Goal: Information Seeking & Learning: Learn about a topic

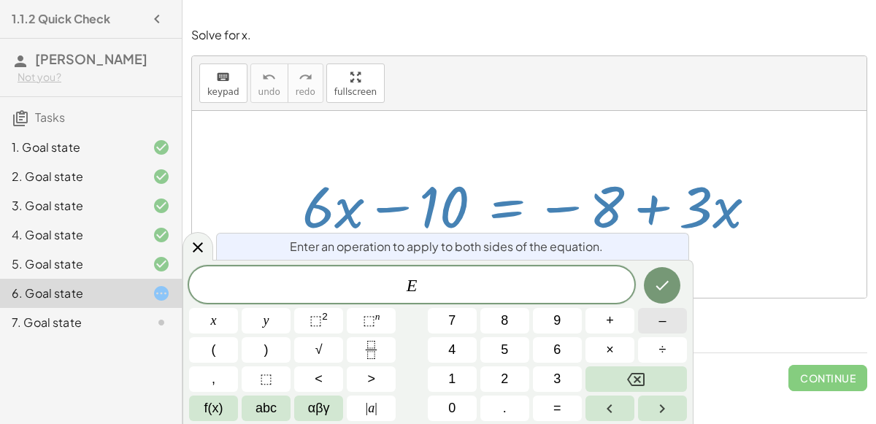
click at [671, 321] on button "–" at bounding box center [662, 321] width 49 height 26
click at [548, 374] on button "3" at bounding box center [557, 380] width 49 height 26
click at [661, 286] on icon "Done" at bounding box center [662, 286] width 18 height 18
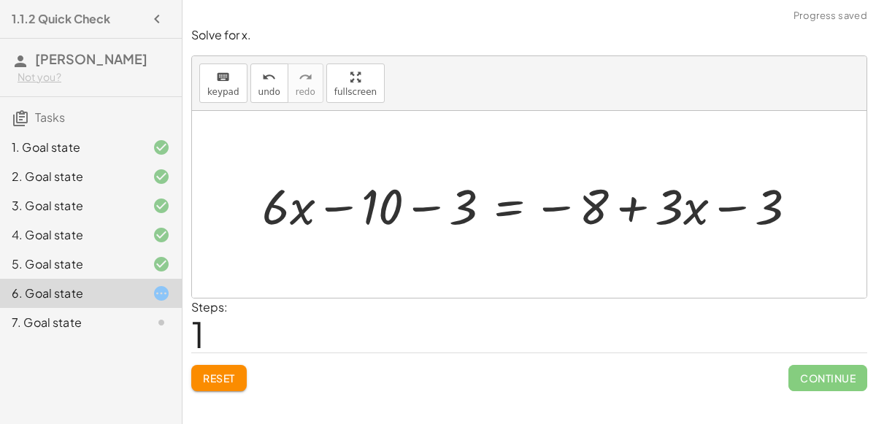
click at [431, 207] on div at bounding box center [535, 204] width 561 height 64
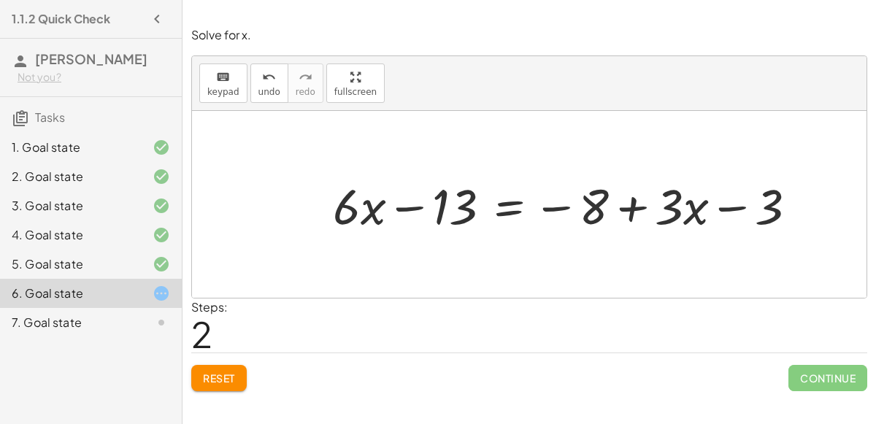
click at [727, 207] on div at bounding box center [571, 204] width 490 height 64
drag, startPoint x: 595, startPoint y: 212, endPoint x: 718, endPoint y: 223, distance: 123.8
click at [718, 223] on div at bounding box center [571, 204] width 490 height 64
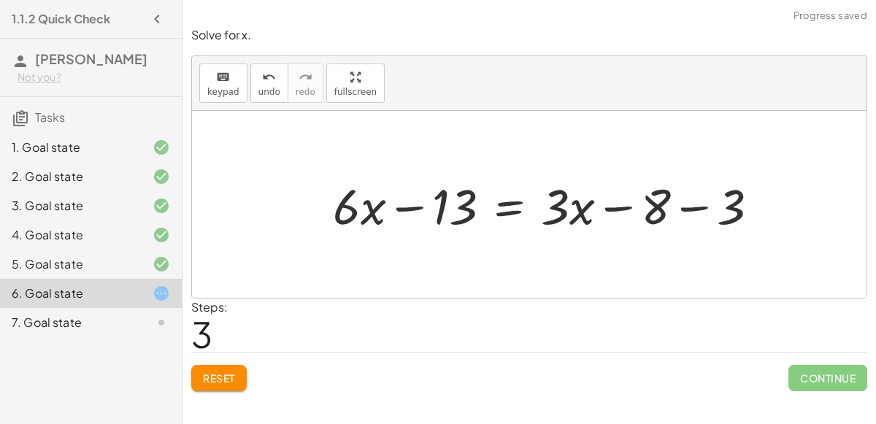
click at [692, 204] on div at bounding box center [552, 204] width 453 height 64
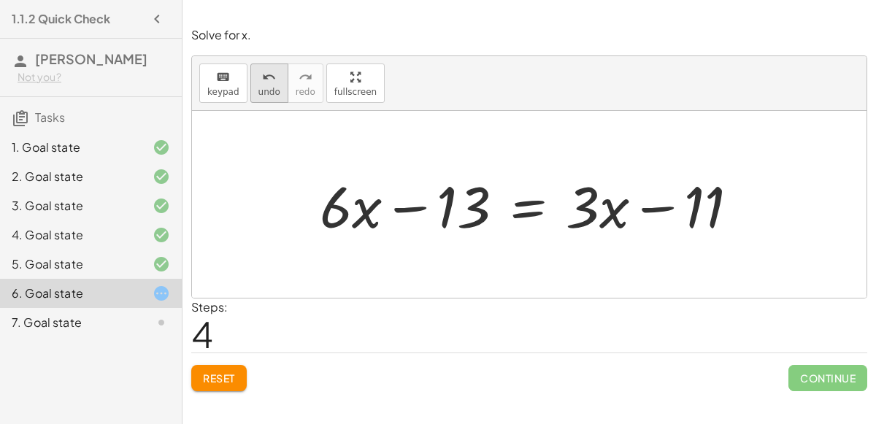
click at [269, 74] on icon "undo" at bounding box center [269, 78] width 14 height 18
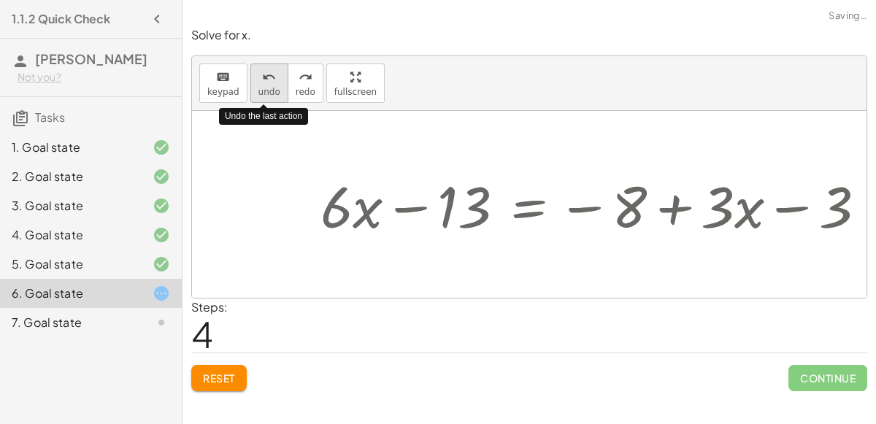
click at [268, 77] on icon "undo" at bounding box center [269, 78] width 14 height 18
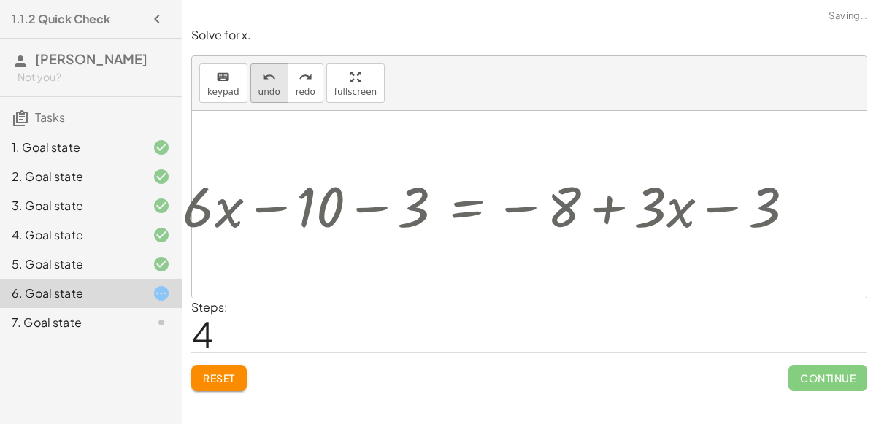
click at [250, 80] on button "undo undo" at bounding box center [269, 83] width 38 height 39
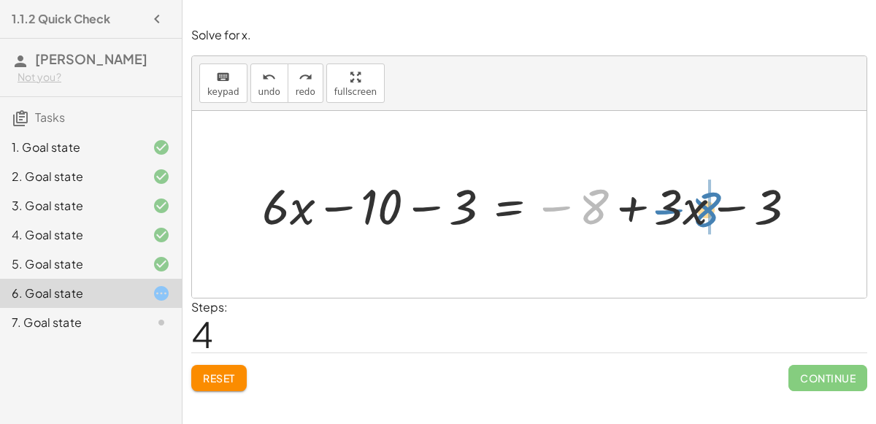
drag, startPoint x: 597, startPoint y: 215, endPoint x: 710, endPoint y: 218, distance: 112.5
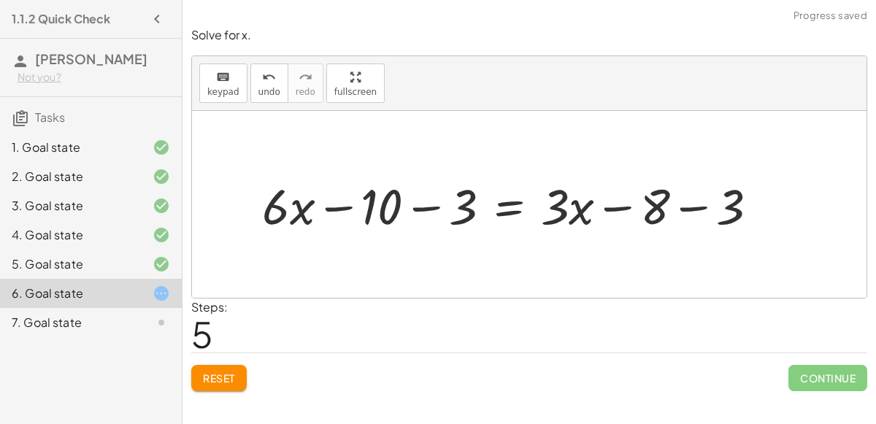
click at [696, 204] on div at bounding box center [516, 204] width 523 height 64
click at [427, 207] on div at bounding box center [481, 204] width 453 height 64
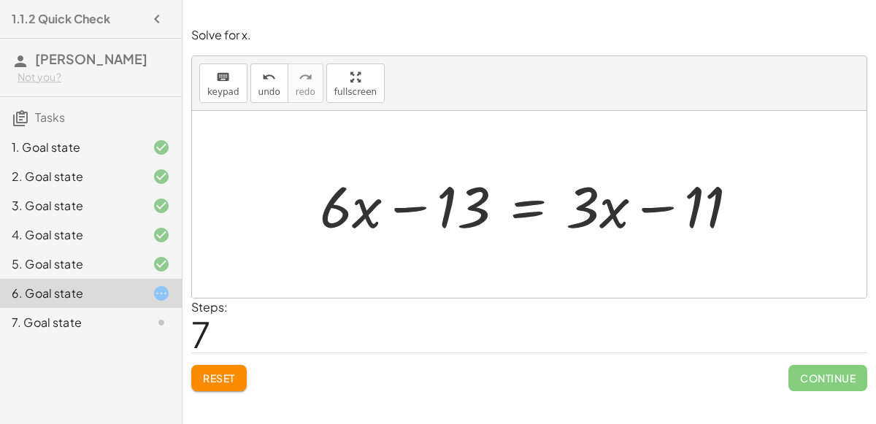
click at [532, 203] on div at bounding box center [535, 204] width 445 height 75
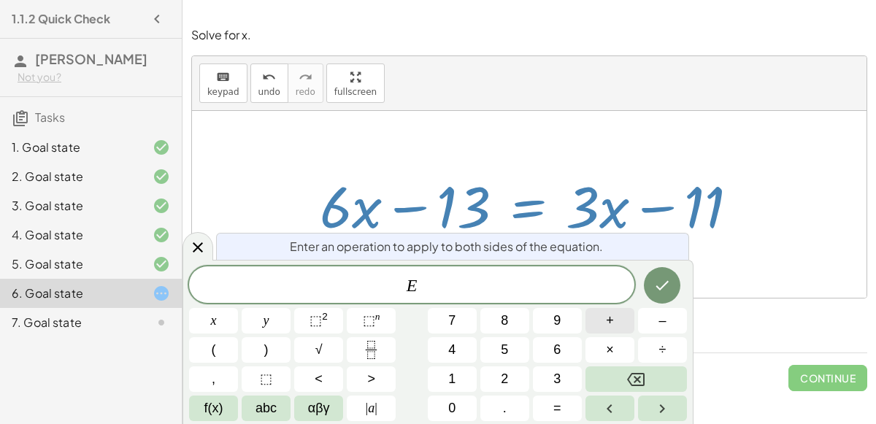
click at [615, 322] on button "+" at bounding box center [610, 321] width 49 height 26
click at [464, 385] on button "1" at bounding box center [452, 380] width 49 height 26
click at [547, 378] on button "3" at bounding box center [557, 380] width 49 height 26
click at [662, 293] on icon "Done" at bounding box center [662, 286] width 18 height 18
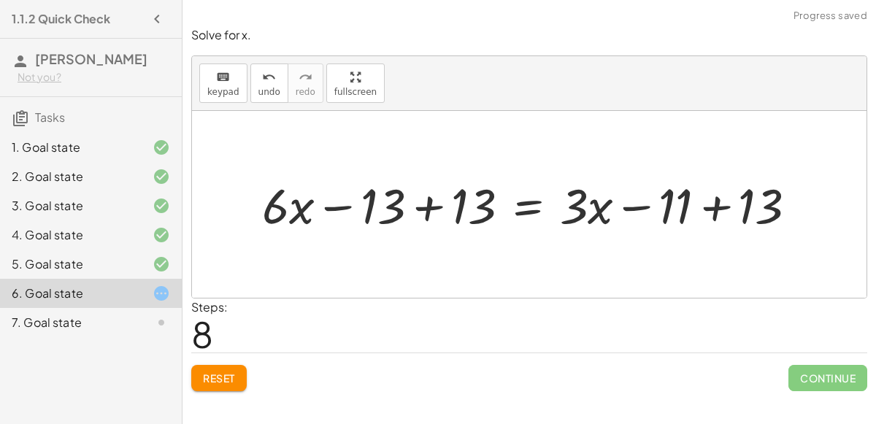
click at [423, 211] on div at bounding box center [535, 204] width 561 height 64
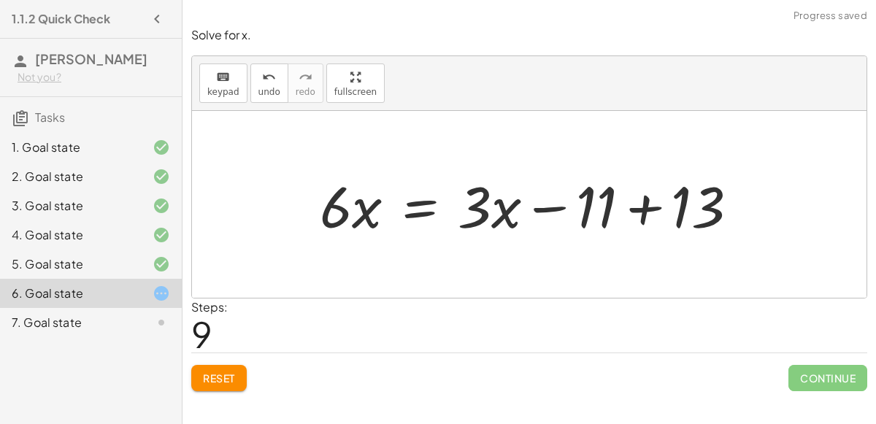
click at [641, 209] on div at bounding box center [535, 204] width 445 height 75
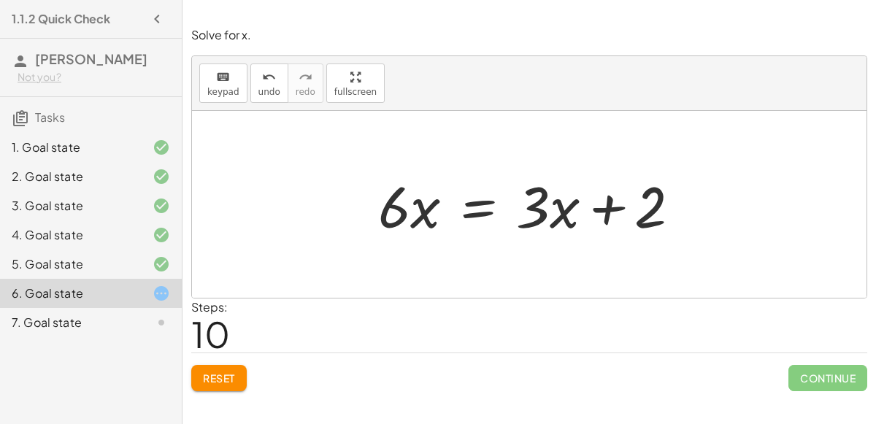
click at [471, 206] on div at bounding box center [535, 204] width 329 height 75
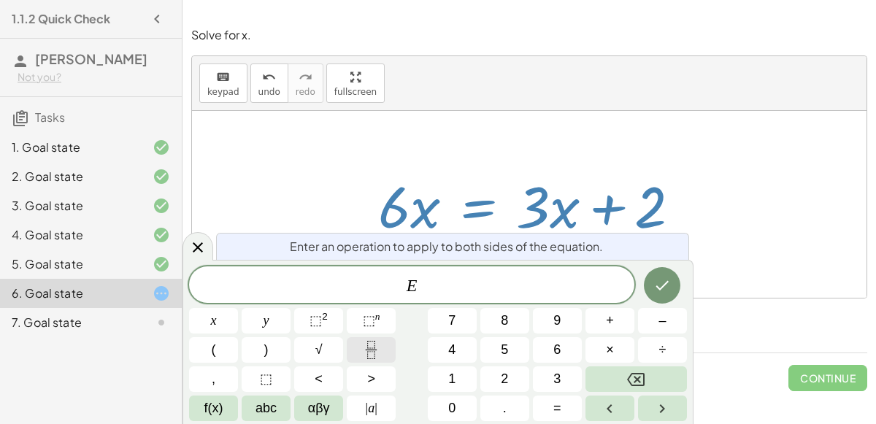
click at [367, 348] on icon "Fraction" at bounding box center [371, 350] width 18 height 18
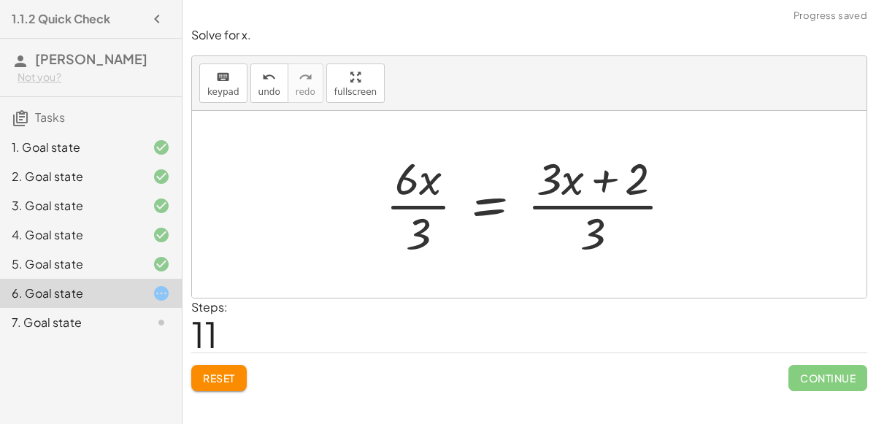
click at [597, 203] on div at bounding box center [534, 204] width 313 height 112
click at [415, 207] on div at bounding box center [534, 204] width 313 height 112
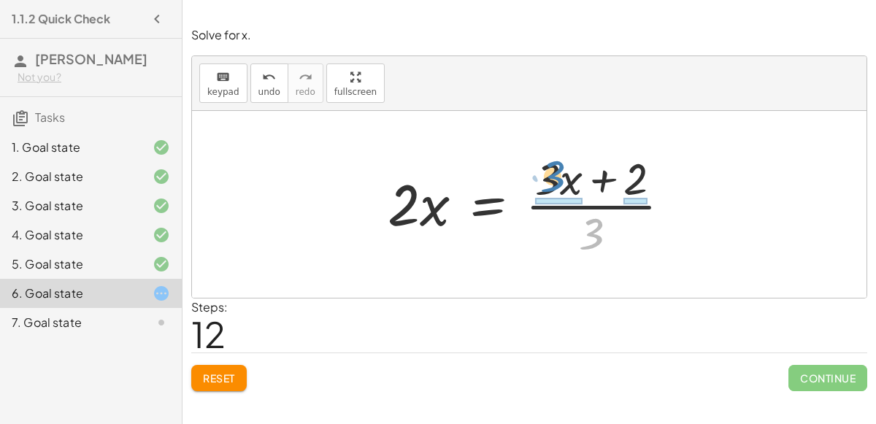
drag, startPoint x: 595, startPoint y: 234, endPoint x: 556, endPoint y: 177, distance: 69.5
click at [556, 177] on div at bounding box center [535, 204] width 310 height 112
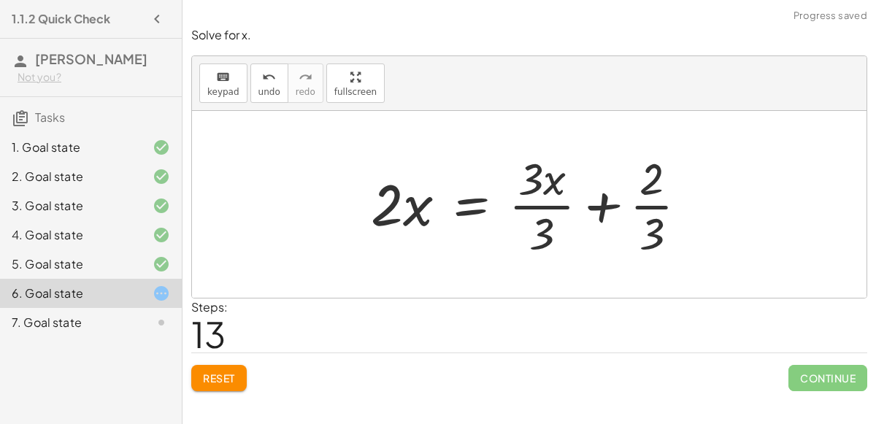
click at [551, 205] on div at bounding box center [535, 204] width 343 height 112
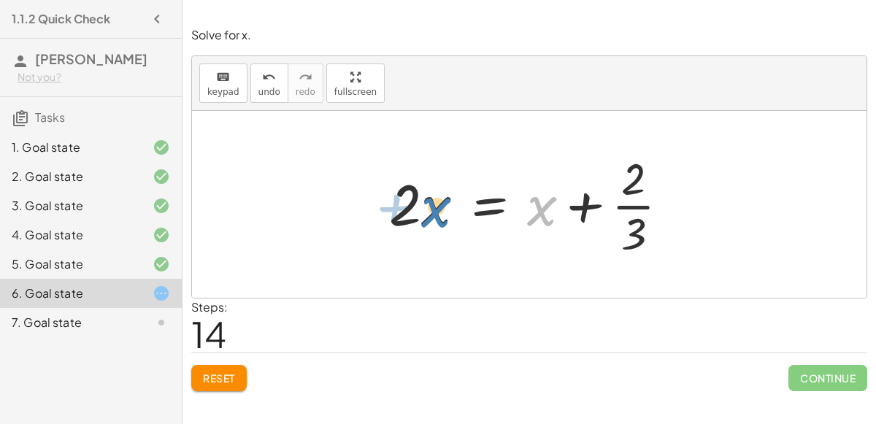
drag, startPoint x: 541, startPoint y: 214, endPoint x: 435, endPoint y: 215, distance: 105.9
click at [435, 215] on div at bounding box center [535, 204] width 307 height 112
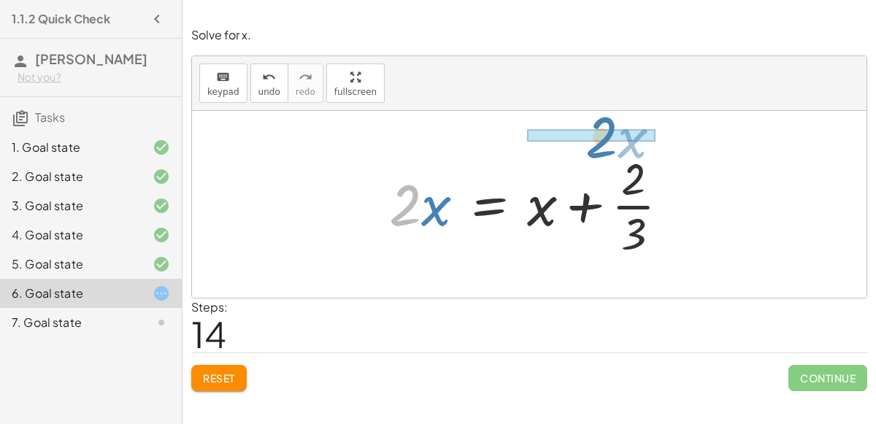
drag, startPoint x: 405, startPoint y: 215, endPoint x: 600, endPoint y: 145, distance: 207.2
click at [600, 145] on div "+ · 6 · x − 10 = − 8 + · 3 · x + · 6 · x − 10 − 3 = − 8 + · 3 · x − 3 + · 6 · x…" at bounding box center [529, 205] width 325 height 120
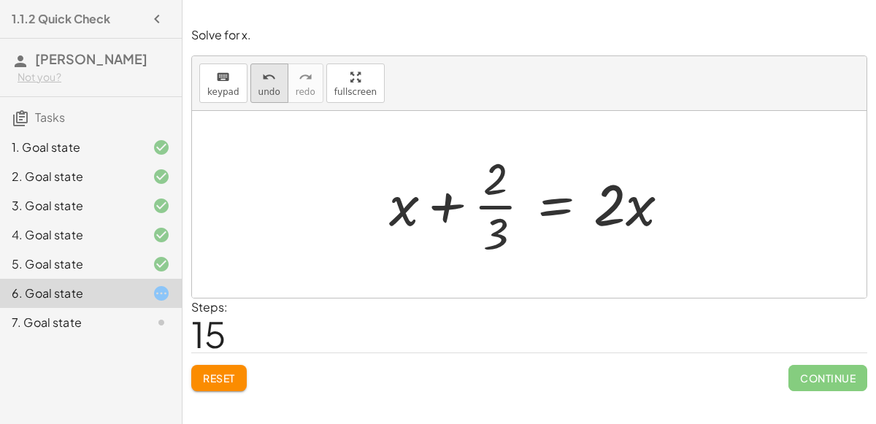
click at [262, 69] on icon "undo" at bounding box center [269, 78] width 14 height 18
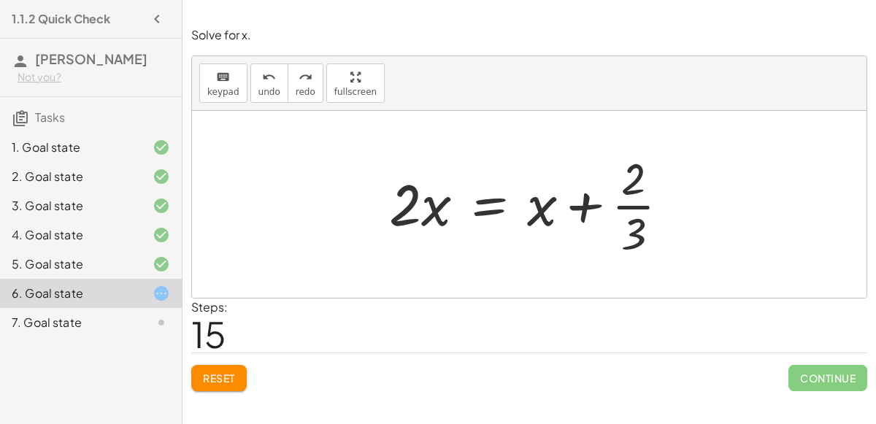
click at [66, 326] on div "7. Goal state" at bounding box center [71, 323] width 118 height 18
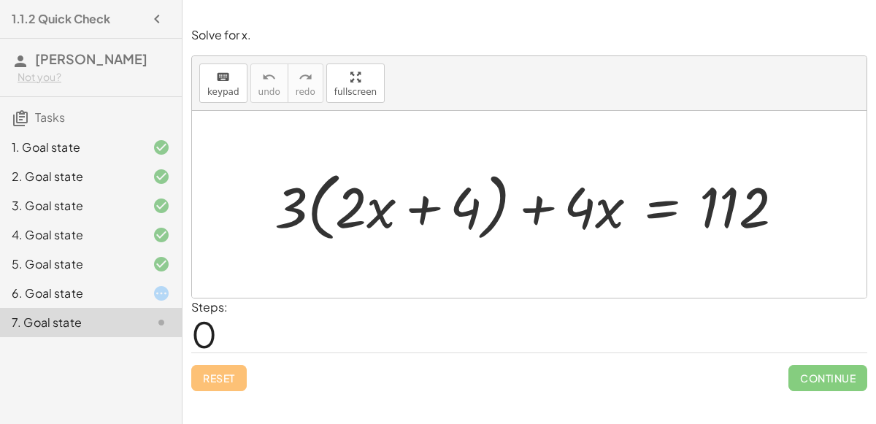
click at [660, 204] on div at bounding box center [535, 205] width 536 height 83
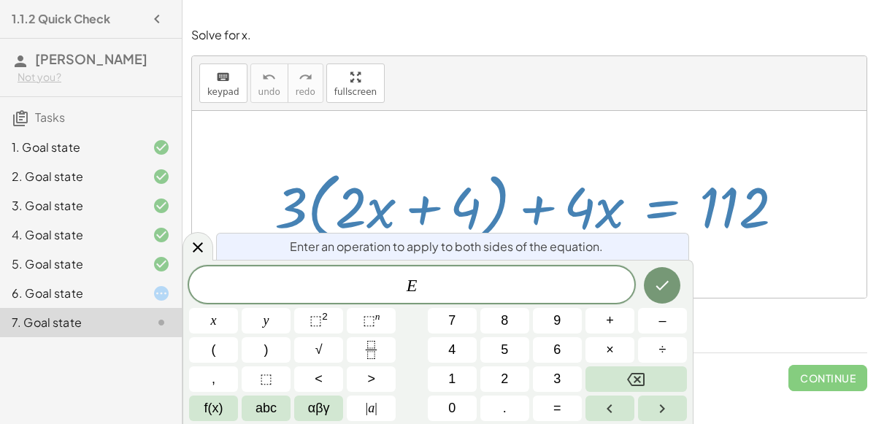
click at [682, 232] on div at bounding box center [535, 205] width 536 height 83
click at [204, 248] on icon at bounding box center [198, 248] width 18 height 18
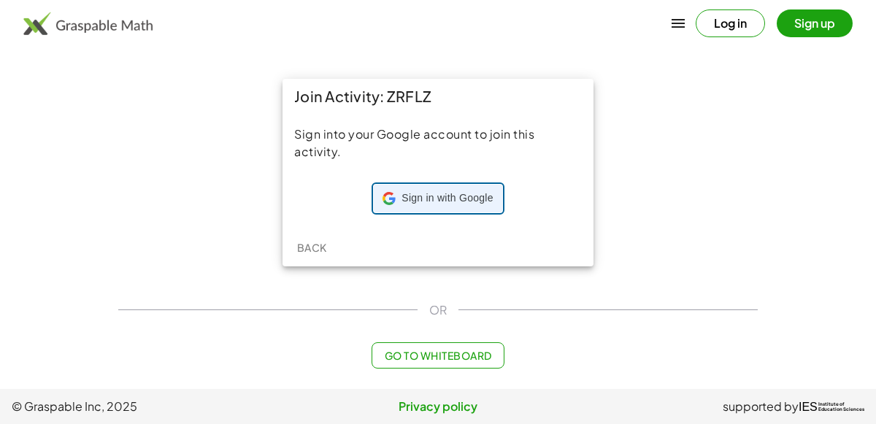
click at [409, 192] on span "Sign in with Google" at bounding box center [447, 198] width 91 height 15
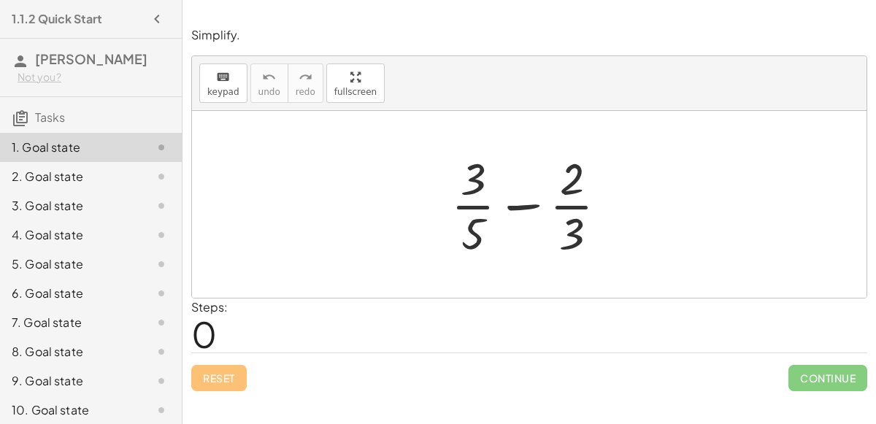
click at [530, 206] on div at bounding box center [535, 204] width 183 height 112
click at [567, 230] on div at bounding box center [535, 204] width 183 height 112
click at [476, 184] on div at bounding box center [535, 204] width 183 height 112
drag, startPoint x: 478, startPoint y: 183, endPoint x: 578, endPoint y: 240, distance: 115.7
click at [578, 240] on div at bounding box center [535, 204] width 183 height 112
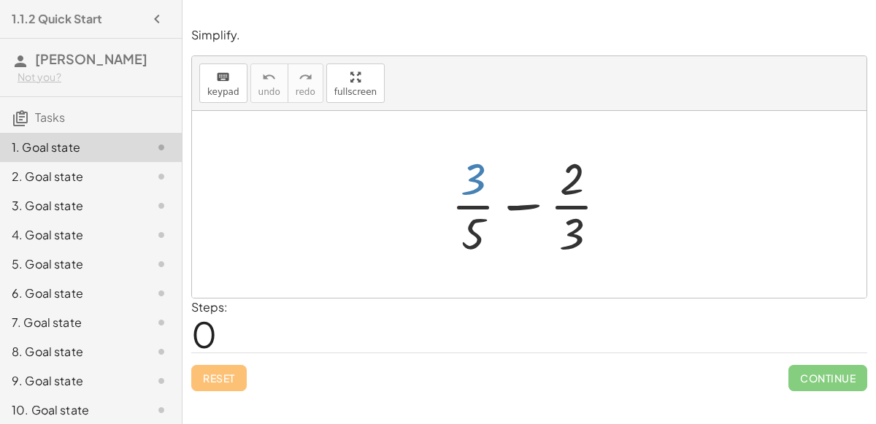
click at [475, 177] on div at bounding box center [535, 204] width 183 height 112
drag, startPoint x: 472, startPoint y: 225, endPoint x: 587, endPoint y: 207, distance: 116.7
click at [587, 207] on div at bounding box center [535, 204] width 183 height 112
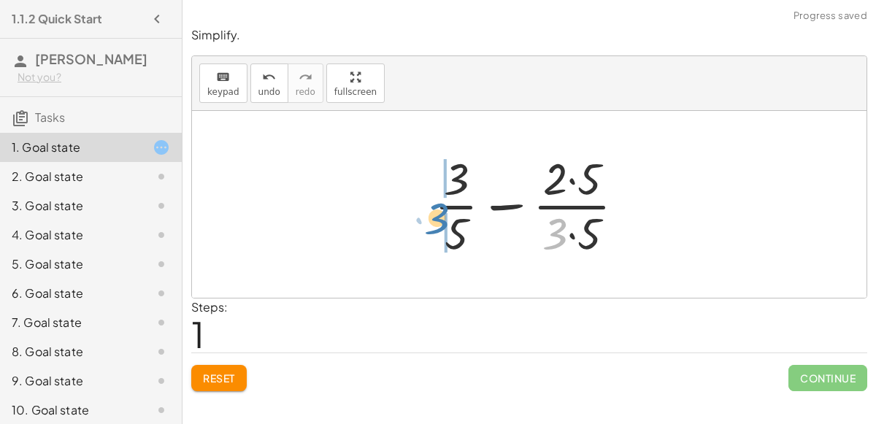
drag, startPoint x: 553, startPoint y: 223, endPoint x: 436, endPoint y: 208, distance: 118.6
click at [436, 208] on div at bounding box center [535, 204] width 217 height 112
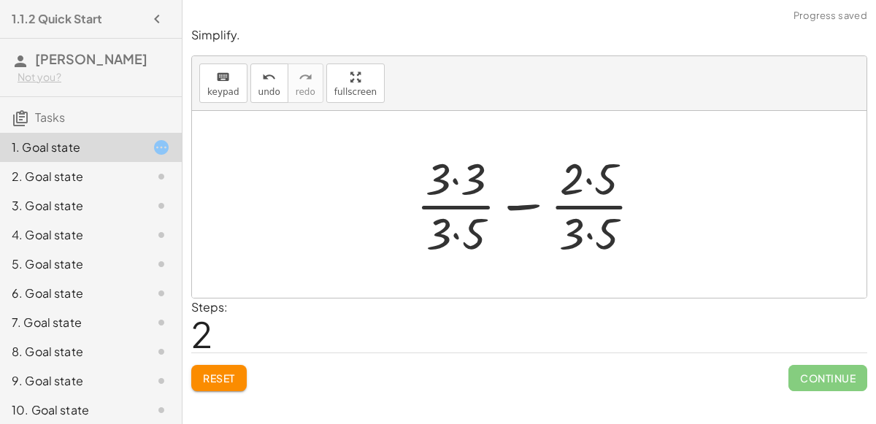
click at [453, 183] on div at bounding box center [535, 204] width 252 height 112
click at [587, 180] on div at bounding box center [535, 204] width 250 height 112
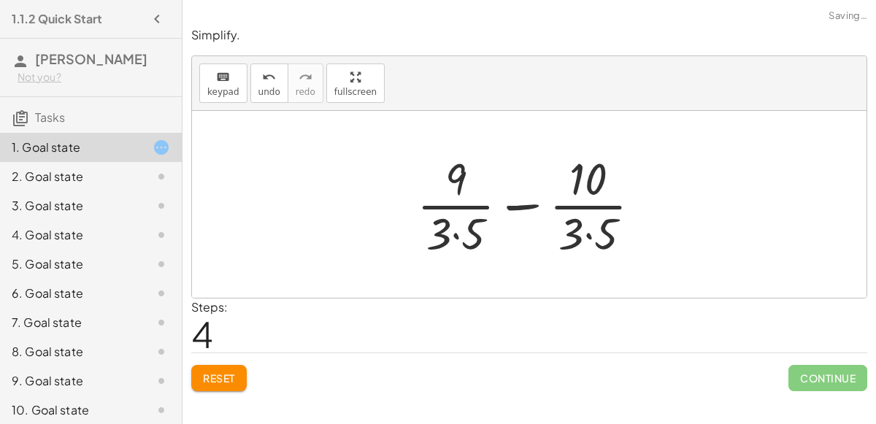
click at [456, 236] on div at bounding box center [535, 204] width 250 height 112
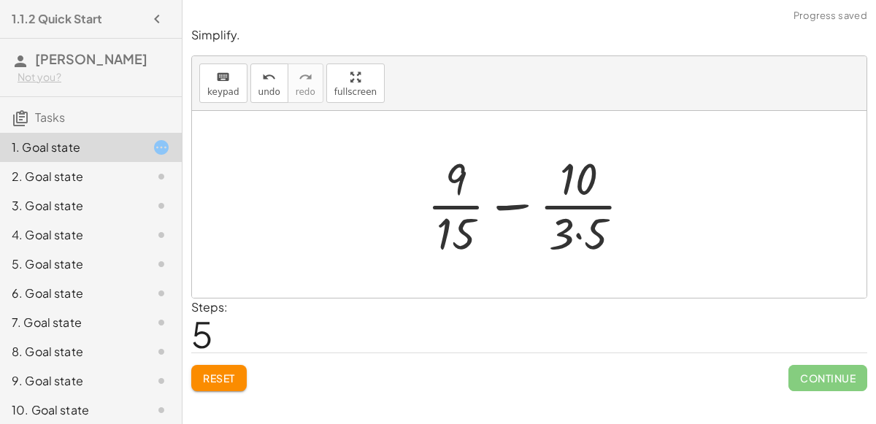
click at [578, 234] on div at bounding box center [535, 204] width 230 height 112
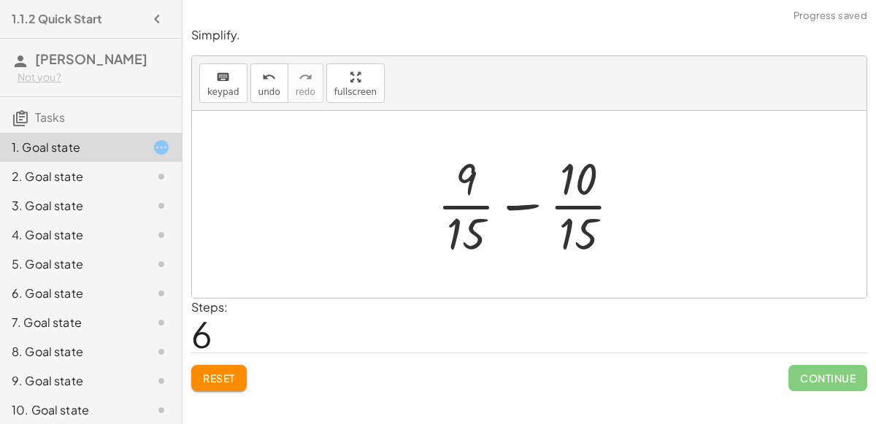
click at [532, 205] on div at bounding box center [535, 204] width 210 height 112
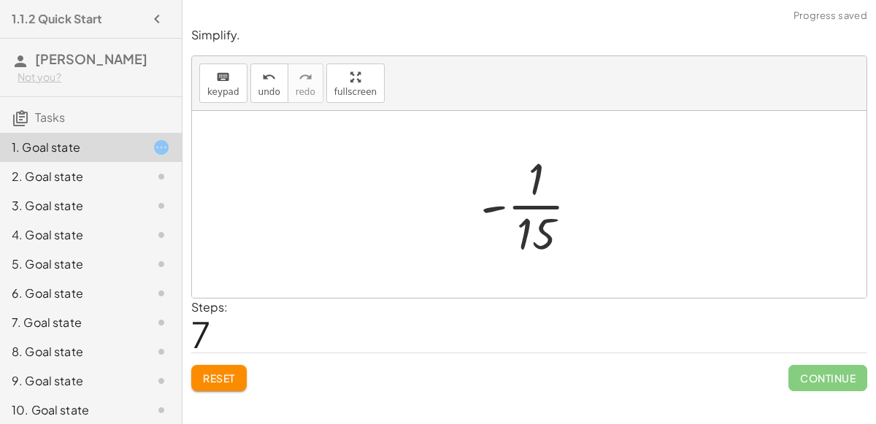
click at [539, 202] on div at bounding box center [535, 204] width 125 height 112
click at [551, 236] on div at bounding box center [535, 204] width 125 height 112
drag, startPoint x: 493, startPoint y: 207, endPoint x: 527, endPoint y: 182, distance: 42.4
click at [527, 182] on div at bounding box center [535, 204] width 125 height 112
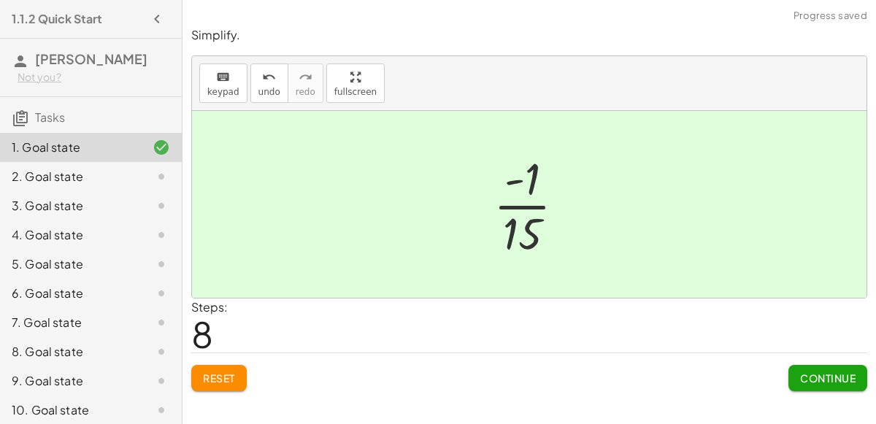
click at [803, 372] on span "Continue" at bounding box center [827, 378] width 55 height 13
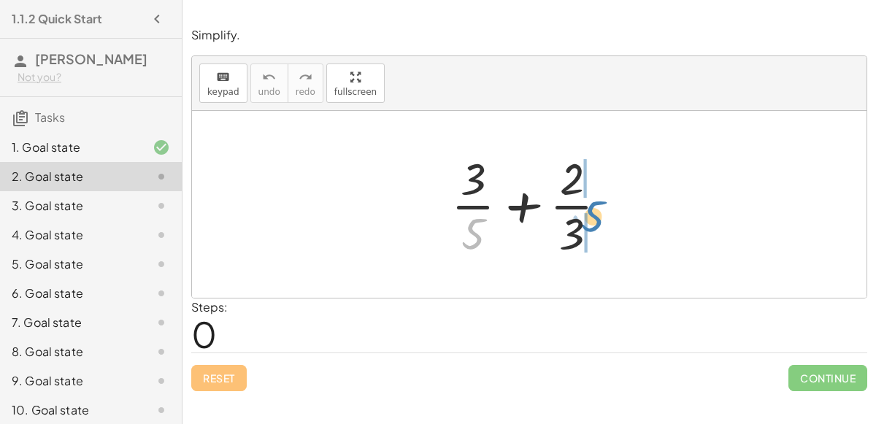
drag, startPoint x: 471, startPoint y: 226, endPoint x: 590, endPoint y: 209, distance: 120.3
click at [590, 209] on div at bounding box center [535, 204] width 183 height 112
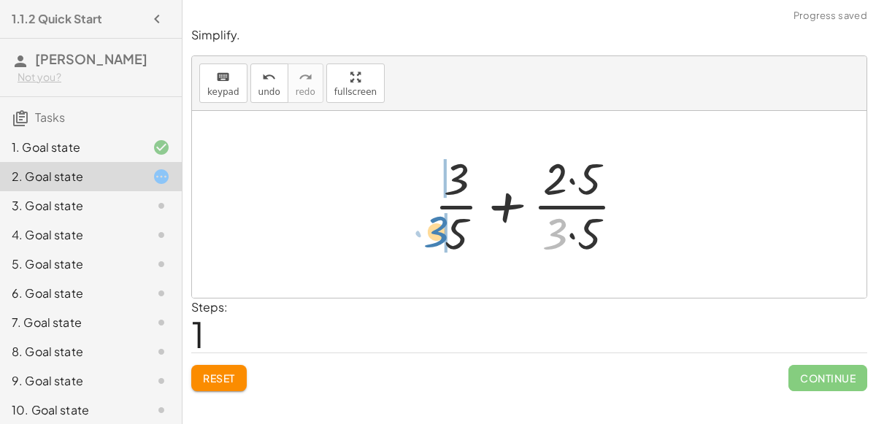
drag, startPoint x: 552, startPoint y: 223, endPoint x: 434, endPoint y: 222, distance: 118.3
click at [434, 222] on div at bounding box center [535, 204] width 217 height 112
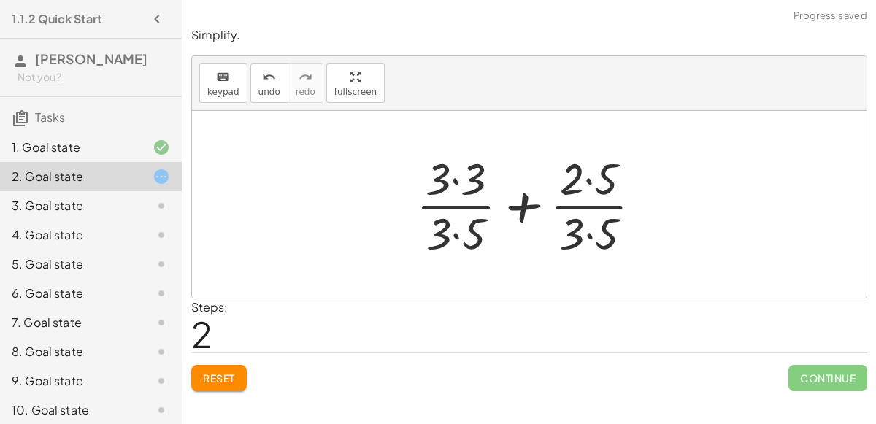
click at [456, 181] on div at bounding box center [535, 204] width 252 height 112
click at [588, 180] on div at bounding box center [535, 204] width 250 height 112
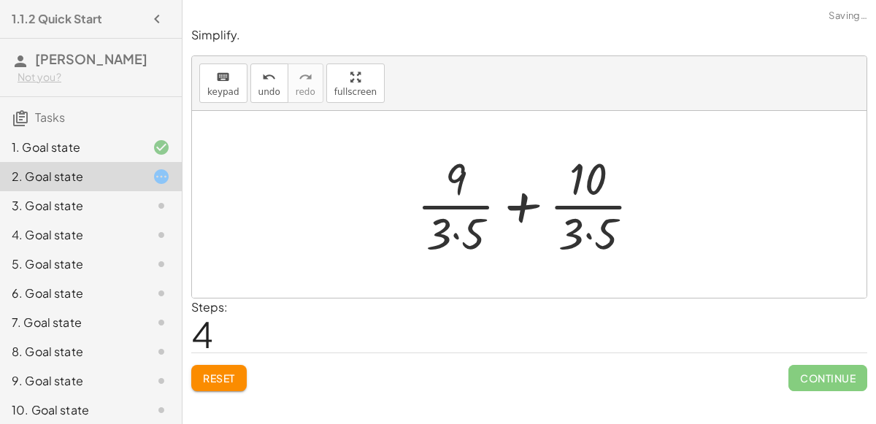
click at [456, 234] on div at bounding box center [535, 204] width 250 height 112
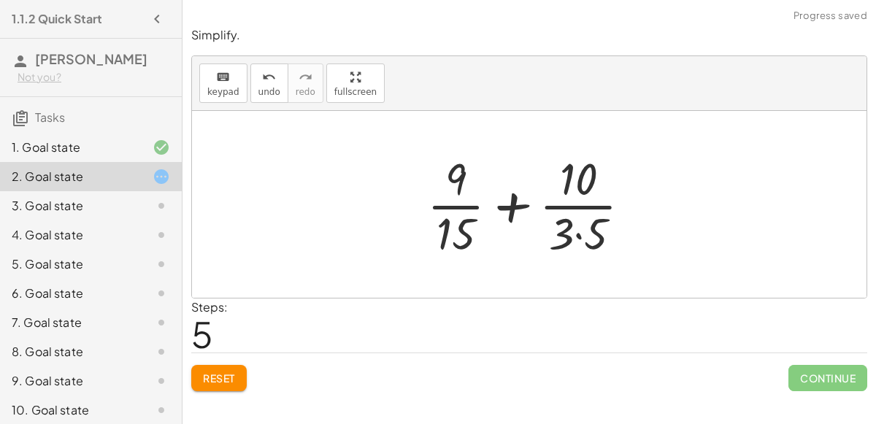
click at [575, 234] on div at bounding box center [535, 204] width 230 height 112
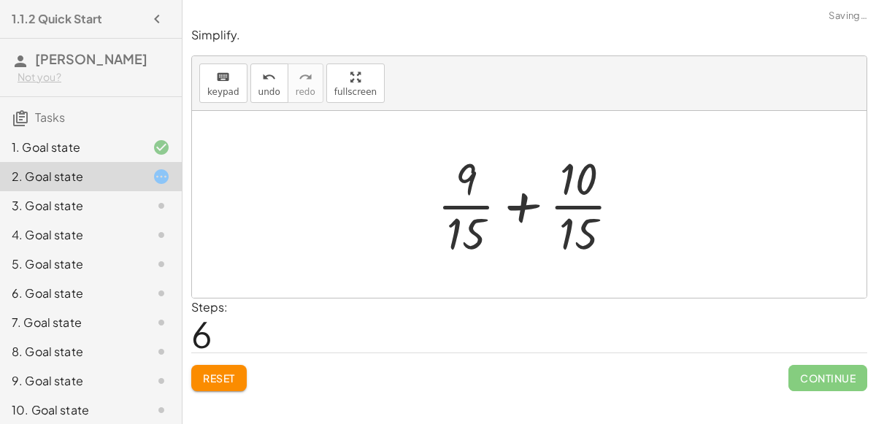
click at [524, 203] on div at bounding box center [535, 204] width 210 height 112
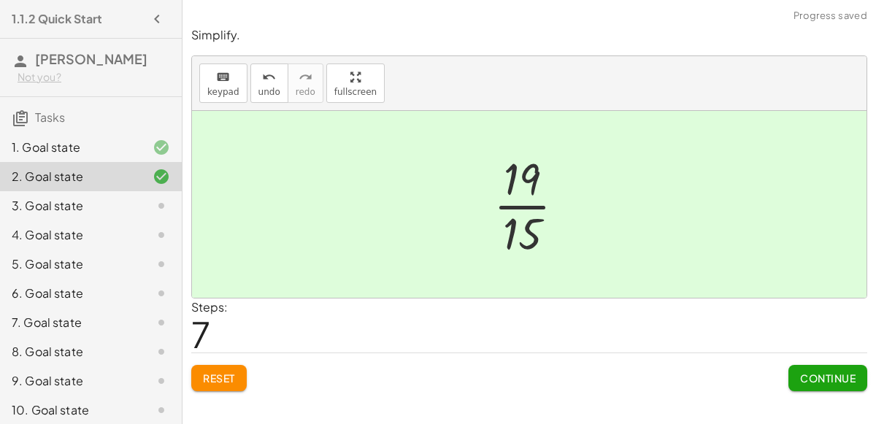
click at [817, 377] on span "Continue" at bounding box center [827, 378] width 55 height 13
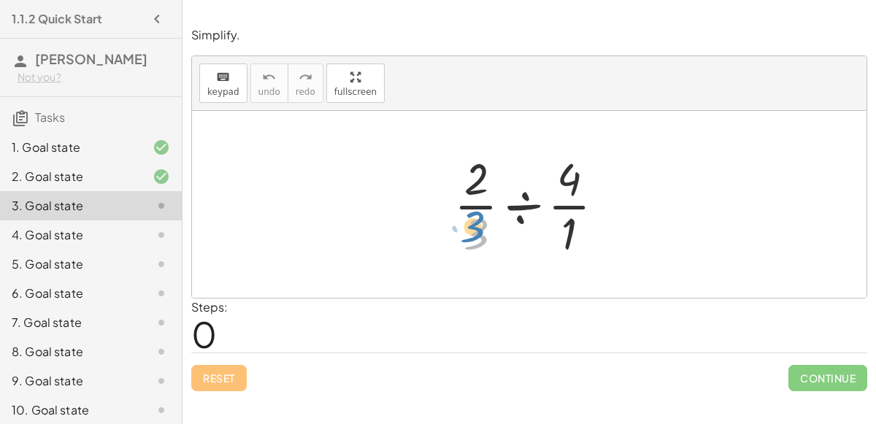
click at [482, 215] on div at bounding box center [535, 204] width 177 height 112
click at [526, 202] on div at bounding box center [535, 204] width 177 height 112
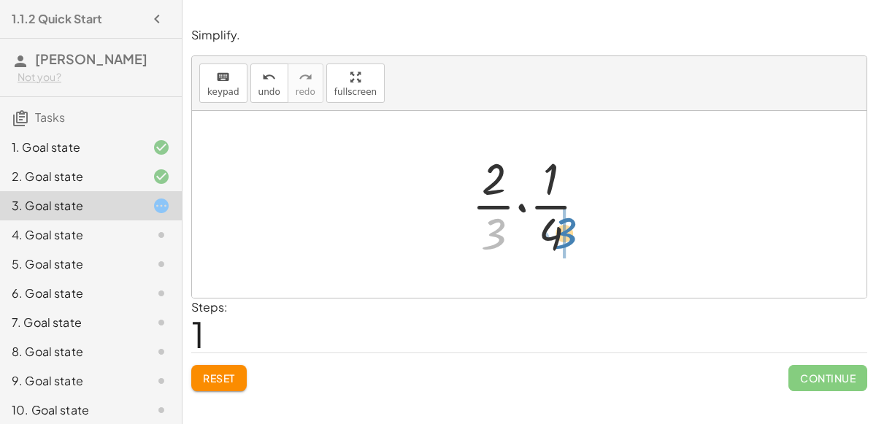
drag, startPoint x: 496, startPoint y: 226, endPoint x: 567, endPoint y: 225, distance: 70.8
click at [567, 225] on div at bounding box center [534, 204] width 141 height 112
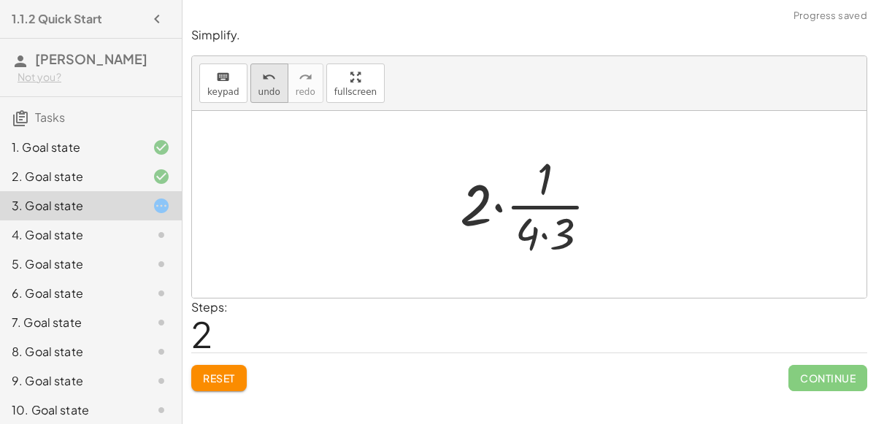
click at [264, 77] on icon "undo" at bounding box center [269, 78] width 14 height 18
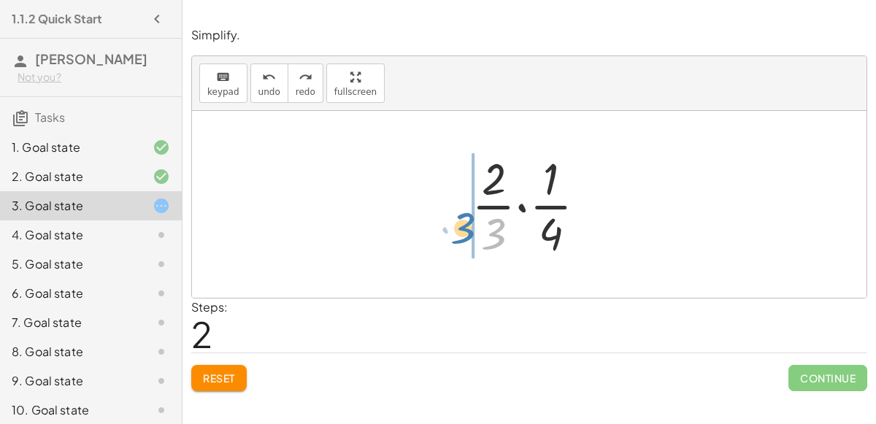
drag, startPoint x: 498, startPoint y: 233, endPoint x: 467, endPoint y: 227, distance: 31.2
click at [467, 227] on div at bounding box center [534, 204] width 141 height 112
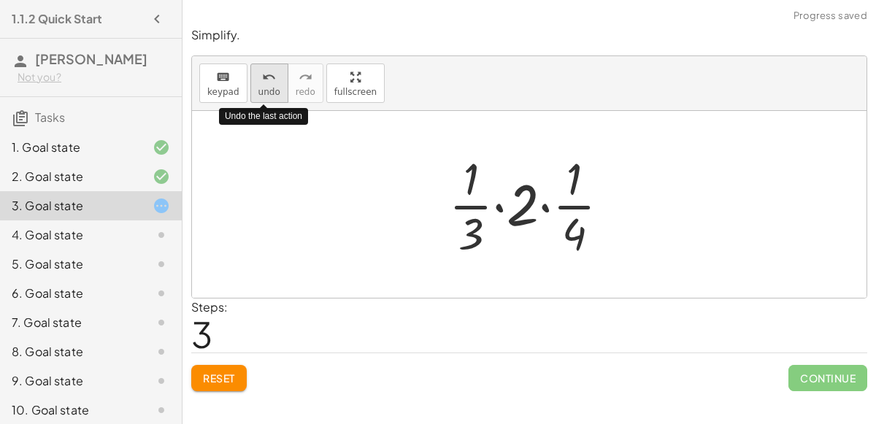
click at [276, 90] on button "undo undo" at bounding box center [269, 83] width 38 height 39
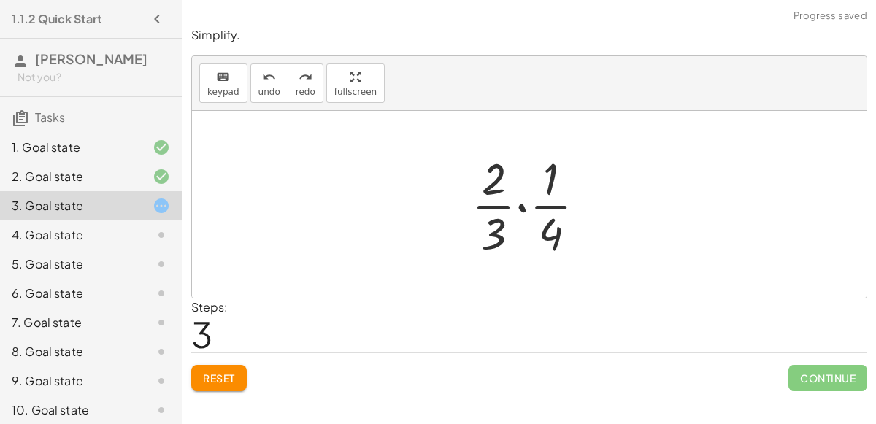
click at [519, 204] on div at bounding box center [534, 204] width 141 height 112
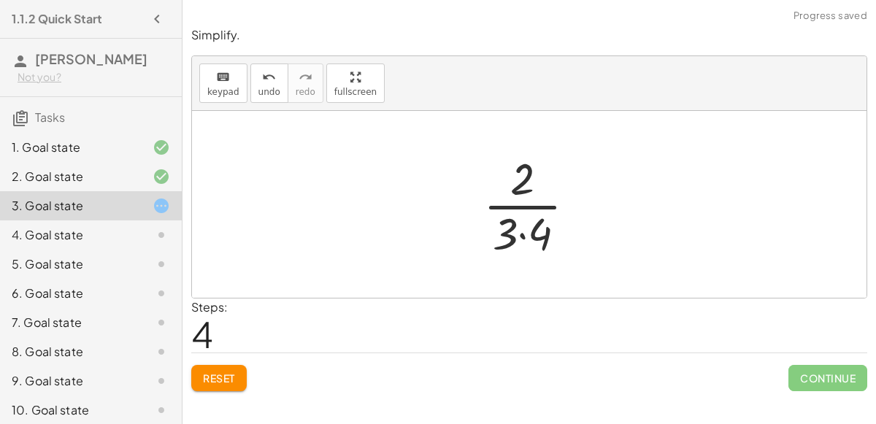
click at [525, 236] on div at bounding box center [535, 204] width 119 height 112
click at [525, 205] on div at bounding box center [535, 204] width 99 height 112
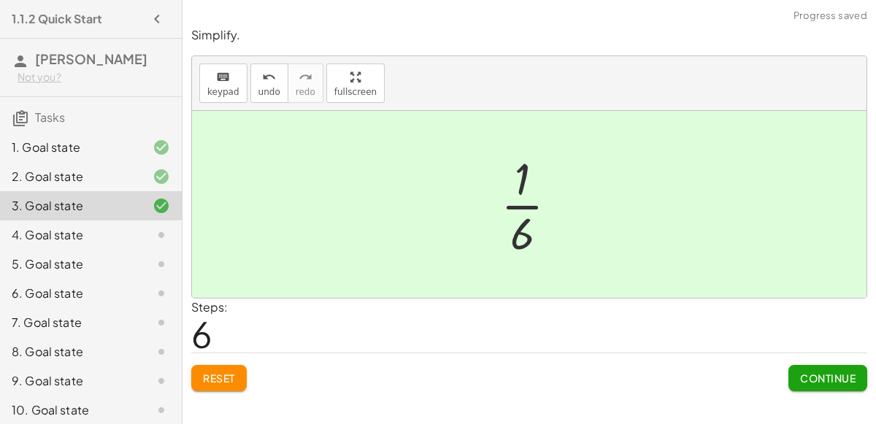
click at [802, 375] on span "Continue" at bounding box center [827, 378] width 55 height 13
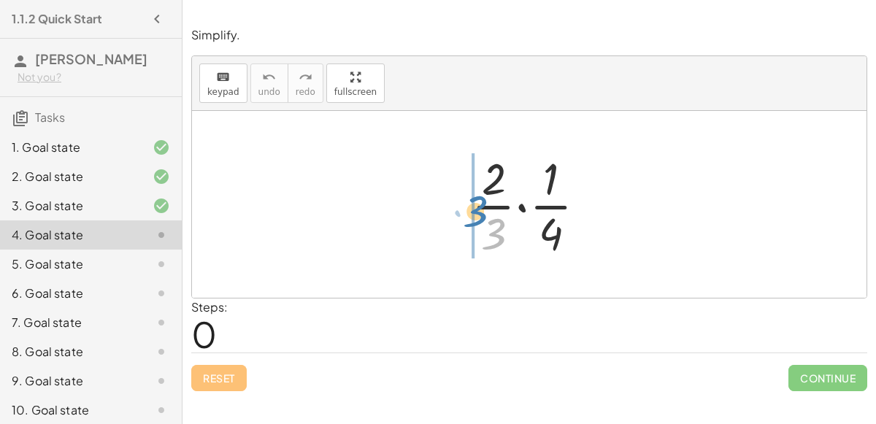
drag, startPoint x: 493, startPoint y: 231, endPoint x: 475, endPoint y: 208, distance: 29.1
click at [475, 208] on div at bounding box center [534, 204] width 141 height 112
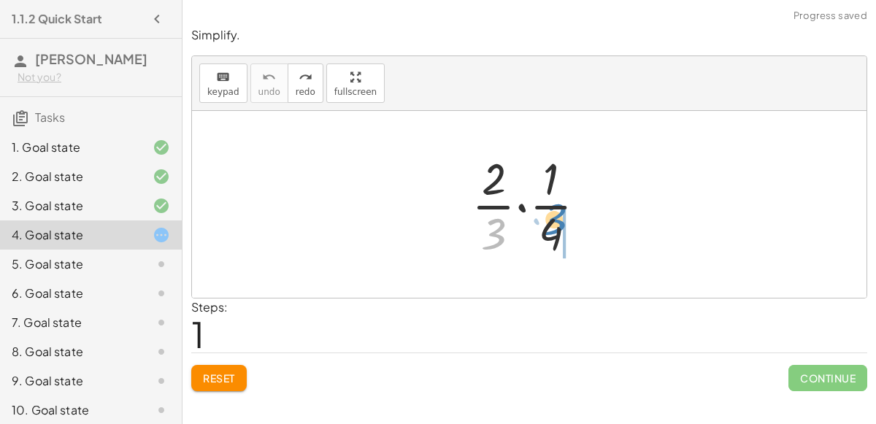
drag, startPoint x: 493, startPoint y: 219, endPoint x: 553, endPoint y: 204, distance: 62.3
click at [553, 204] on div at bounding box center [534, 204] width 141 height 112
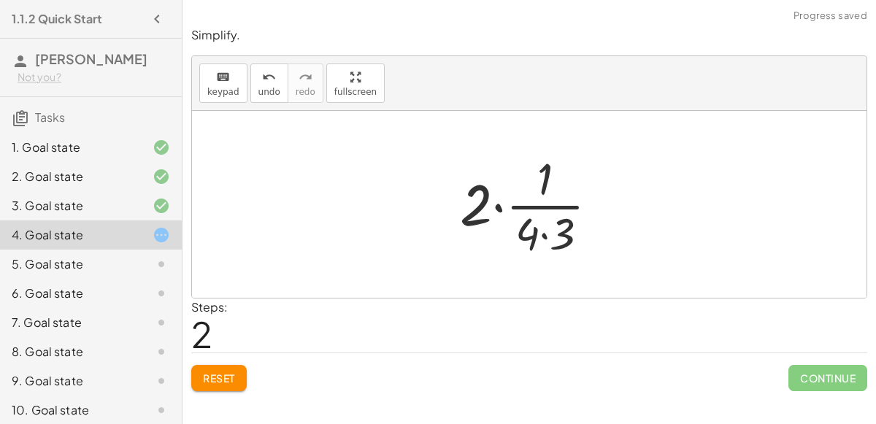
click at [496, 207] on div at bounding box center [535, 204] width 164 height 112
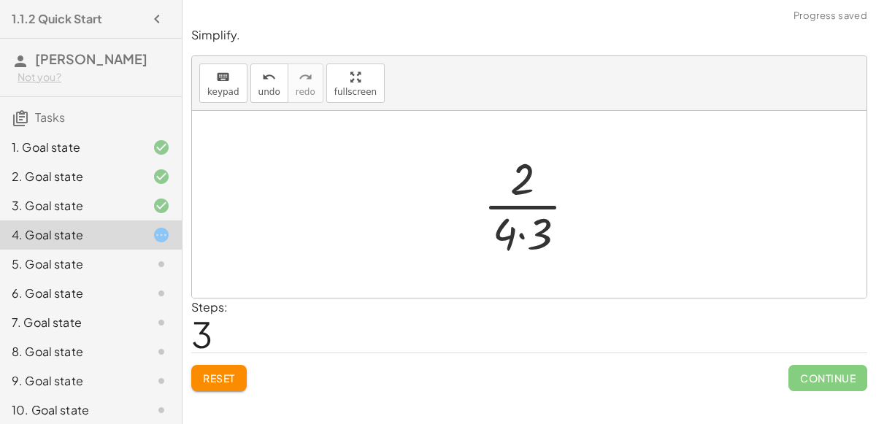
click at [518, 234] on div at bounding box center [535, 204] width 119 height 112
click at [521, 207] on div at bounding box center [535, 204] width 99 height 112
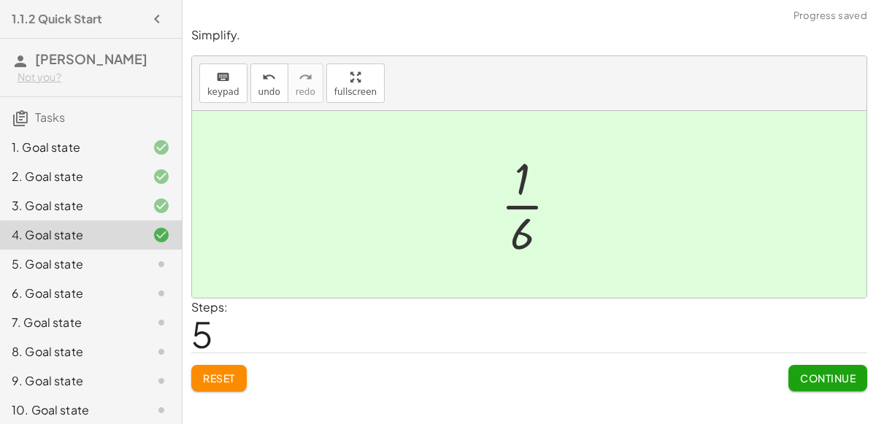
click at [845, 381] on span "Continue" at bounding box center [827, 378] width 55 height 13
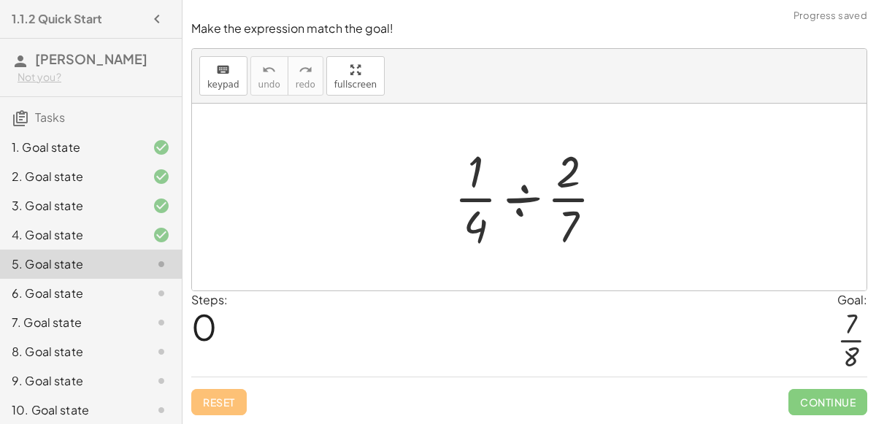
scroll to position [64, 0]
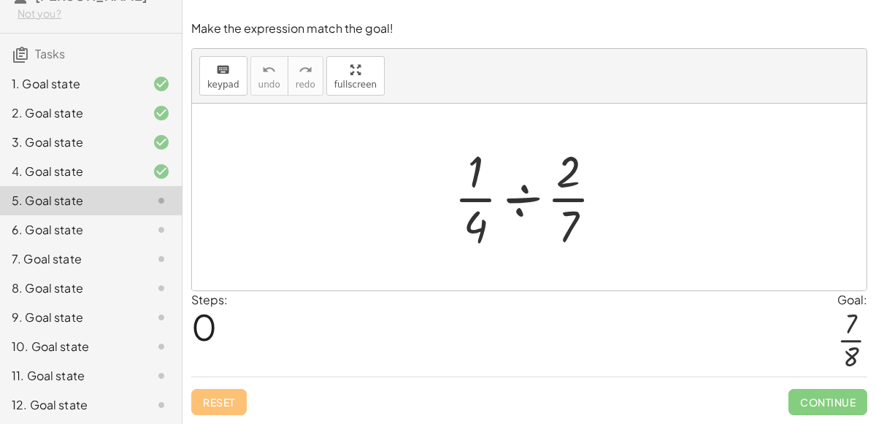
click at [523, 199] on div at bounding box center [535, 197] width 176 height 112
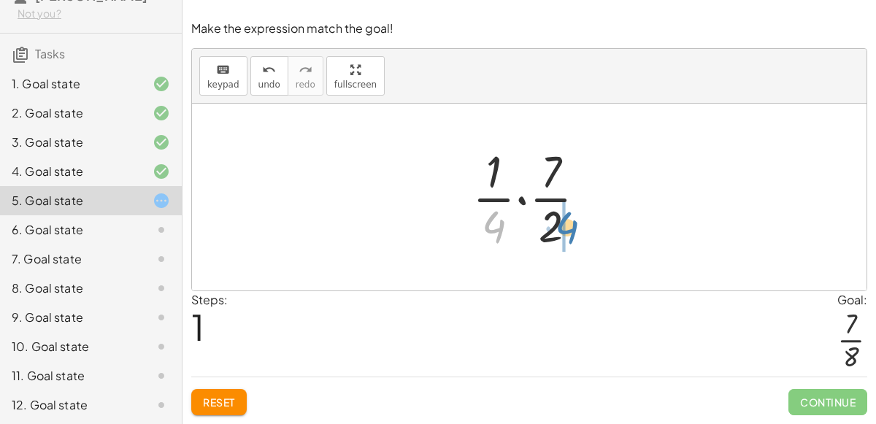
drag, startPoint x: 499, startPoint y: 231, endPoint x: 571, endPoint y: 232, distance: 72.3
click at [571, 232] on div at bounding box center [535, 197] width 140 height 112
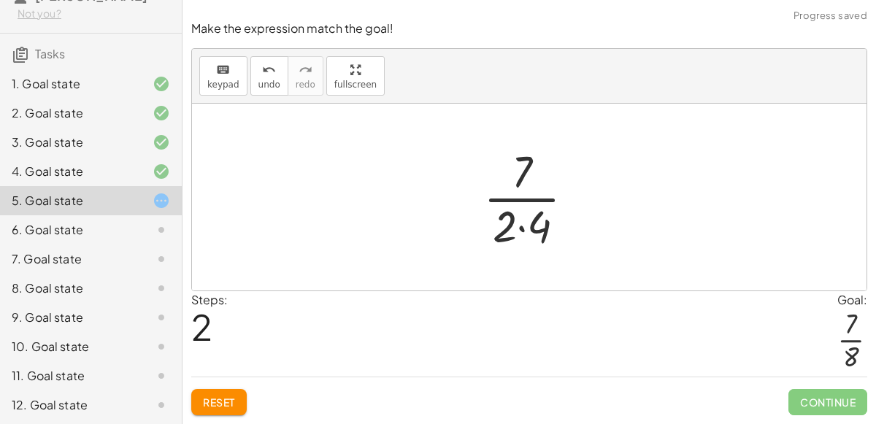
click at [518, 228] on div at bounding box center [535, 197] width 118 height 112
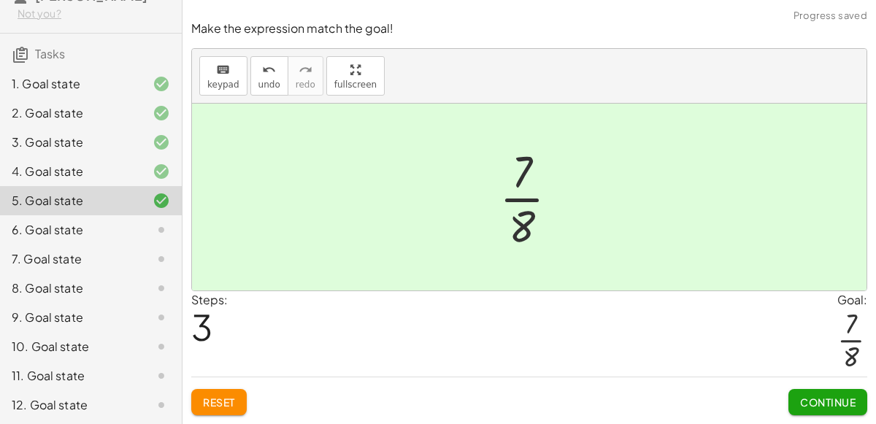
click at [800, 398] on span "Continue" at bounding box center [827, 402] width 55 height 13
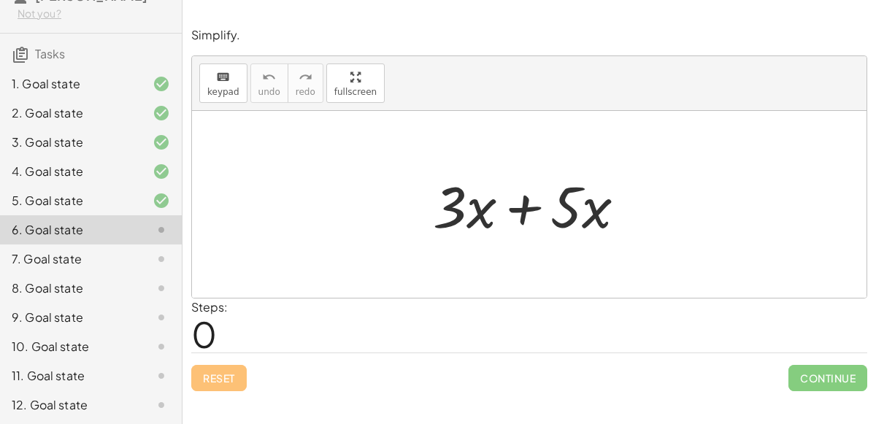
click at [520, 207] on div at bounding box center [536, 204] width 220 height 75
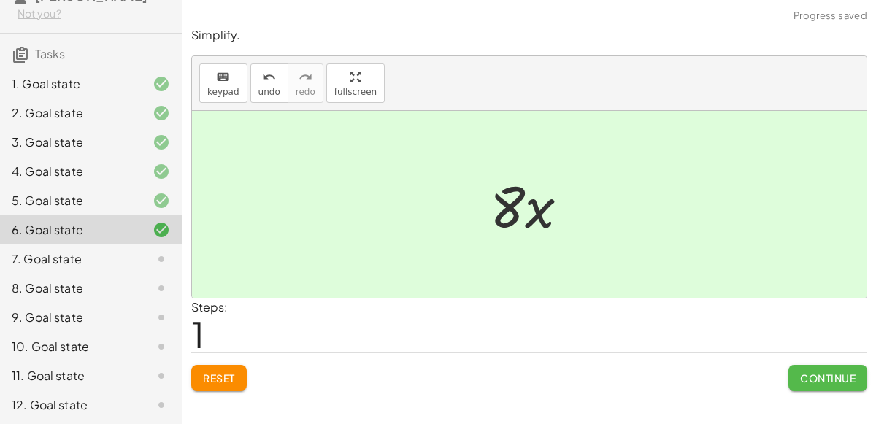
click at [812, 372] on span "Continue" at bounding box center [827, 378] width 55 height 13
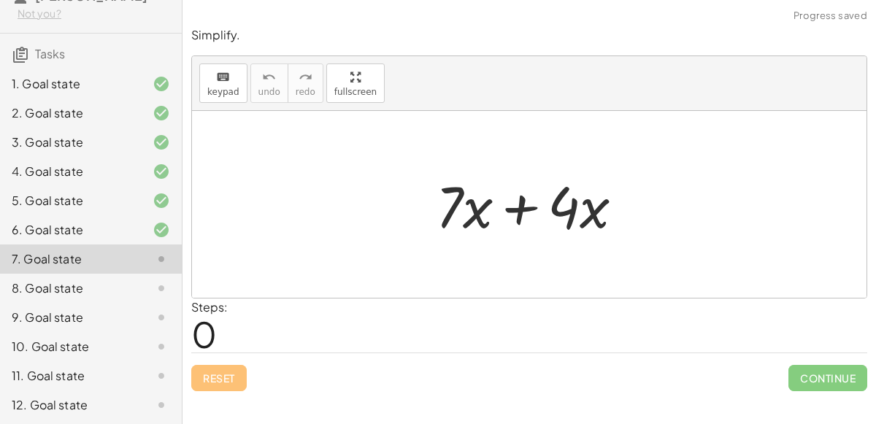
click at [519, 213] on div at bounding box center [536, 204] width 214 height 75
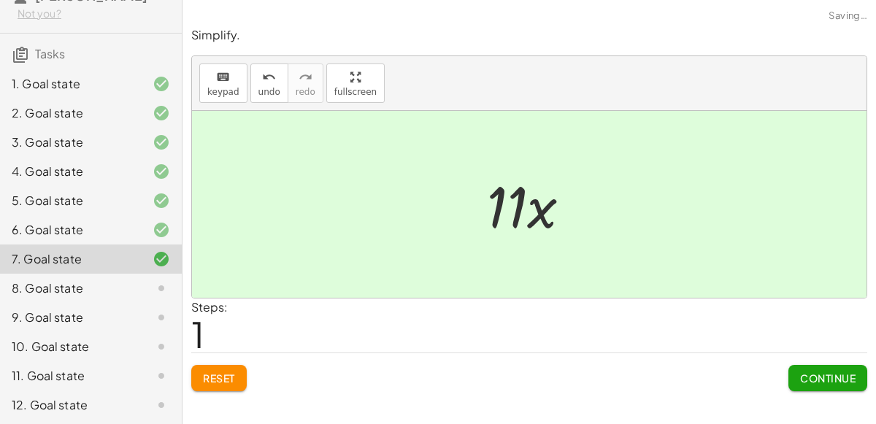
click at [814, 380] on span "Continue" at bounding box center [827, 378] width 55 height 13
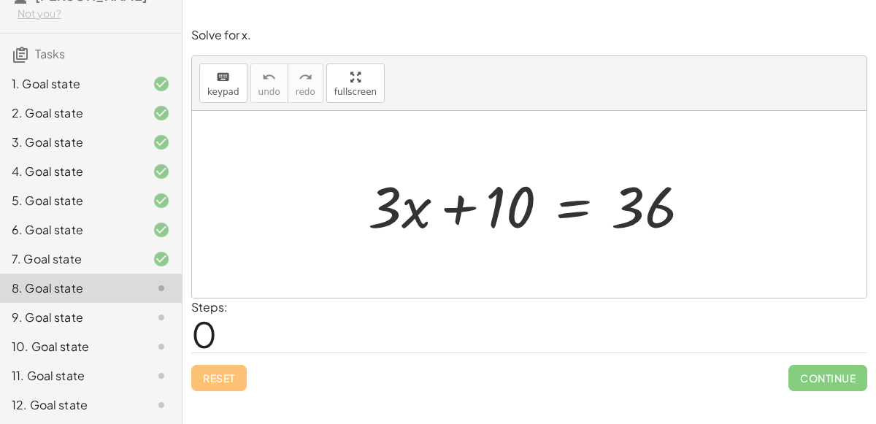
click at [576, 210] on div at bounding box center [535, 204] width 349 height 75
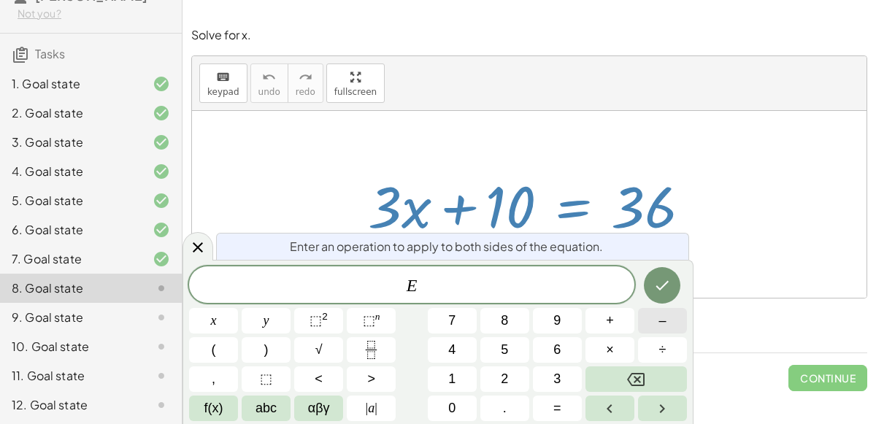
click at [641, 323] on button "–" at bounding box center [662, 321] width 49 height 26
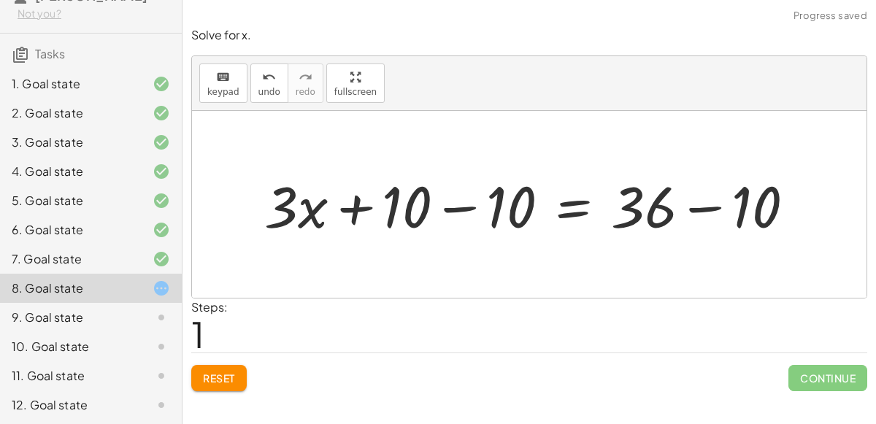
click at [708, 205] on div at bounding box center [535, 204] width 557 height 75
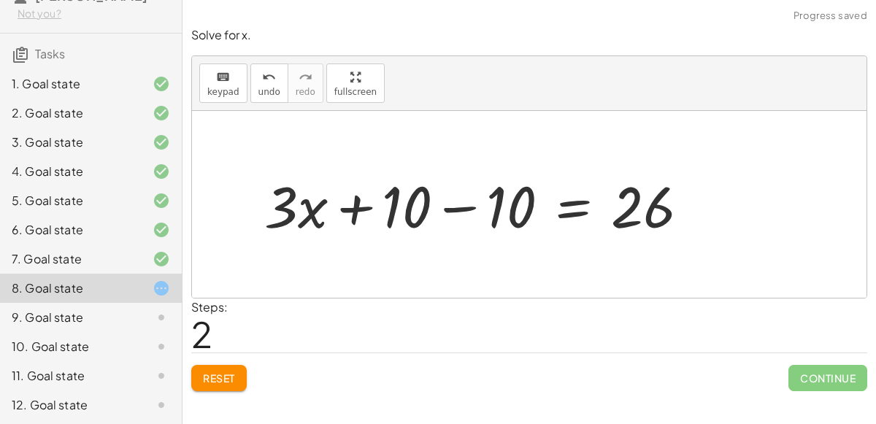
click at [459, 206] on div at bounding box center [483, 204] width 452 height 75
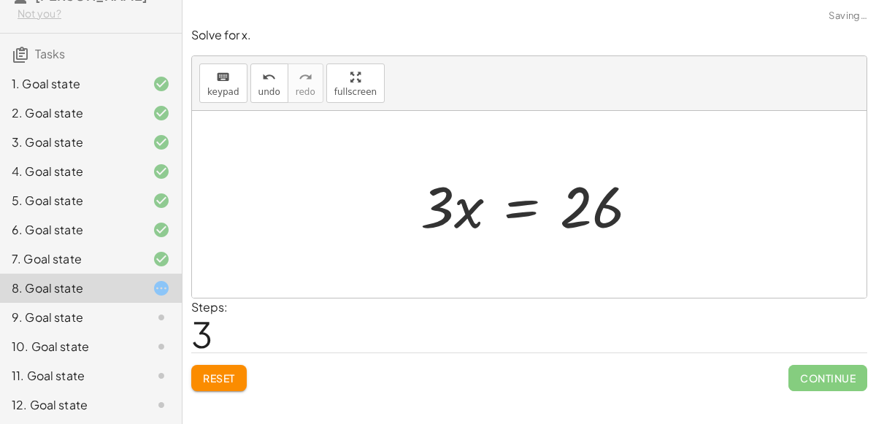
click at [525, 203] on div at bounding box center [535, 204] width 244 height 75
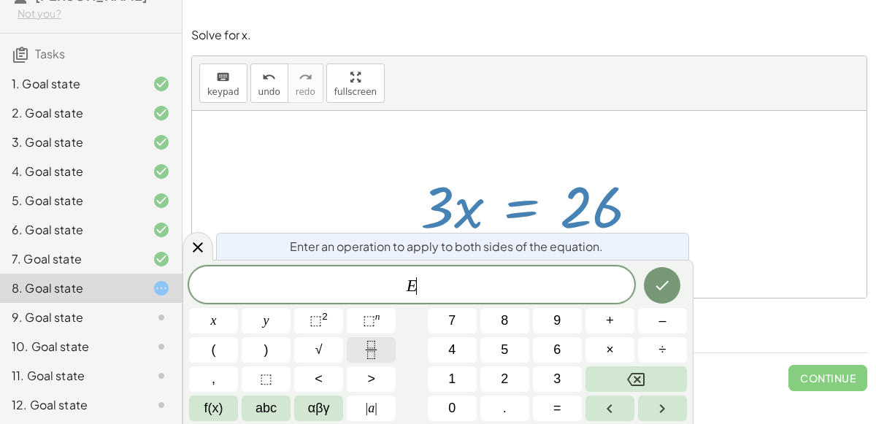
click at [383, 344] on button "Fraction" at bounding box center [371, 350] width 49 height 26
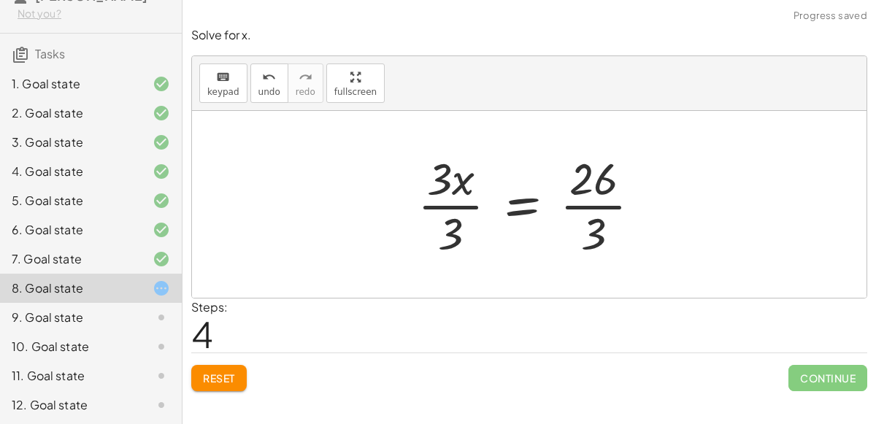
click at [592, 206] on div at bounding box center [535, 204] width 250 height 112
click at [454, 206] on div at bounding box center [535, 204] width 250 height 112
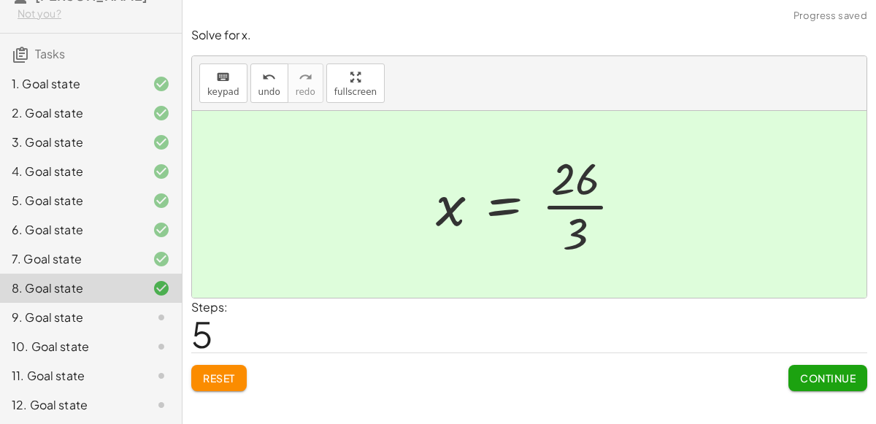
click at [827, 376] on span "Continue" at bounding box center [827, 378] width 55 height 13
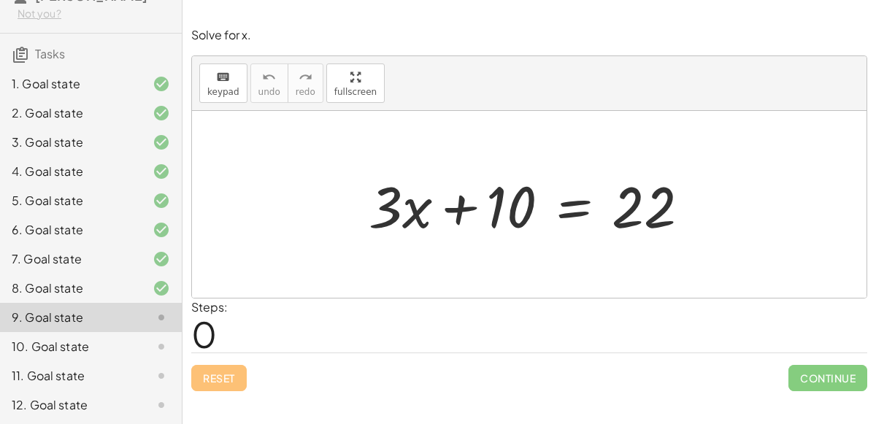
click at [578, 212] on div at bounding box center [535, 204] width 348 height 75
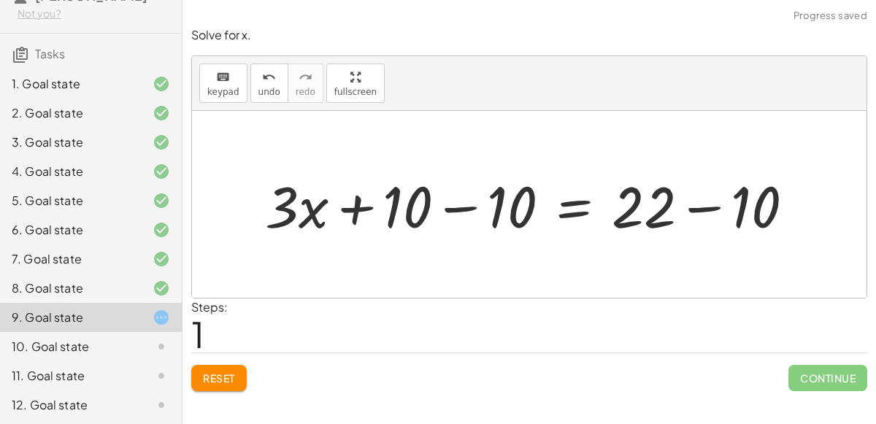
click at [708, 204] on div at bounding box center [536, 204] width 556 height 75
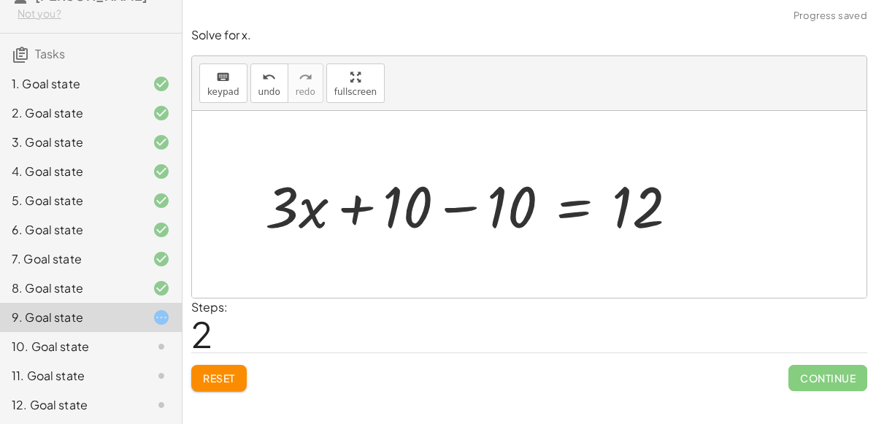
click at [463, 207] on div at bounding box center [478, 204] width 440 height 75
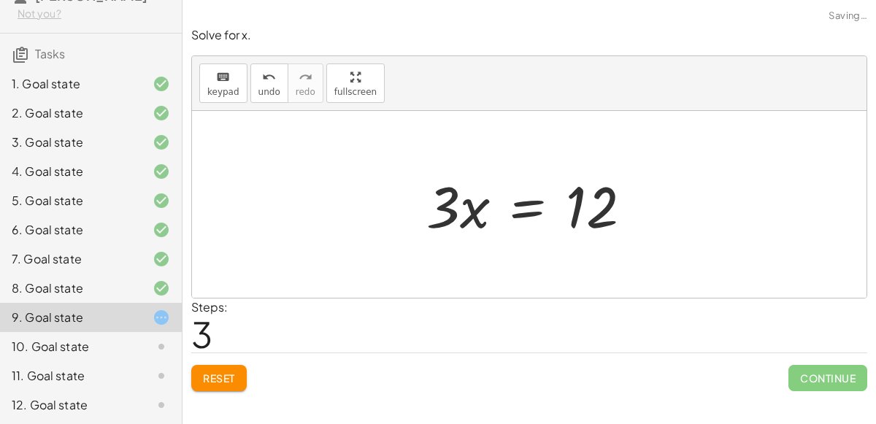
click at [532, 213] on div at bounding box center [534, 204] width 231 height 75
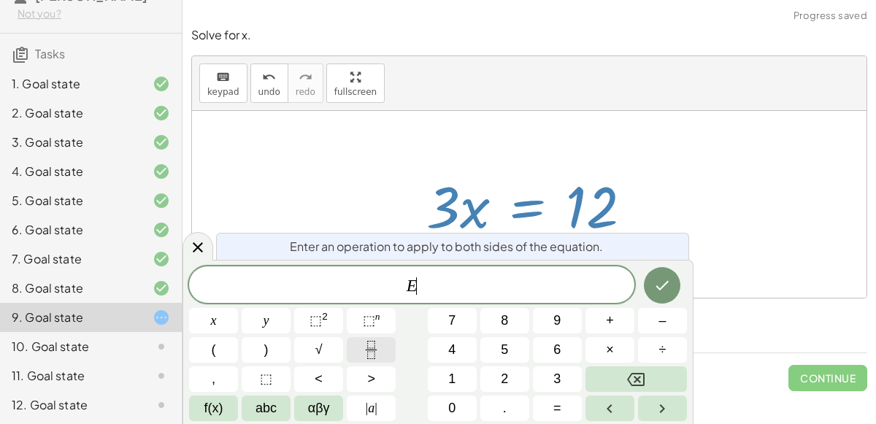
click at [378, 340] on button "Fraction" at bounding box center [371, 350] width 49 height 26
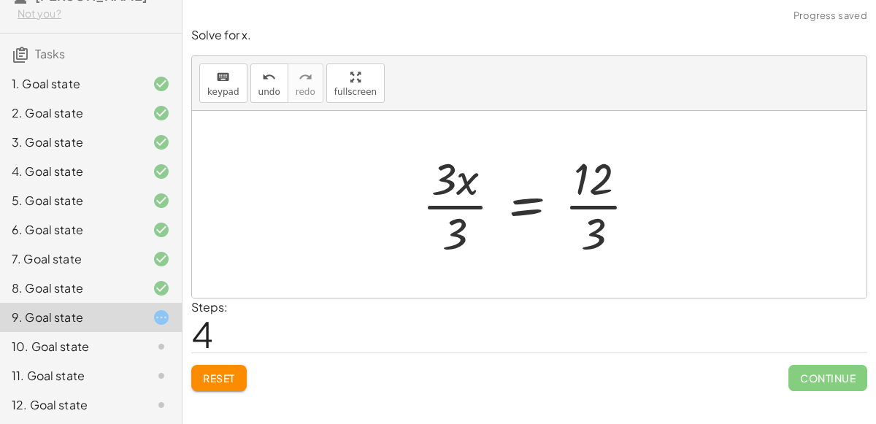
click at [454, 207] on div at bounding box center [535, 204] width 241 height 112
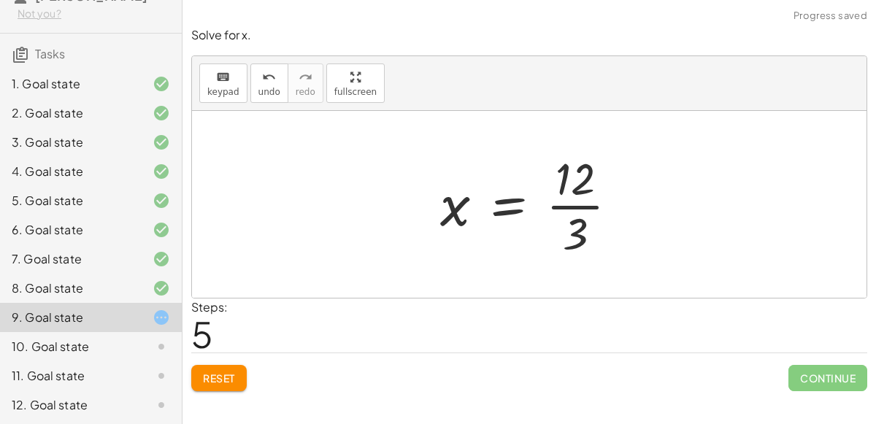
click at [567, 205] on div at bounding box center [535, 204] width 204 height 112
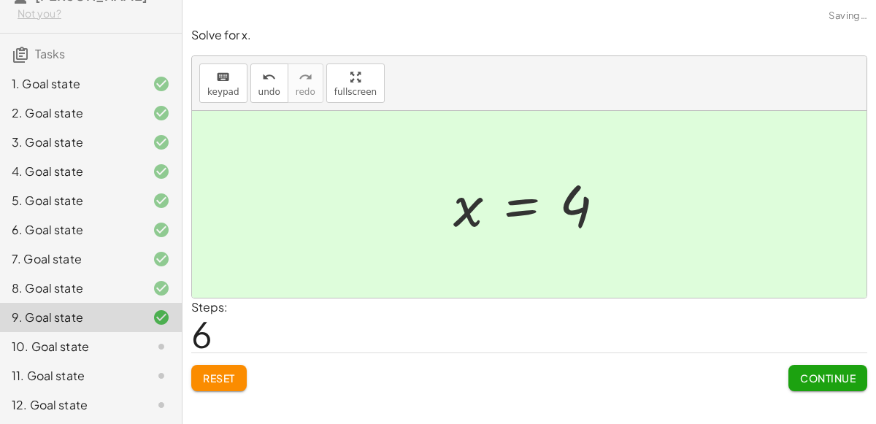
click at [819, 378] on span "Continue" at bounding box center [827, 378] width 55 height 13
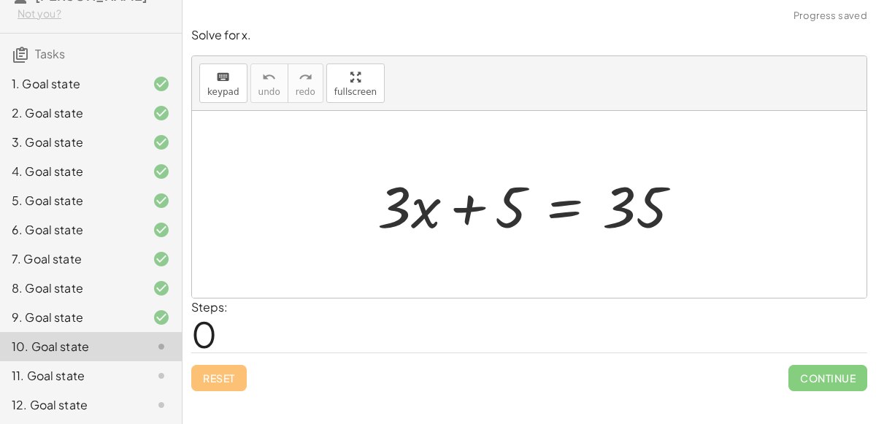
click at [572, 200] on div at bounding box center [535, 204] width 330 height 75
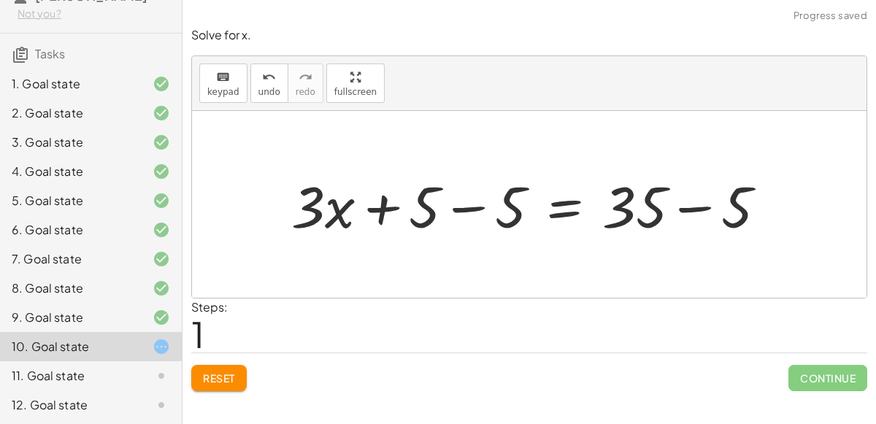
click at [695, 208] on div at bounding box center [535, 204] width 502 height 75
click at [472, 208] on div at bounding box center [491, 204] width 414 height 75
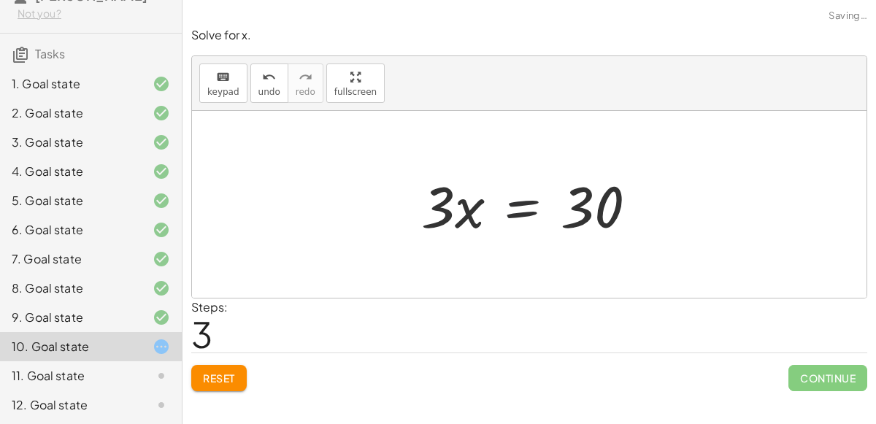
click at [525, 210] on div at bounding box center [535, 204] width 242 height 75
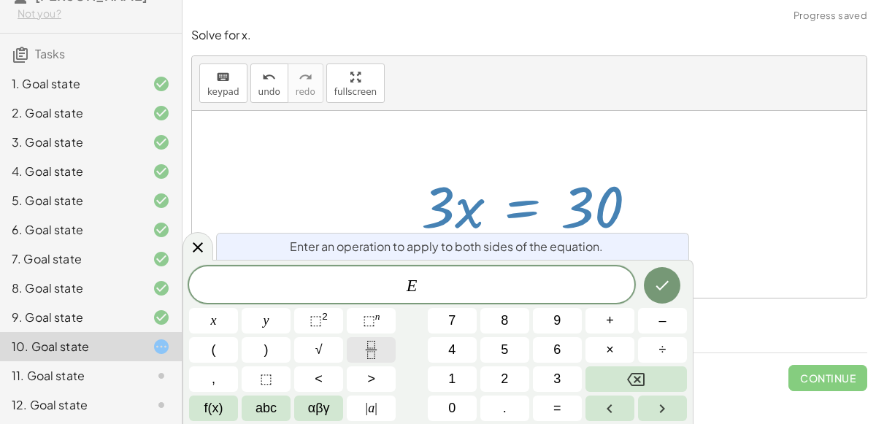
click at [379, 345] on icon "Fraction" at bounding box center [371, 350] width 18 height 18
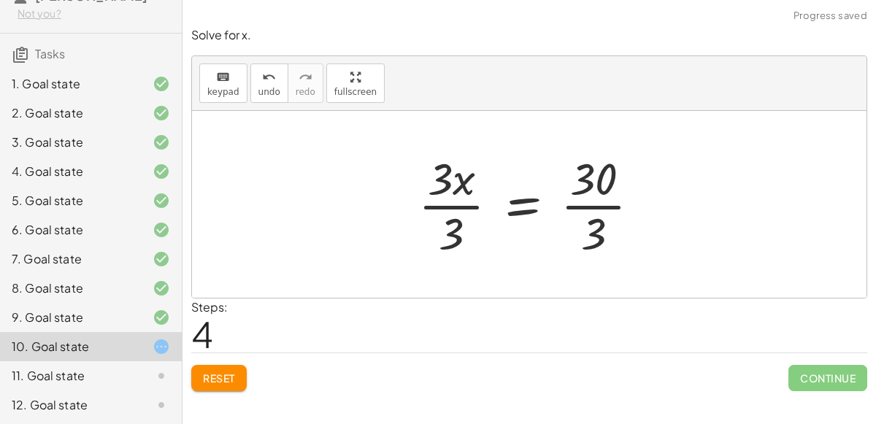
click at [461, 203] on div at bounding box center [535, 204] width 248 height 112
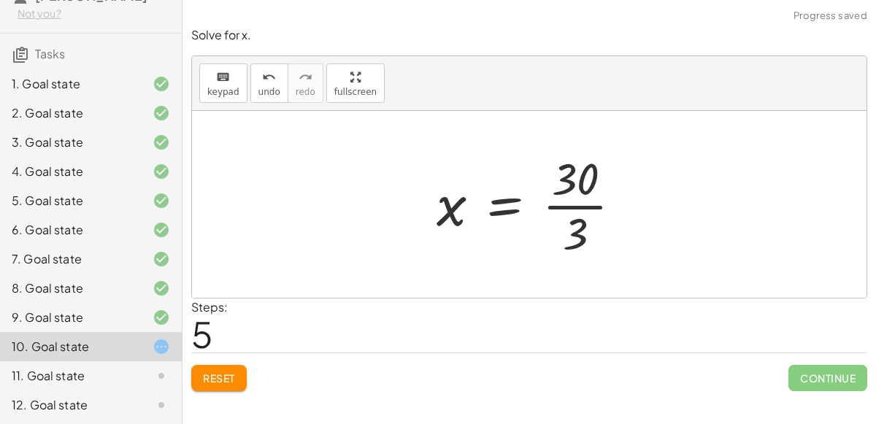
click at [578, 207] on div at bounding box center [535, 204] width 212 height 112
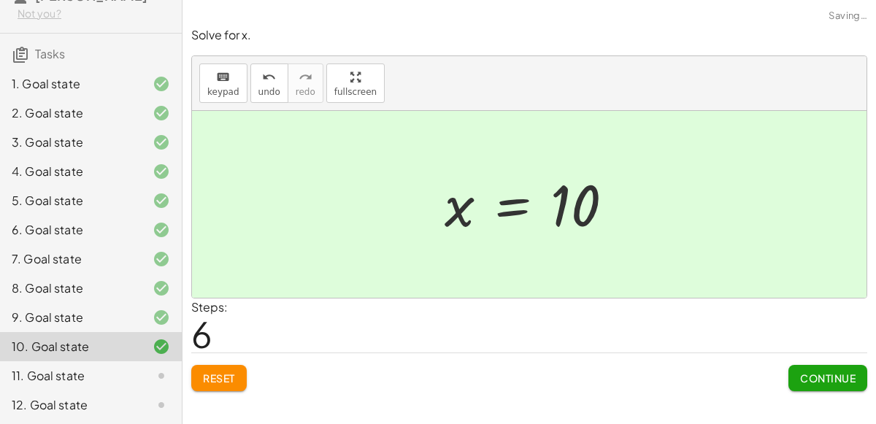
click at [822, 372] on span "Continue" at bounding box center [827, 378] width 55 height 13
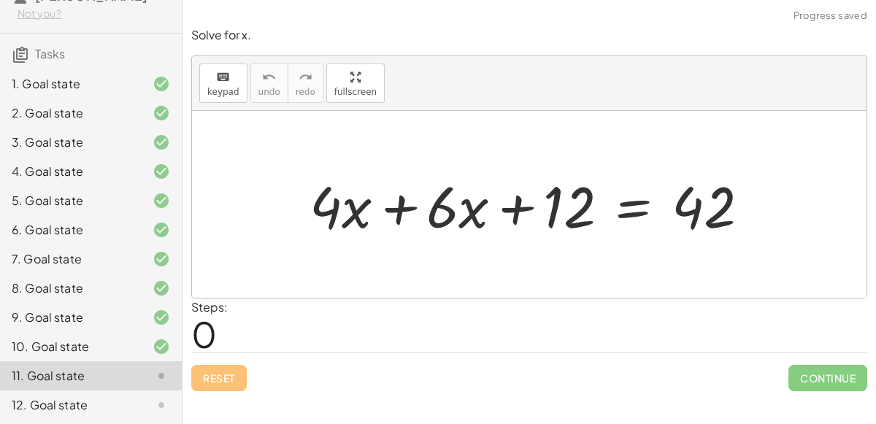
click at [398, 209] on div at bounding box center [535, 204] width 467 height 75
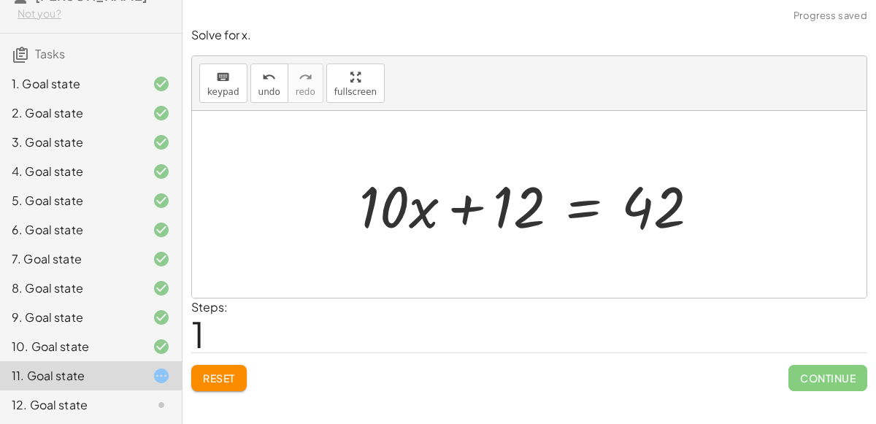
click at [583, 203] on div at bounding box center [535, 204] width 367 height 75
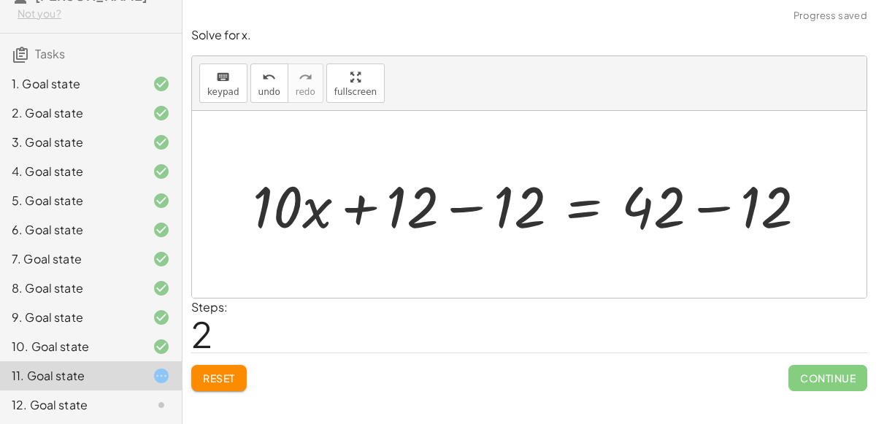
click at [705, 205] on div at bounding box center [535, 204] width 580 height 75
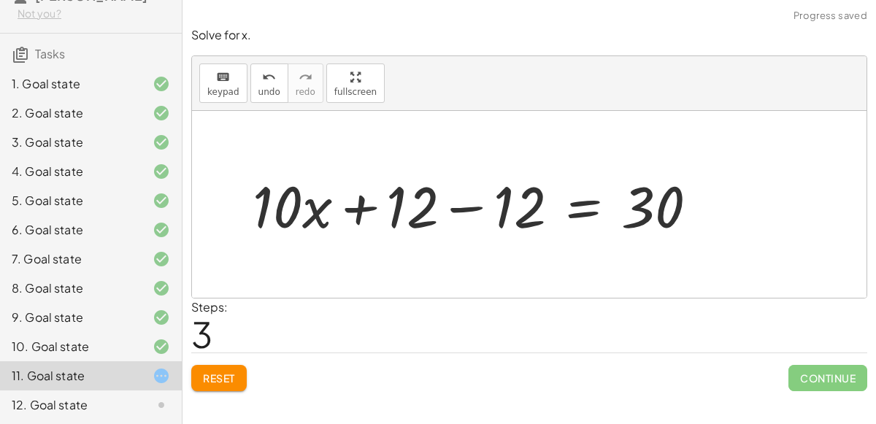
click at [461, 204] on div at bounding box center [481, 204] width 472 height 75
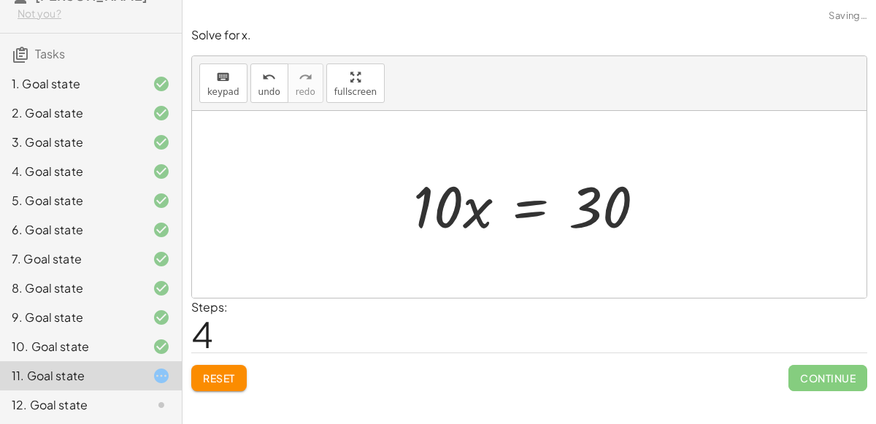
click at [537, 210] on div at bounding box center [535, 204] width 258 height 75
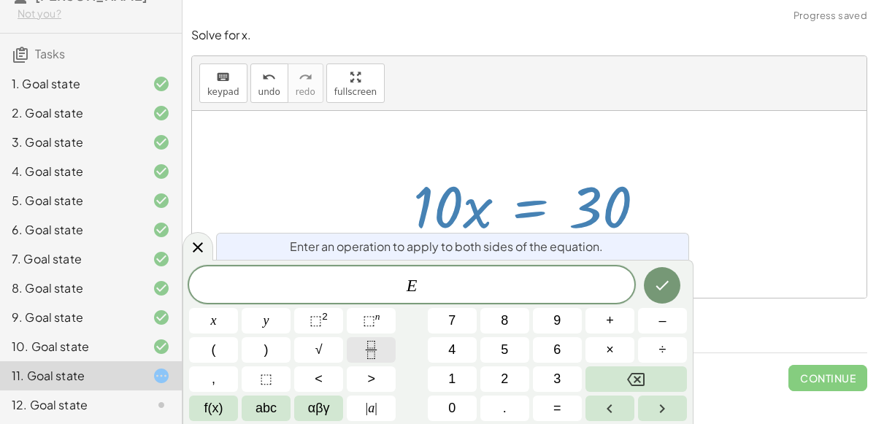
click at [376, 345] on icon "Fraction" at bounding box center [371, 350] width 18 height 18
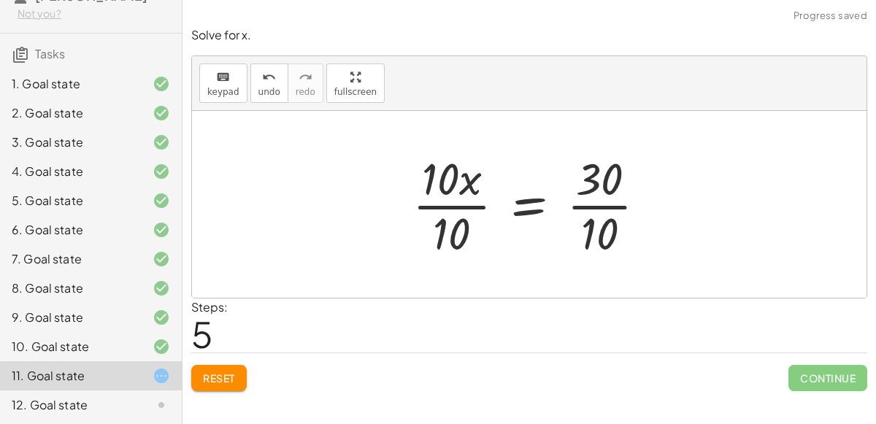
click at [461, 200] on div at bounding box center [535, 204] width 261 height 112
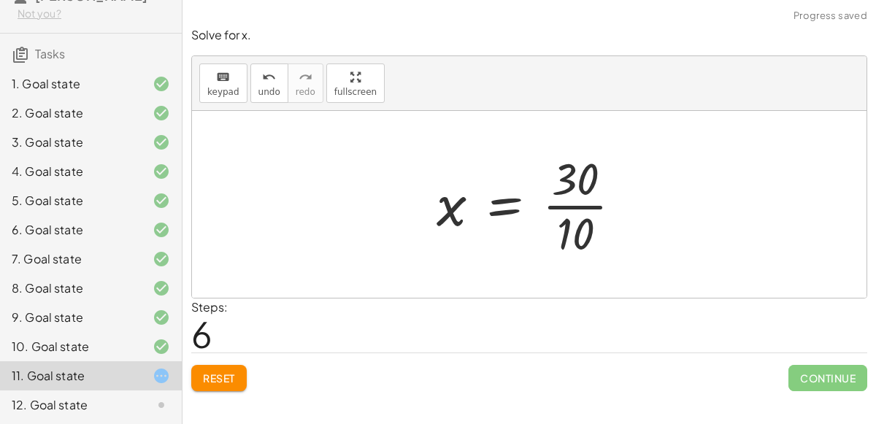
click at [580, 207] on div at bounding box center [535, 204] width 212 height 112
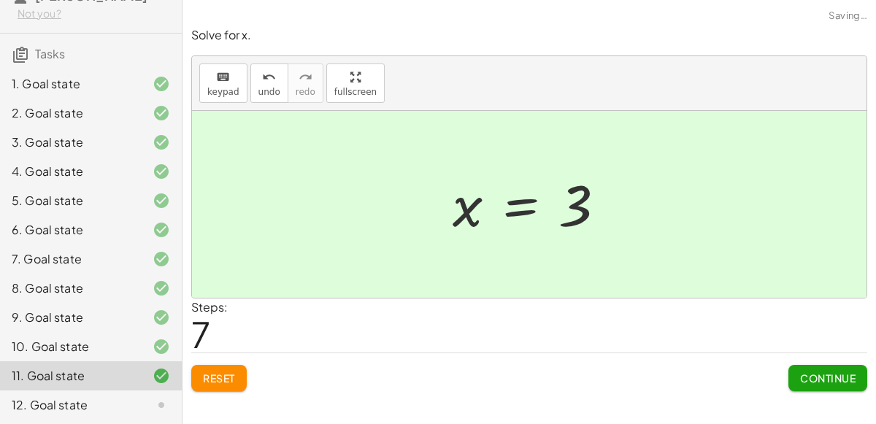
click at [803, 373] on span "Continue" at bounding box center [827, 378] width 55 height 13
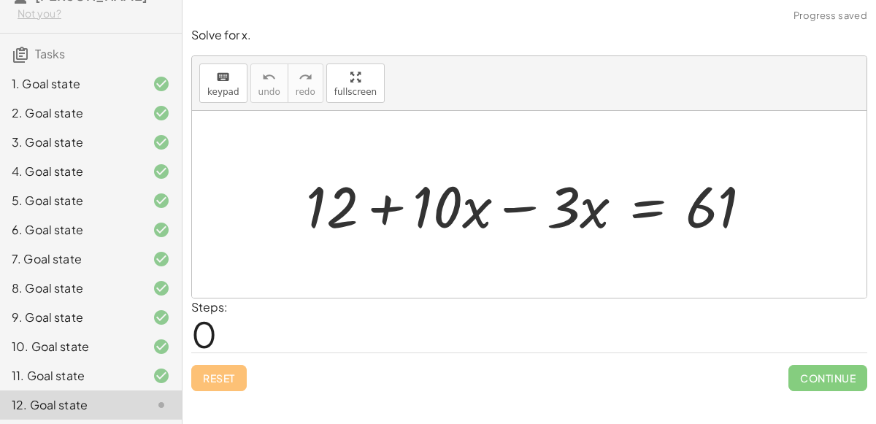
click at [514, 206] on div at bounding box center [535, 204] width 473 height 75
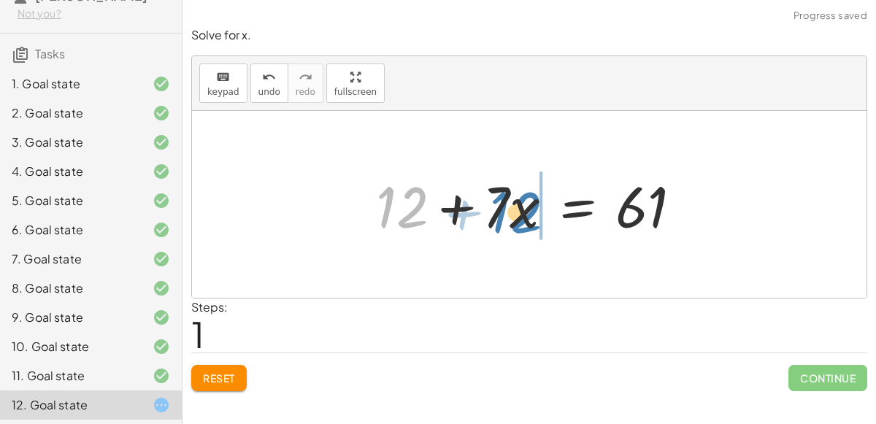
drag, startPoint x: 410, startPoint y: 204, endPoint x: 526, endPoint y: 209, distance: 115.5
click at [526, 209] on div at bounding box center [535, 204] width 332 height 75
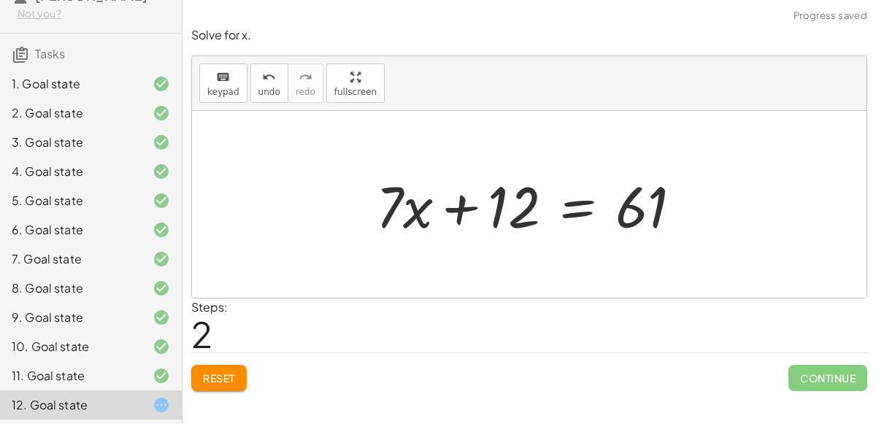
click at [578, 212] on div at bounding box center [535, 204] width 332 height 75
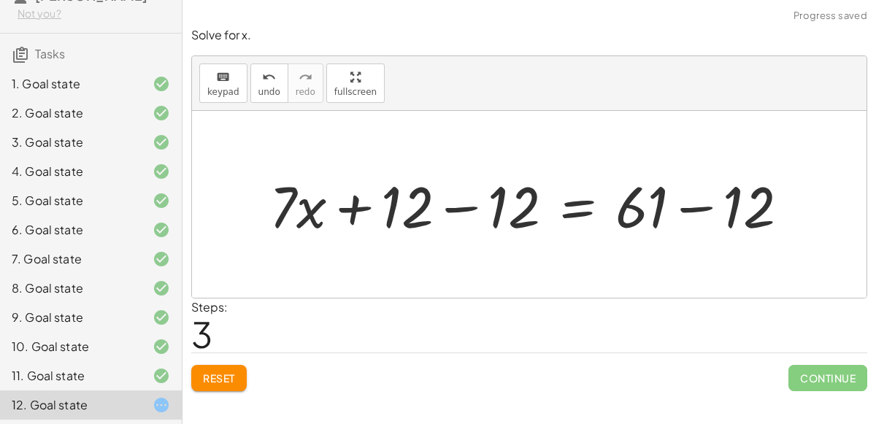
click at [689, 210] on div at bounding box center [535, 204] width 546 height 75
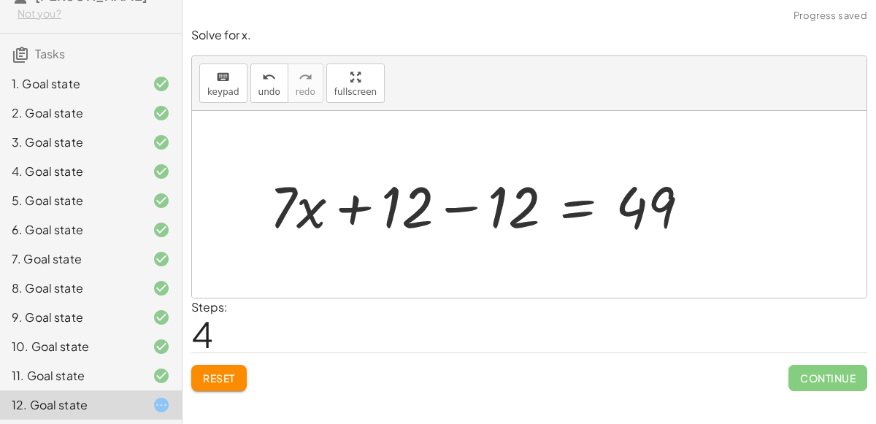
click at [453, 206] on div at bounding box center [486, 204] width 448 height 75
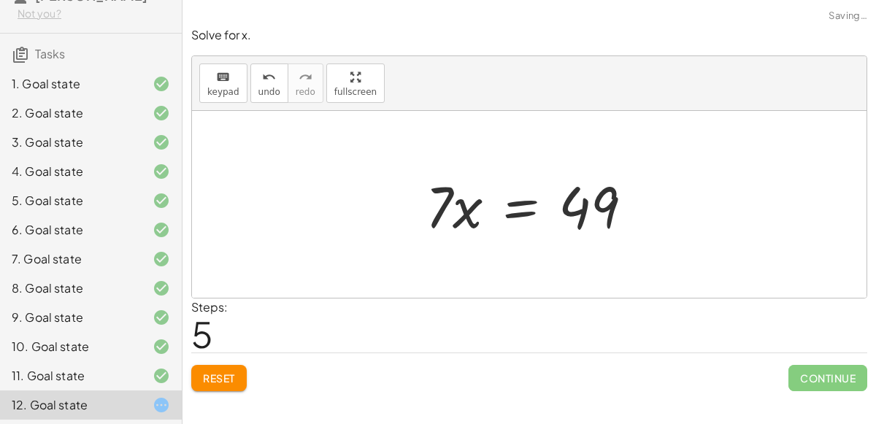
click at [523, 213] on div at bounding box center [535, 204] width 234 height 75
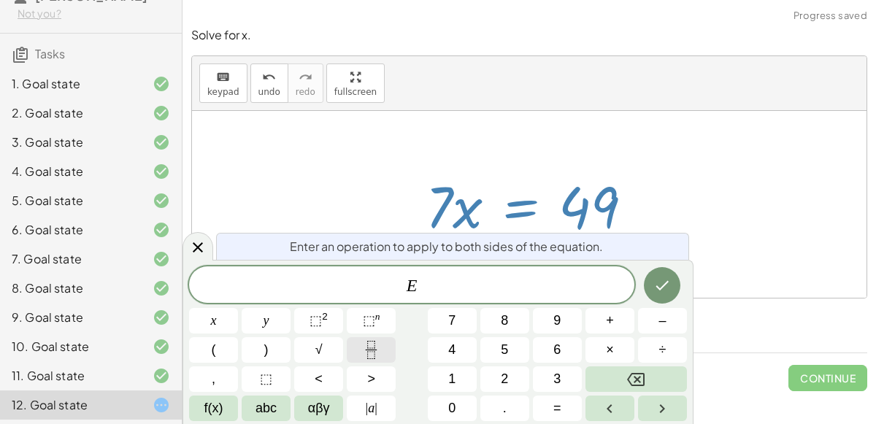
click at [359, 356] on button "Fraction" at bounding box center [371, 350] width 49 height 26
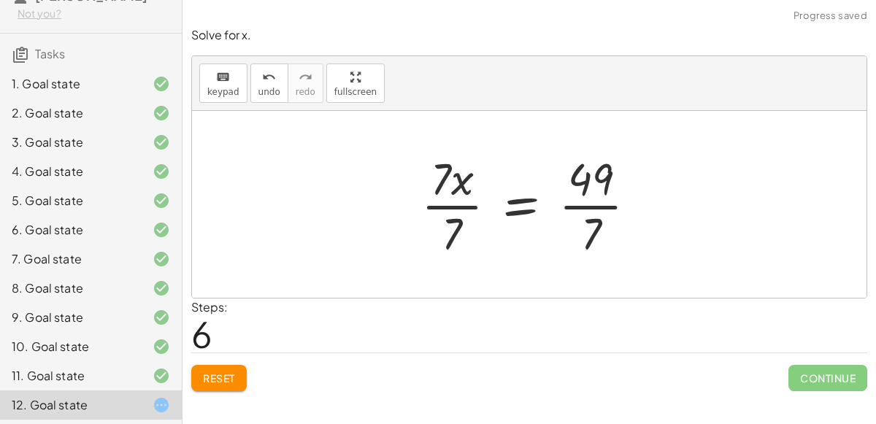
click at [462, 204] on div at bounding box center [535, 204] width 242 height 112
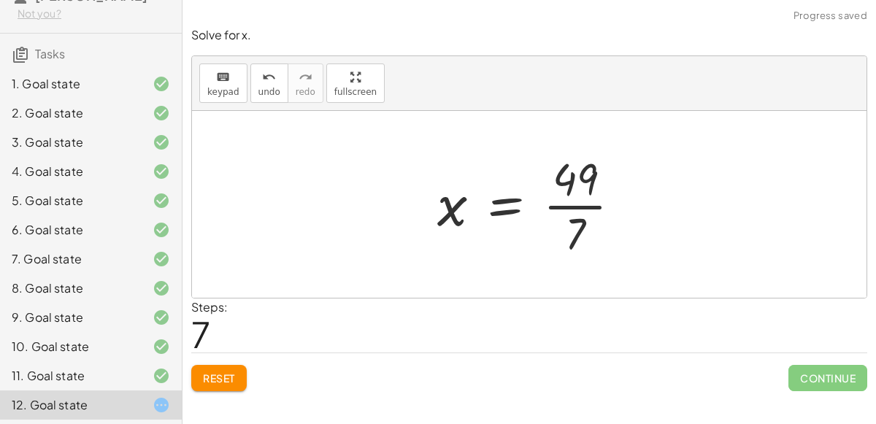
click at [567, 203] on div at bounding box center [535, 204] width 210 height 112
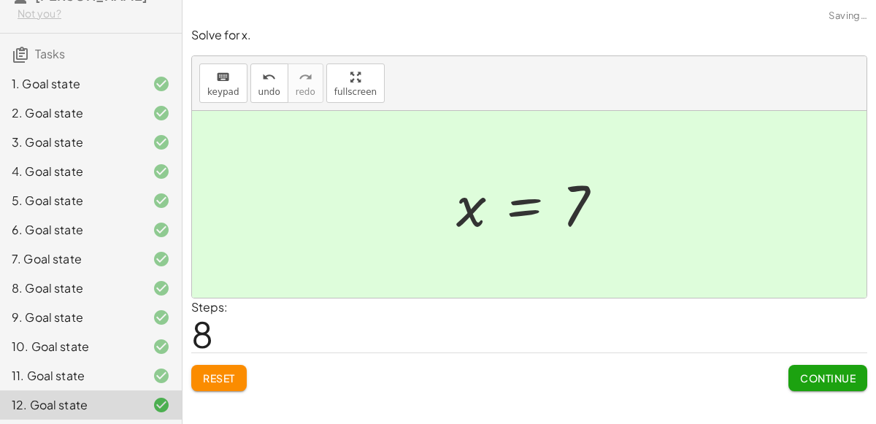
click at [823, 378] on span "Continue" at bounding box center [827, 378] width 55 height 13
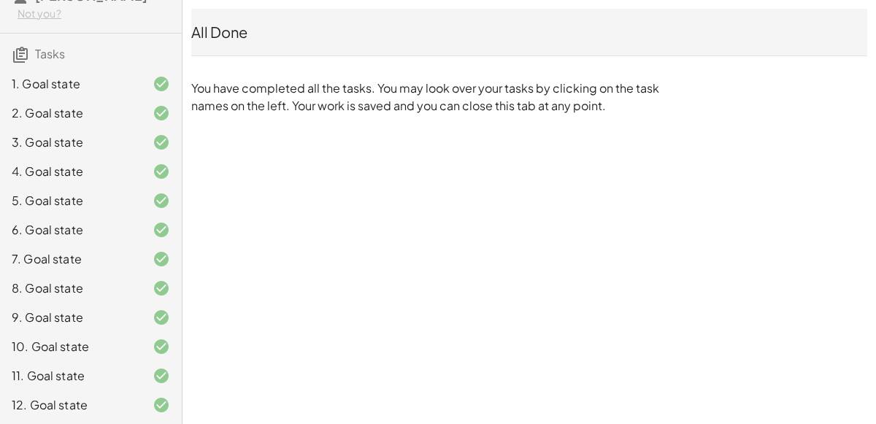
scroll to position [0, 0]
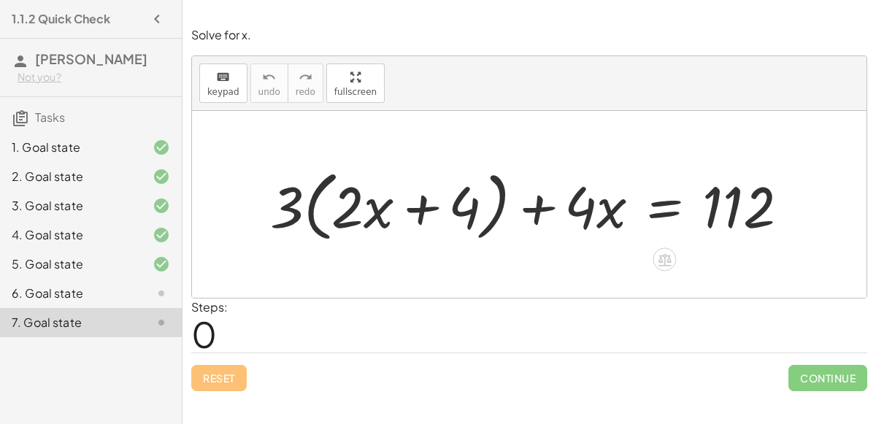
click at [294, 212] on div at bounding box center [535, 205] width 545 height 84
drag, startPoint x: 293, startPoint y: 209, endPoint x: 348, endPoint y: 208, distance: 55.5
click at [348, 208] on div at bounding box center [535, 205] width 545 height 84
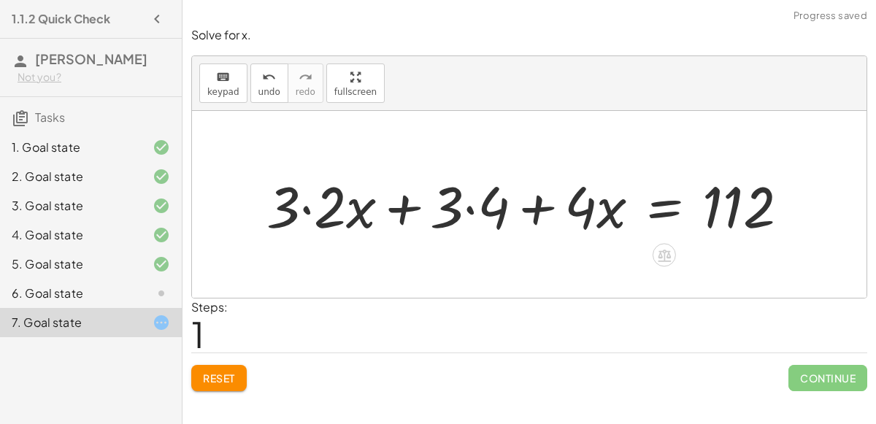
click at [306, 208] on div at bounding box center [533, 204] width 548 height 75
click at [472, 210] on div at bounding box center [557, 204] width 502 height 75
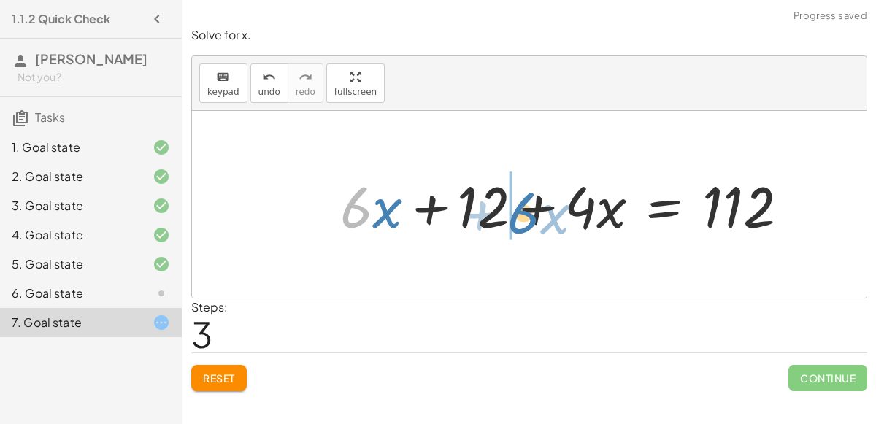
drag, startPoint x: 368, startPoint y: 214, endPoint x: 535, endPoint y: 220, distance: 167.3
click at [535, 220] on div at bounding box center [570, 204] width 475 height 75
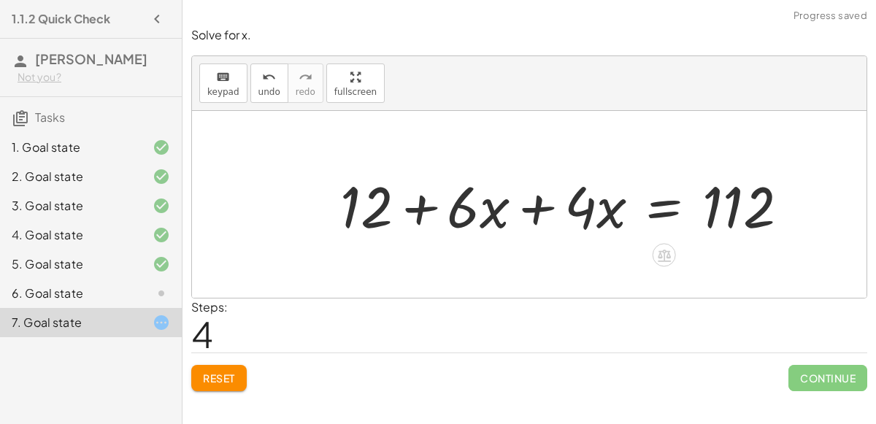
click at [534, 212] on div at bounding box center [570, 204] width 475 height 75
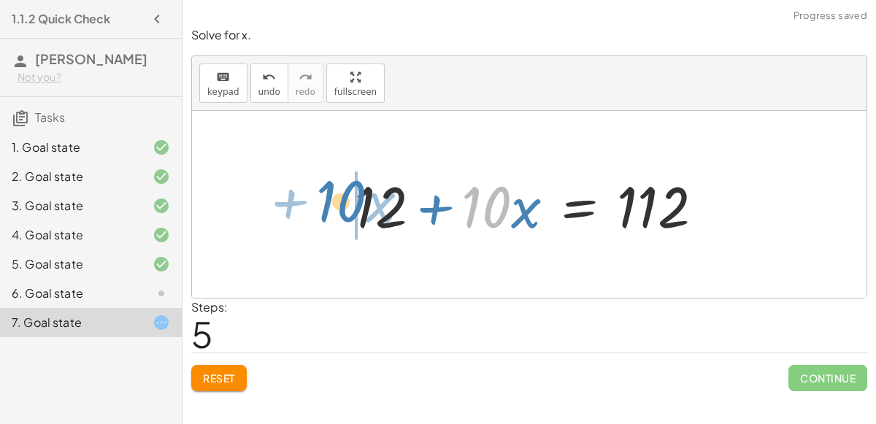
drag, startPoint x: 497, startPoint y: 207, endPoint x: 351, endPoint y: 201, distance: 145.4
click at [351, 201] on div at bounding box center [535, 204] width 375 height 75
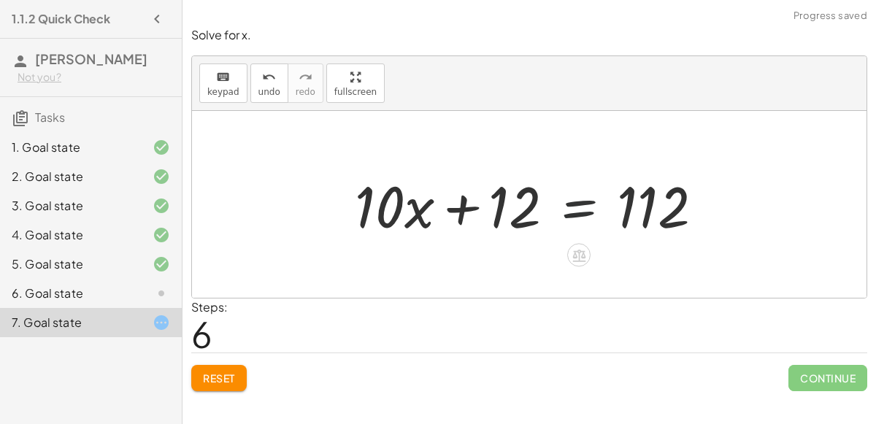
click at [579, 212] on div at bounding box center [535, 204] width 375 height 75
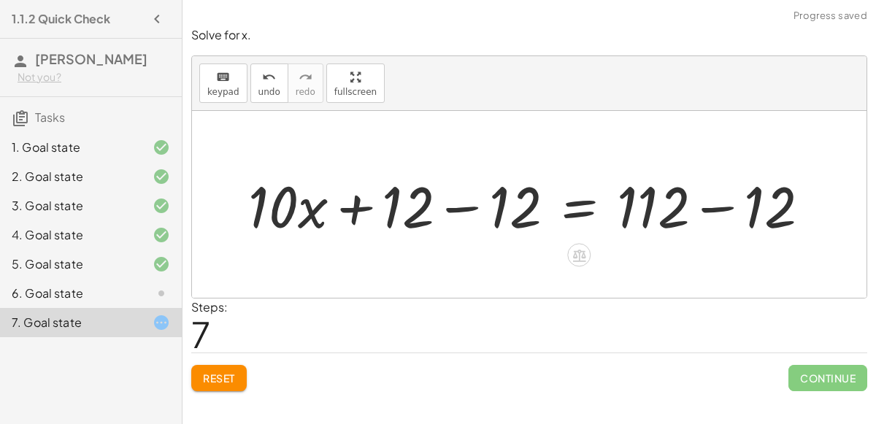
click at [726, 207] on div at bounding box center [535, 204] width 589 height 75
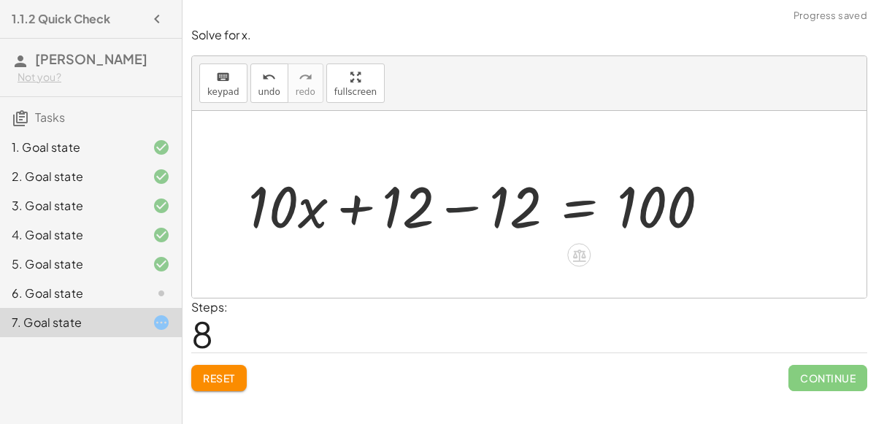
click at [474, 207] on div at bounding box center [485, 204] width 488 height 75
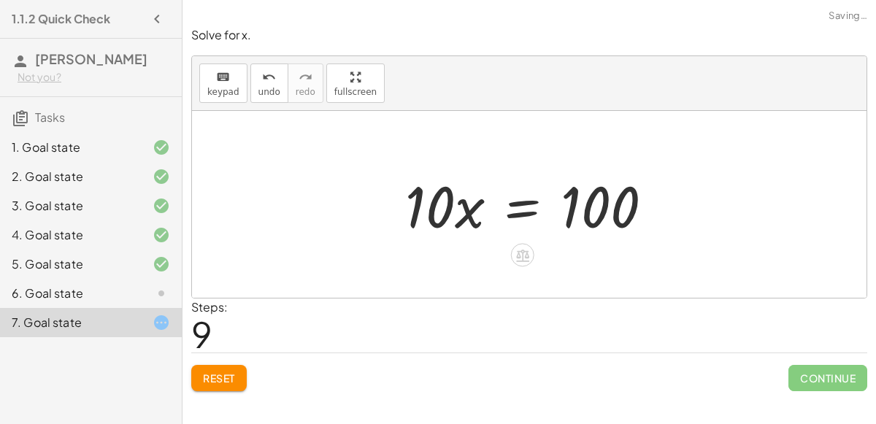
click at [530, 212] on div at bounding box center [535, 204] width 274 height 75
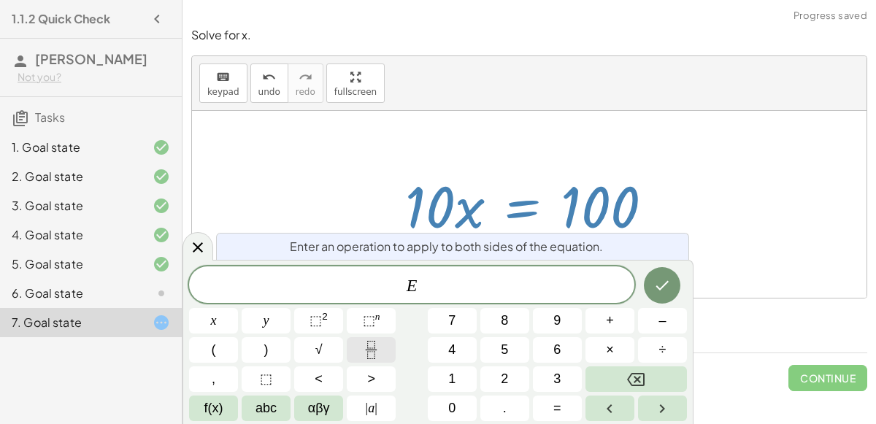
click at [364, 355] on icon "Fraction" at bounding box center [371, 350] width 18 height 18
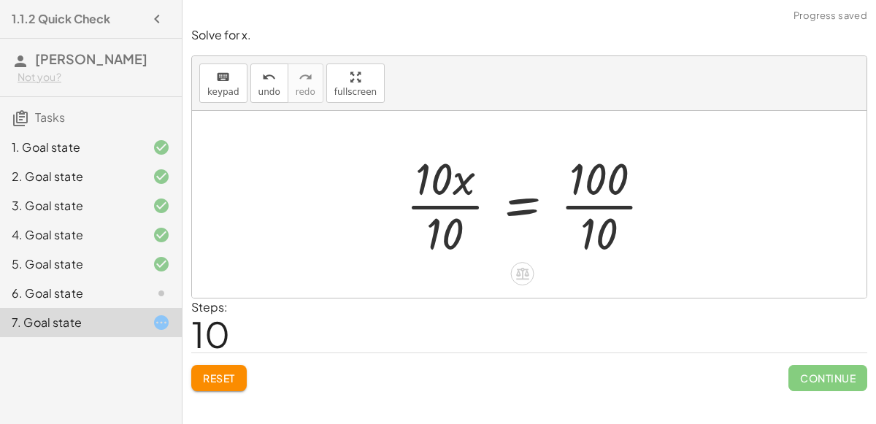
click at [601, 205] on div at bounding box center [535, 204] width 272 height 112
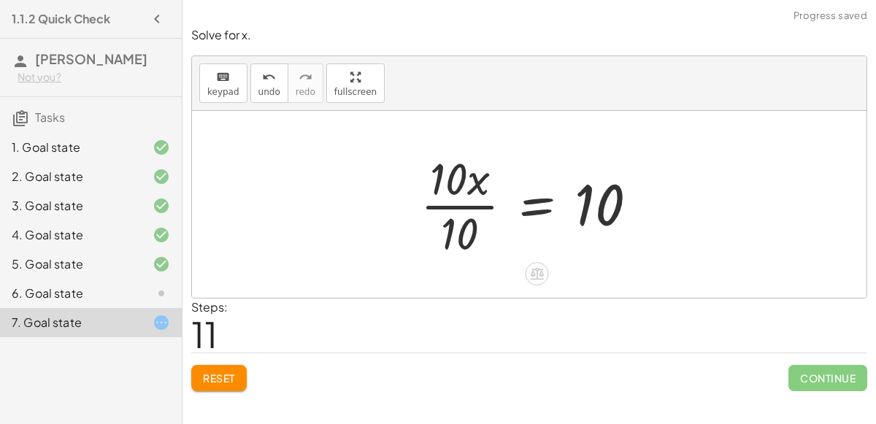
click at [445, 208] on div at bounding box center [535, 204] width 244 height 112
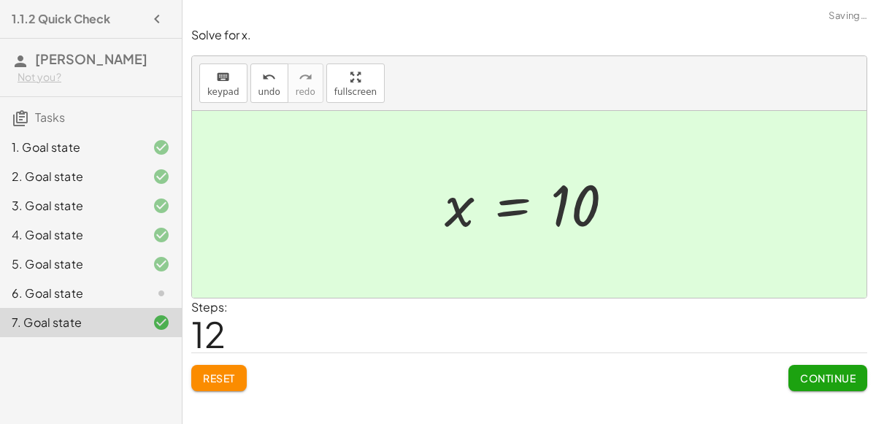
click at [143, 288] on div at bounding box center [149, 294] width 41 height 18
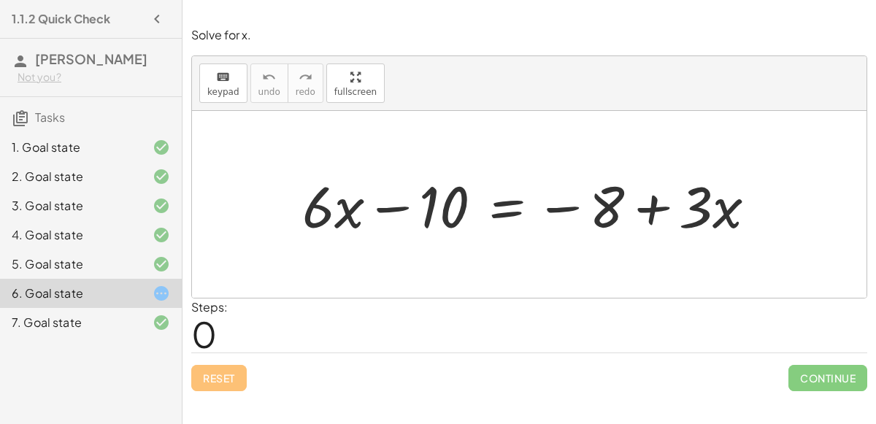
click at [499, 207] on div at bounding box center [535, 204] width 480 height 75
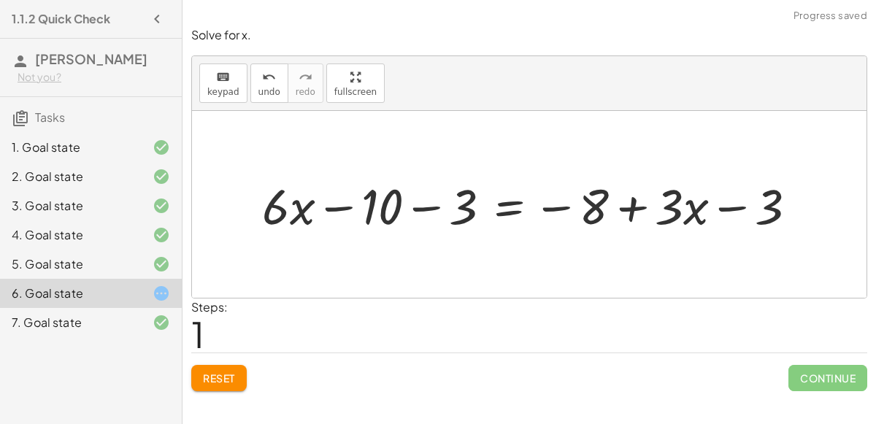
click at [735, 204] on div at bounding box center [535, 204] width 561 height 64
drag, startPoint x: 768, startPoint y: 202, endPoint x: 675, endPoint y: 208, distance: 93.0
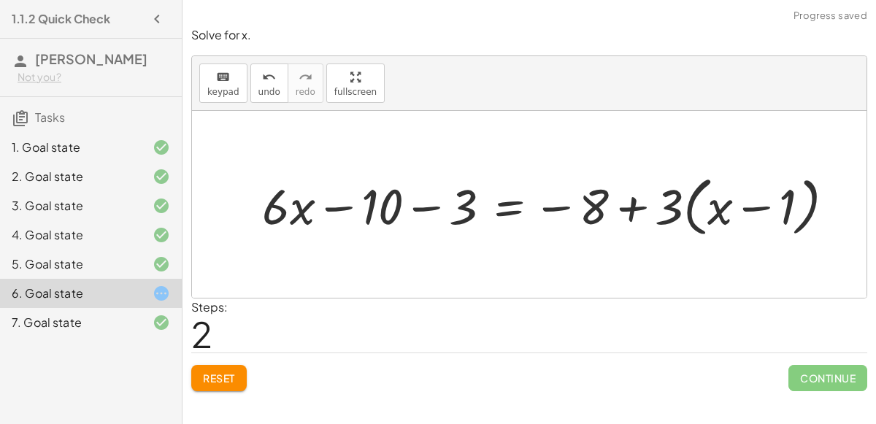
click at [751, 204] on div at bounding box center [554, 205] width 599 height 72
click at [264, 87] on span "undo" at bounding box center [269, 92] width 22 height 10
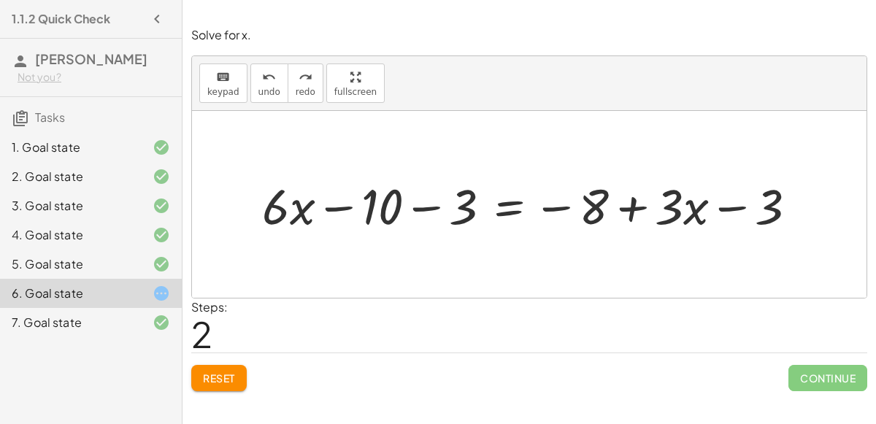
click at [426, 204] on div at bounding box center [535, 204] width 561 height 64
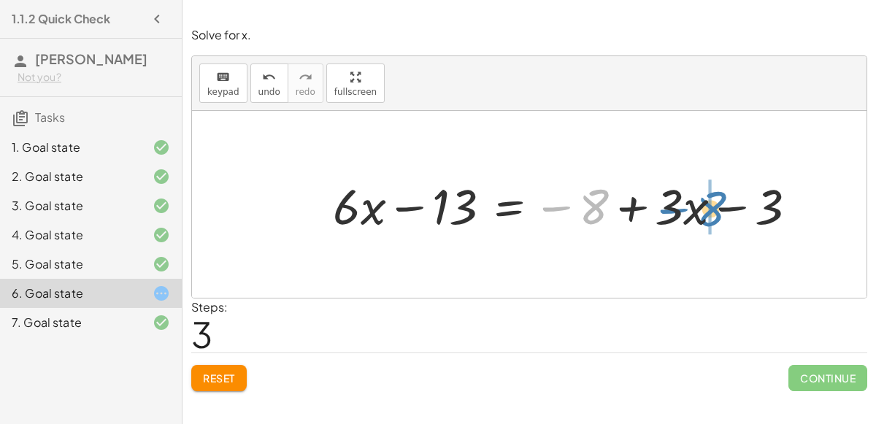
drag, startPoint x: 589, startPoint y: 205, endPoint x: 705, endPoint y: 207, distance: 115.4
click at [705, 207] on div at bounding box center [571, 204] width 490 height 64
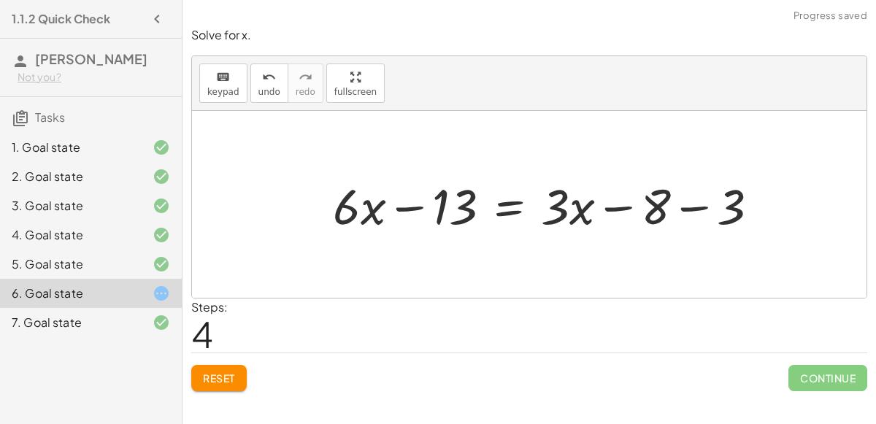
click at [700, 209] on div at bounding box center [552, 204] width 453 height 64
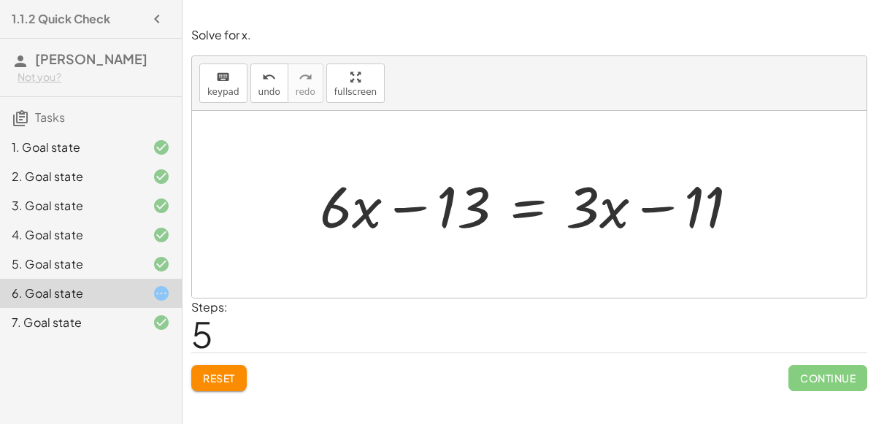
click at [664, 208] on div at bounding box center [535, 204] width 445 height 75
click at [417, 208] on div at bounding box center [535, 204] width 445 height 75
drag, startPoint x: 472, startPoint y: 205, endPoint x: 490, endPoint y: 199, distance: 19.2
click at [490, 199] on div at bounding box center [535, 204] width 445 height 75
click at [521, 201] on div at bounding box center [535, 204] width 445 height 75
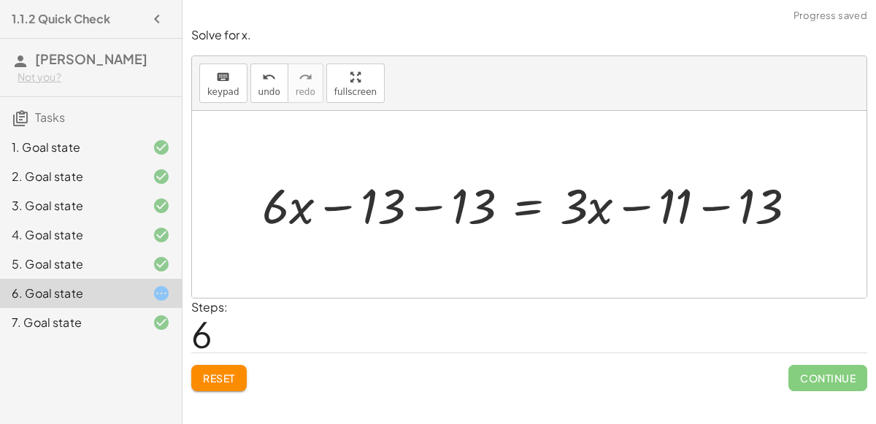
click at [424, 203] on div at bounding box center [535, 204] width 561 height 64
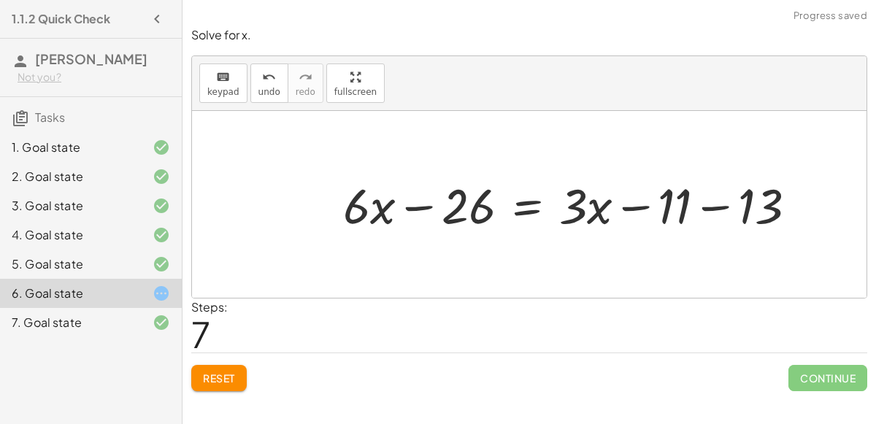
click at [710, 205] on div at bounding box center [576, 204] width 480 height 64
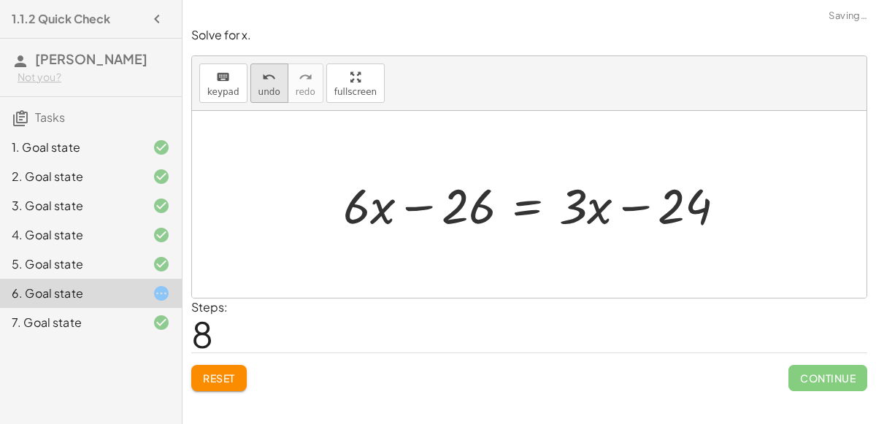
click at [264, 81] on icon "undo" at bounding box center [269, 78] width 14 height 18
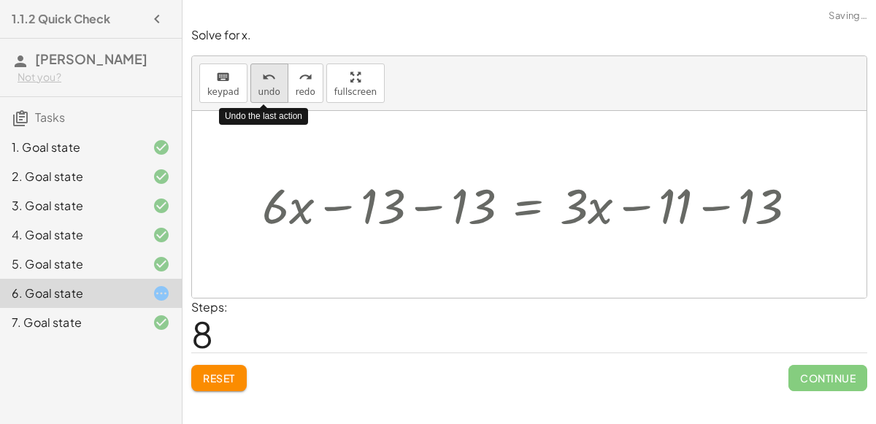
click at [264, 81] on icon "undo" at bounding box center [269, 78] width 14 height 18
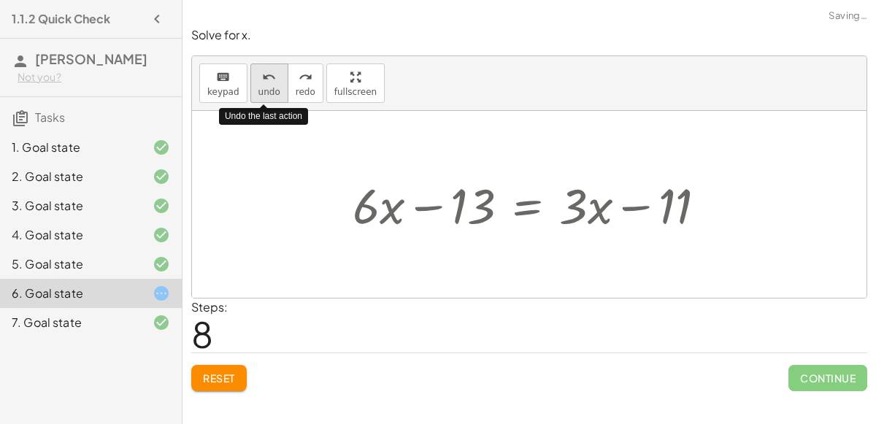
click at [264, 81] on icon "undo" at bounding box center [269, 78] width 14 height 18
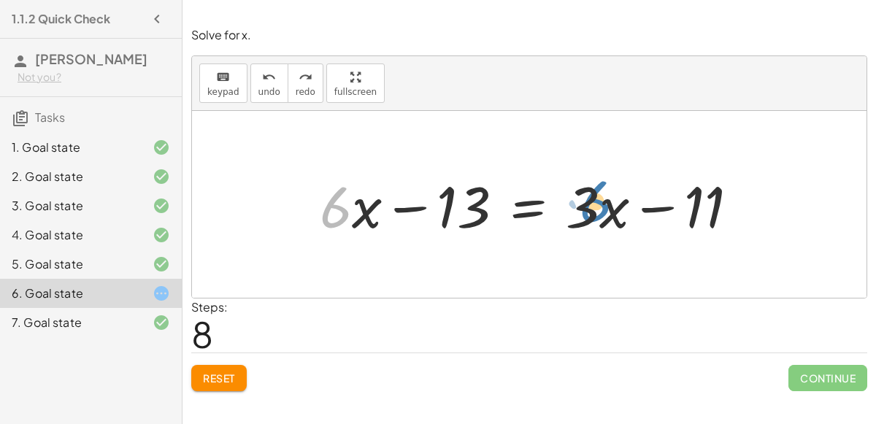
drag, startPoint x: 327, startPoint y: 204, endPoint x: 587, endPoint y: 199, distance: 260.0
click at [587, 199] on div at bounding box center [535, 204] width 445 height 75
click at [224, 373] on span "Reset" at bounding box center [219, 378] width 32 height 13
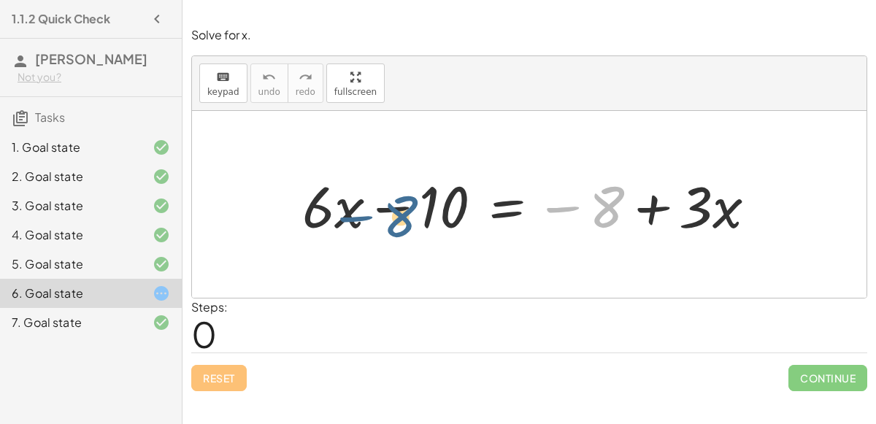
drag, startPoint x: 621, startPoint y: 198, endPoint x: 417, endPoint y: 209, distance: 204.7
click at [417, 209] on div at bounding box center [535, 204] width 480 height 75
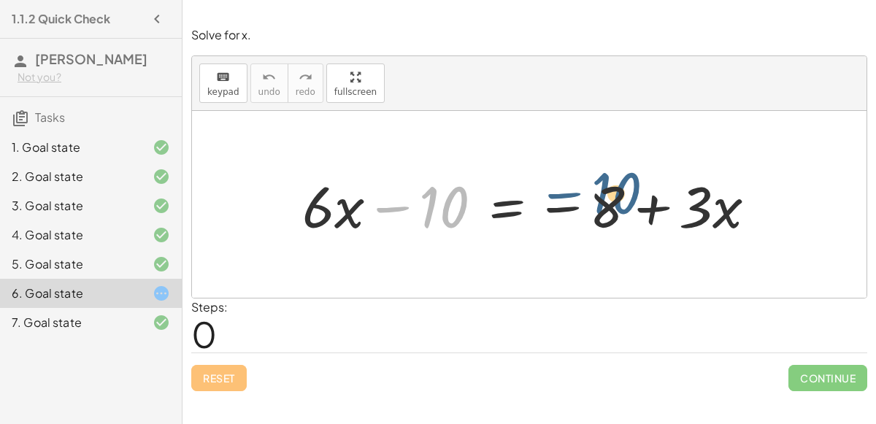
drag, startPoint x: 458, startPoint y: 207, endPoint x: 666, endPoint y: 196, distance: 208.3
click at [666, 196] on div at bounding box center [535, 204] width 480 height 75
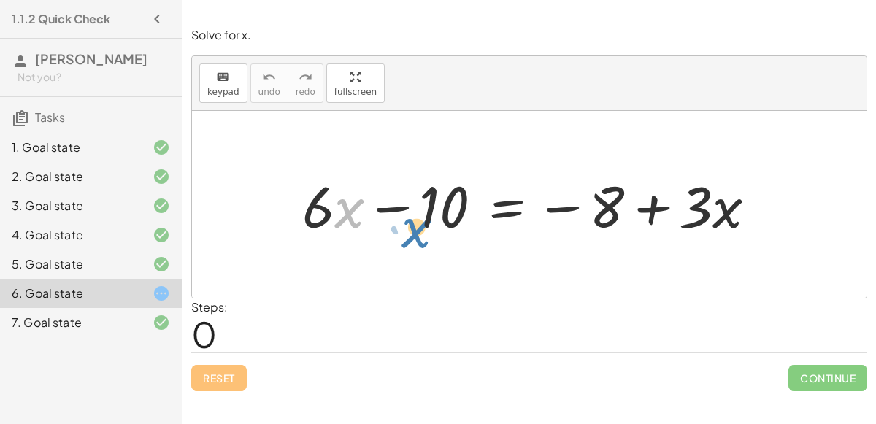
drag, startPoint x: 353, startPoint y: 210, endPoint x: 399, endPoint y: 224, distance: 47.3
click at [399, 224] on div at bounding box center [535, 204] width 480 height 75
click at [321, 223] on div at bounding box center [535, 204] width 480 height 75
click at [513, 214] on div at bounding box center [535, 204] width 480 height 75
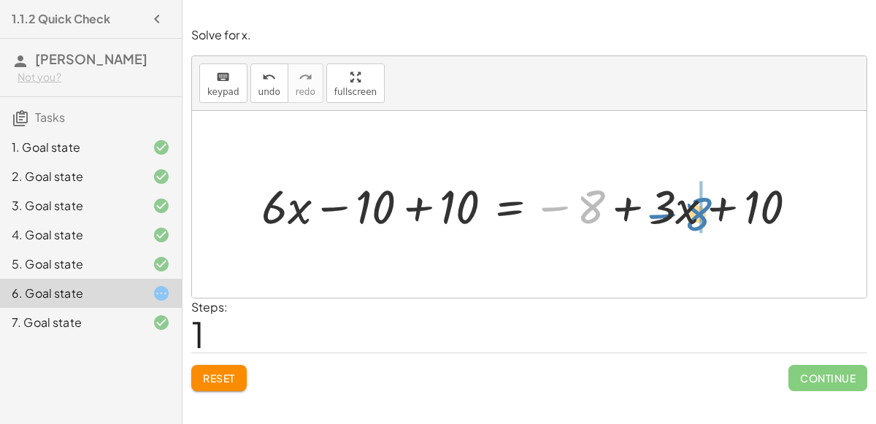
drag, startPoint x: 589, startPoint y: 204, endPoint x: 697, endPoint y: 212, distance: 108.3
click at [697, 212] on div at bounding box center [535, 205] width 562 height 62
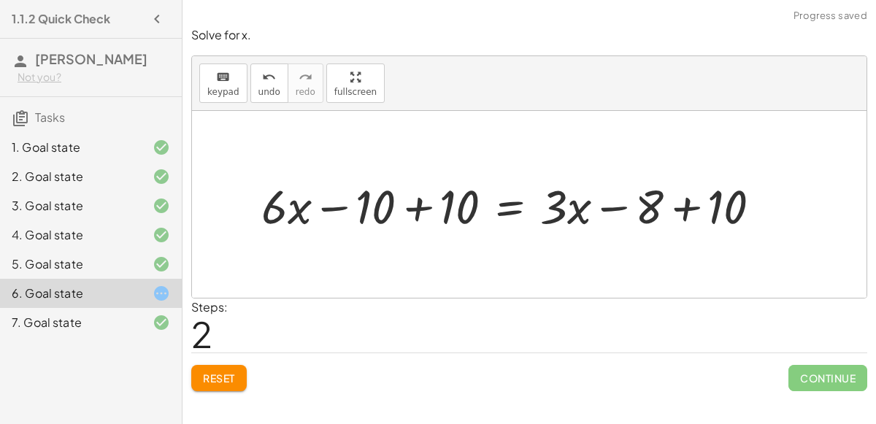
click at [689, 207] on div at bounding box center [517, 205] width 526 height 62
click at [418, 208] on div at bounding box center [474, 205] width 440 height 62
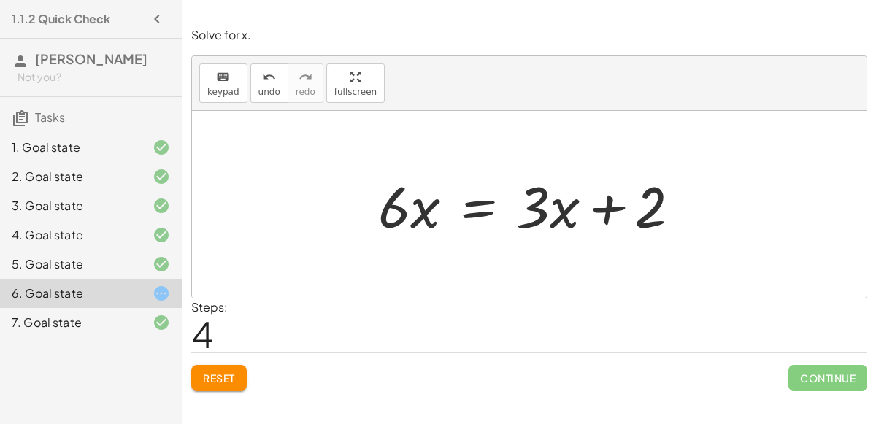
click at [471, 202] on div at bounding box center [535, 204] width 329 height 75
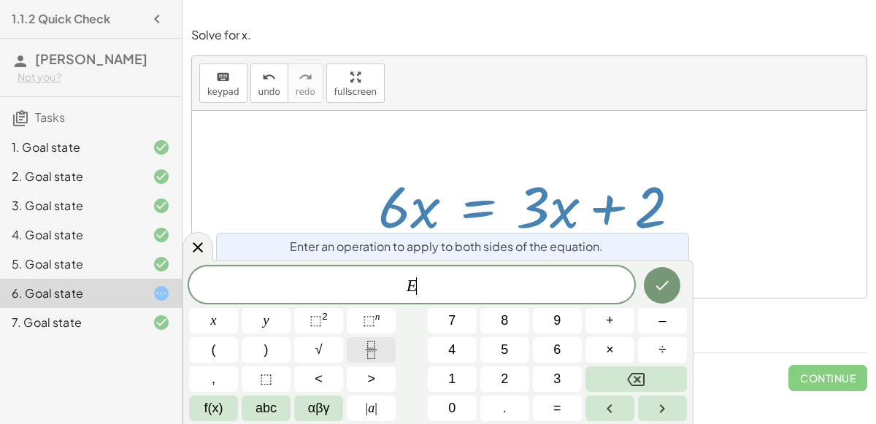
click at [377, 351] on icon "Fraction" at bounding box center [371, 350] width 18 height 18
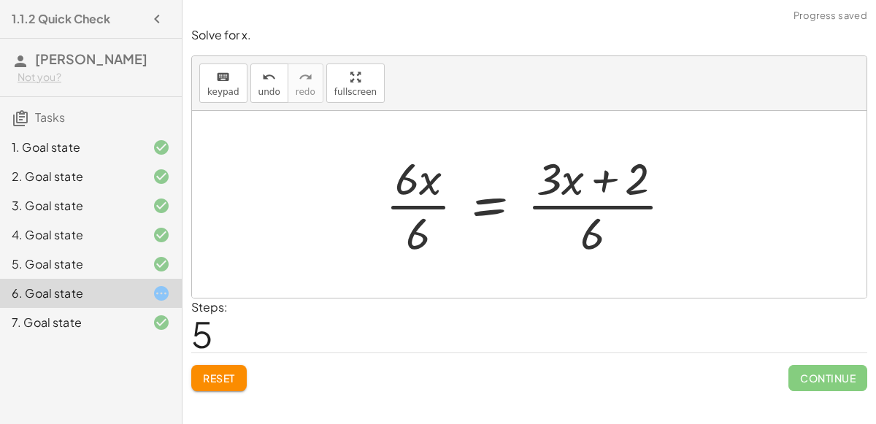
click at [413, 204] on div at bounding box center [534, 204] width 313 height 112
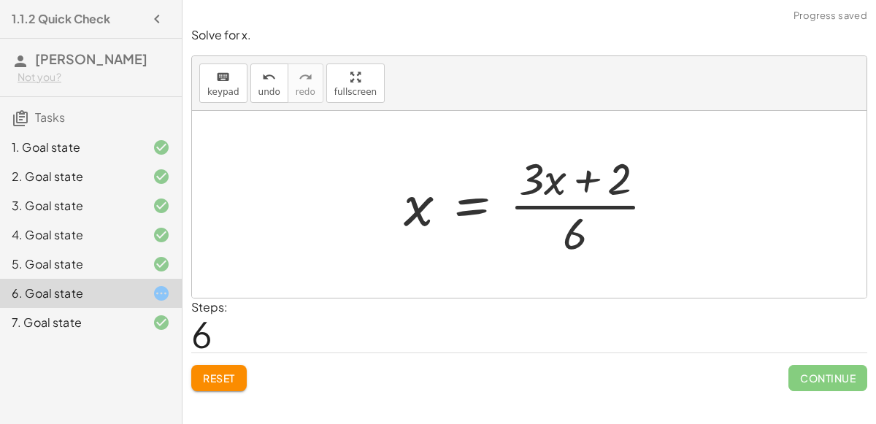
click at [586, 182] on div at bounding box center [534, 204] width 277 height 112
click at [586, 207] on div at bounding box center [534, 204] width 277 height 112
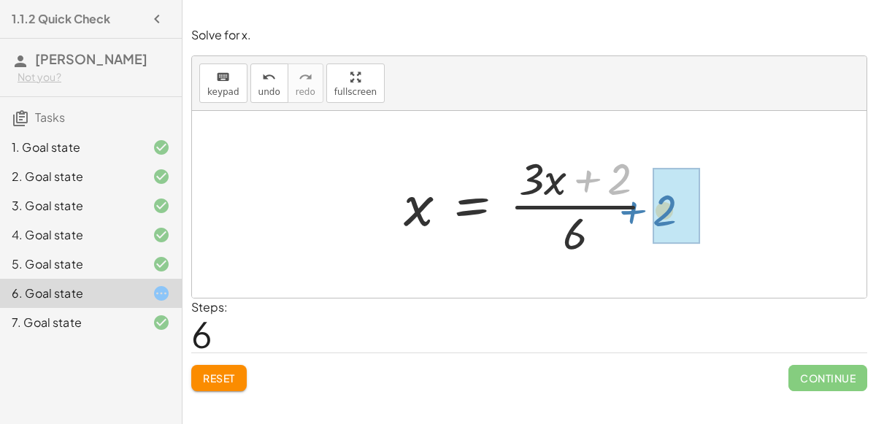
drag, startPoint x: 616, startPoint y: 185, endPoint x: 661, endPoint y: 217, distance: 55.1
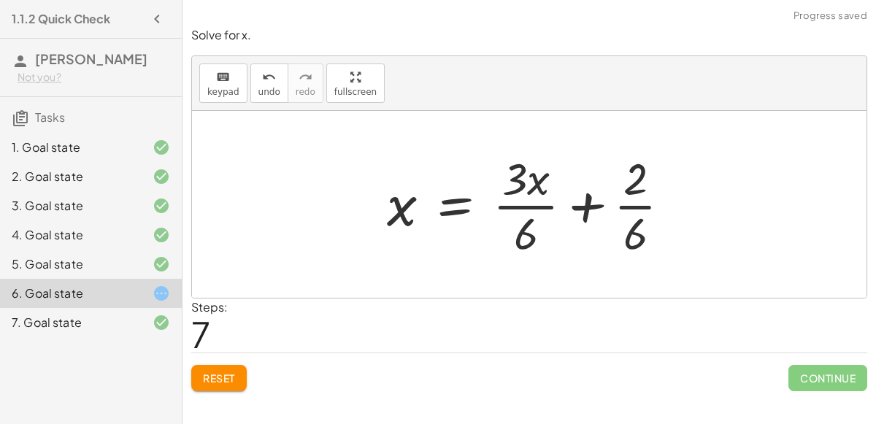
click at [537, 203] on div at bounding box center [535, 204] width 310 height 112
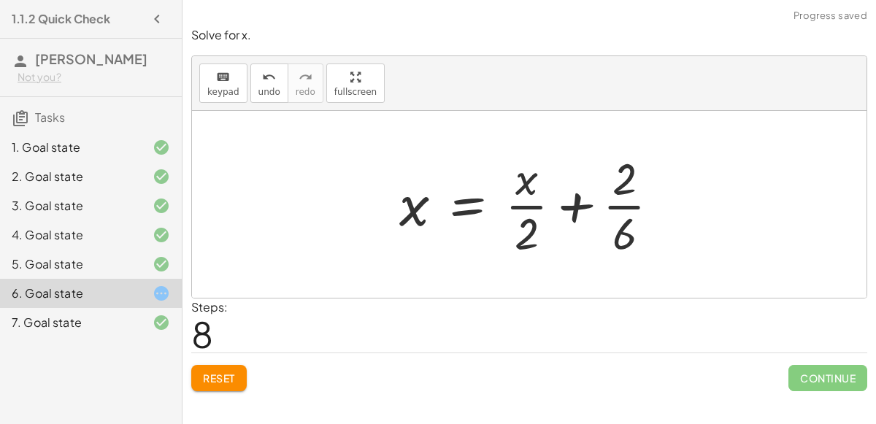
click at [625, 205] on div at bounding box center [535, 204] width 287 height 112
click at [577, 207] on div at bounding box center [535, 204] width 288 height 112
drag, startPoint x: 526, startPoint y: 234, endPoint x: 638, endPoint y: 233, distance: 112.4
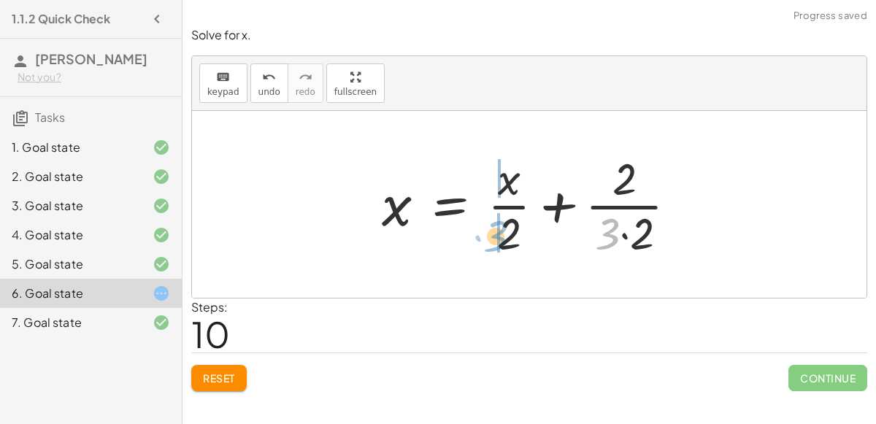
drag, startPoint x: 625, startPoint y: 234, endPoint x: 513, endPoint y: 236, distance: 111.7
click at [513, 236] on div at bounding box center [536, 204] width 322 height 112
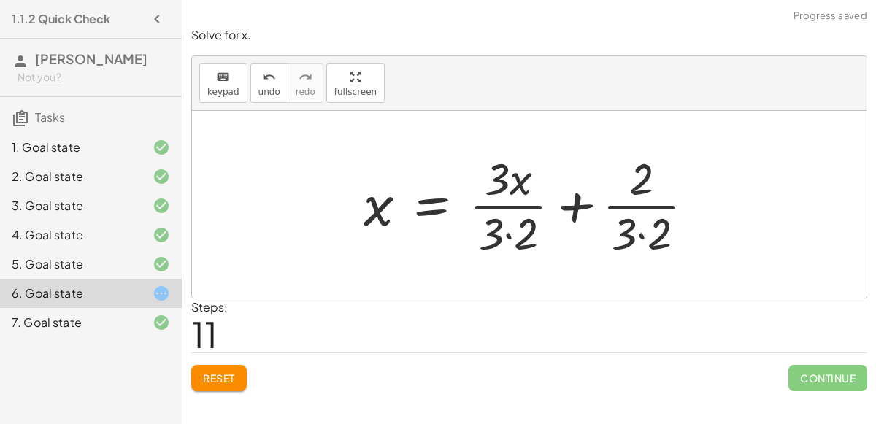
click at [641, 236] on div at bounding box center [534, 204] width 357 height 112
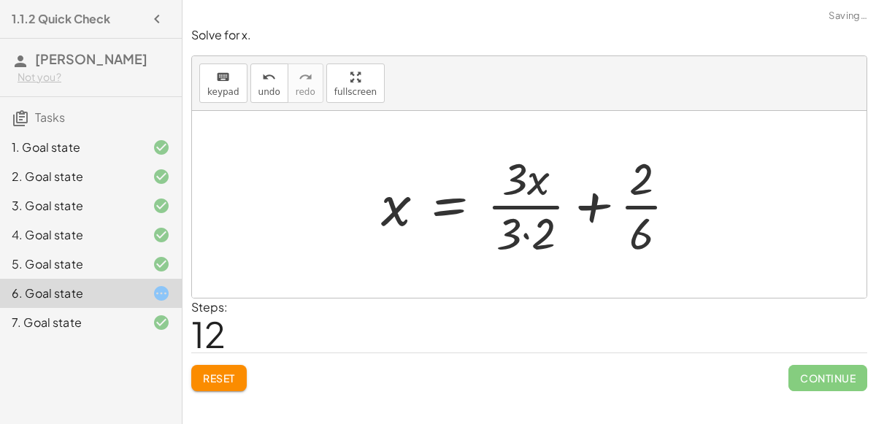
click at [526, 230] on div at bounding box center [535, 204] width 322 height 112
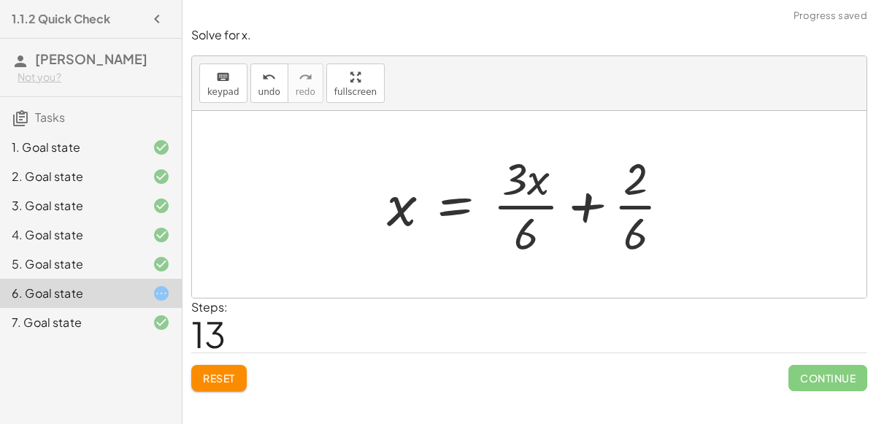
click at [522, 206] on div at bounding box center [535, 204] width 310 height 112
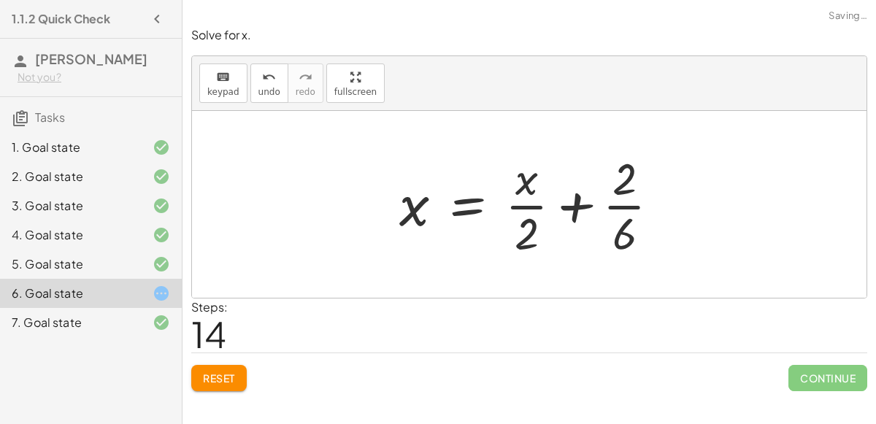
click at [622, 206] on div at bounding box center [535, 204] width 287 height 112
click at [262, 73] on icon "undo" at bounding box center [269, 78] width 14 height 18
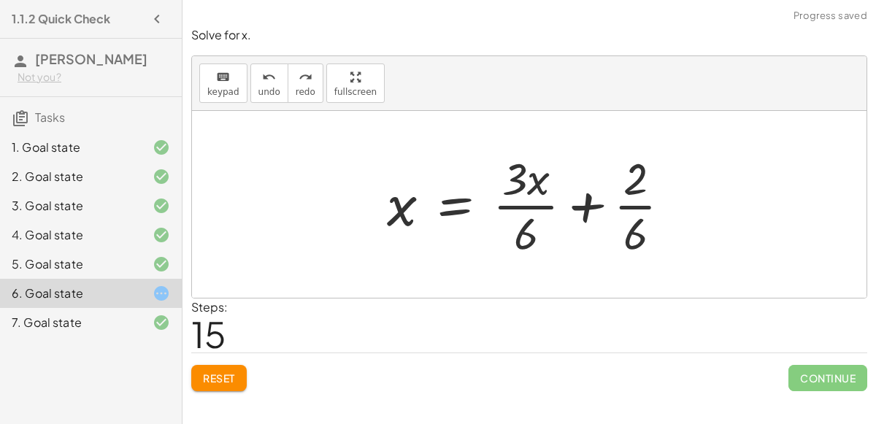
click at [583, 207] on div at bounding box center [535, 204] width 310 height 112
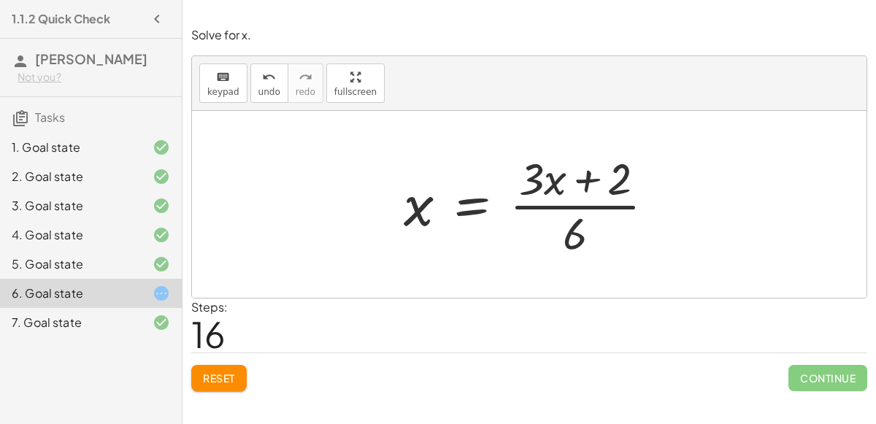
click at [586, 181] on div at bounding box center [534, 204] width 277 height 112
click at [269, 90] on span "undo" at bounding box center [269, 92] width 22 height 10
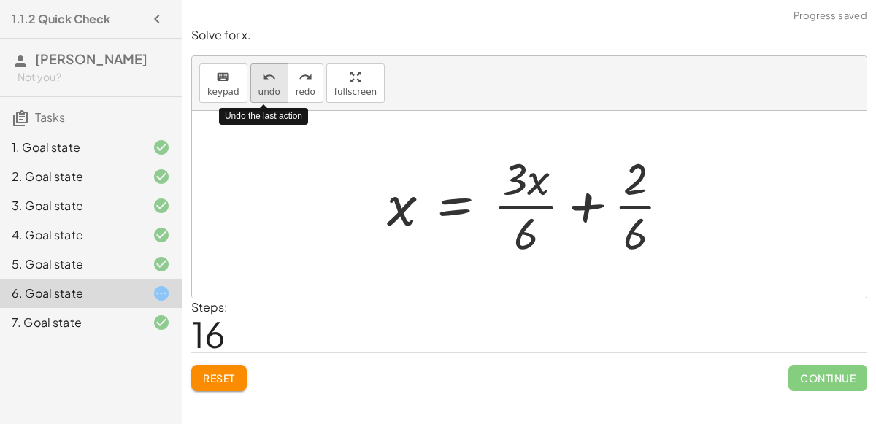
click at [269, 90] on span "undo" at bounding box center [269, 92] width 22 height 10
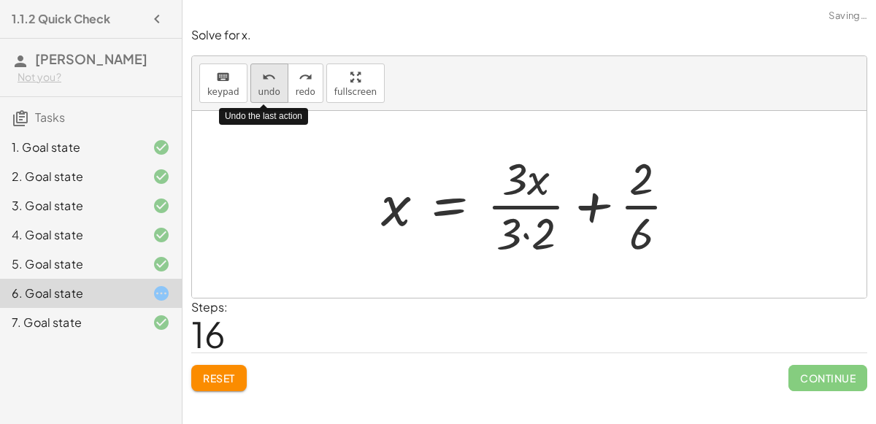
click at [269, 90] on span "undo" at bounding box center [269, 92] width 22 height 10
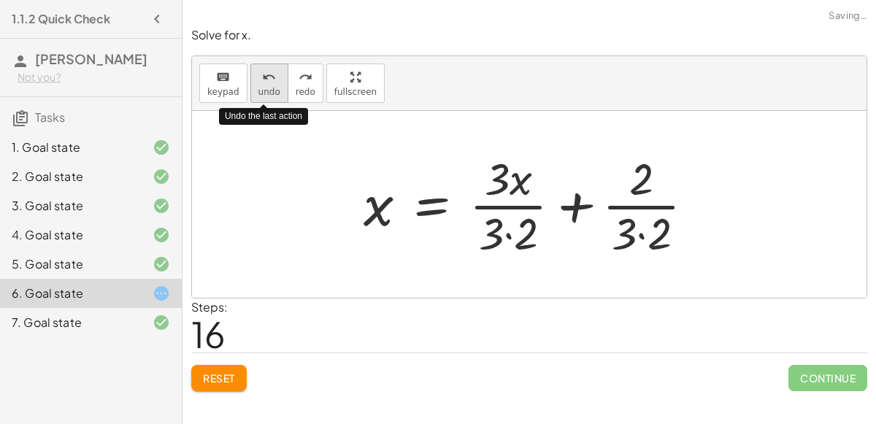
click at [269, 90] on span "undo" at bounding box center [269, 92] width 22 height 10
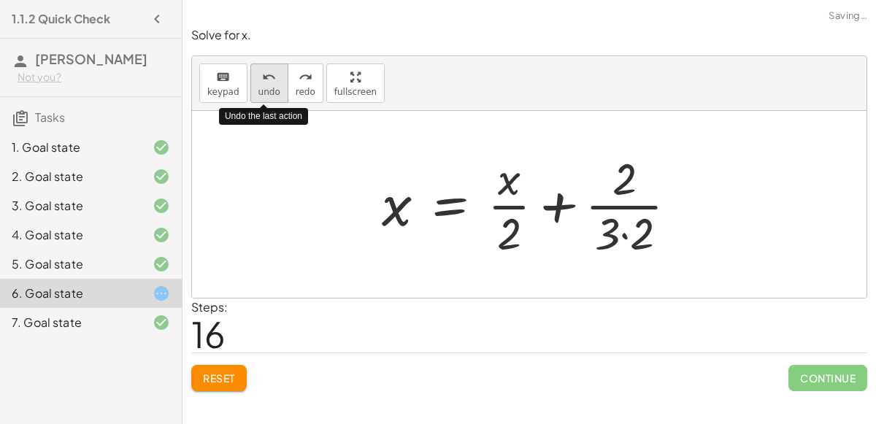
click at [269, 90] on span "undo" at bounding box center [269, 92] width 22 height 10
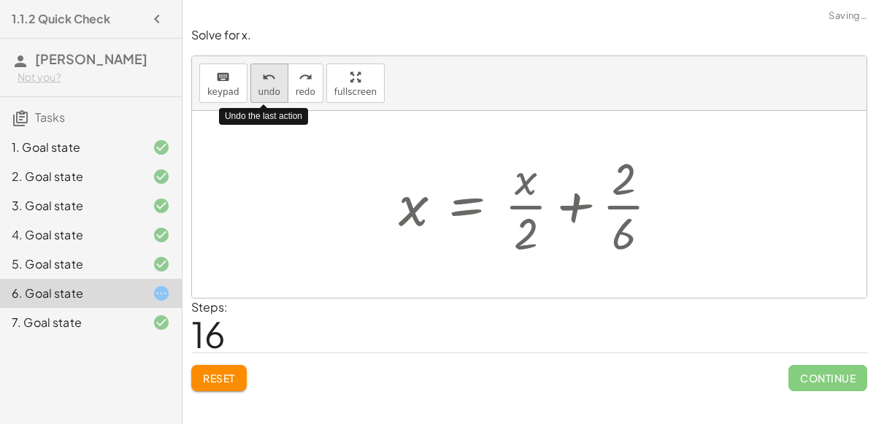
click at [269, 90] on span "undo" at bounding box center [269, 92] width 22 height 10
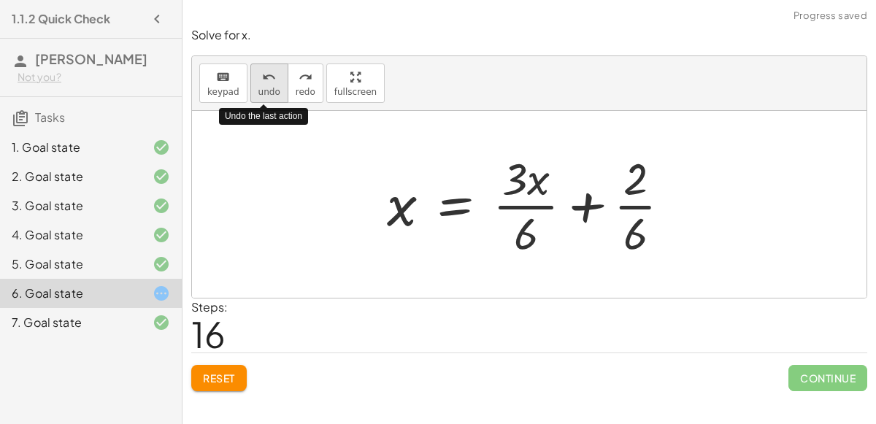
click at [269, 90] on span "undo" at bounding box center [269, 92] width 22 height 10
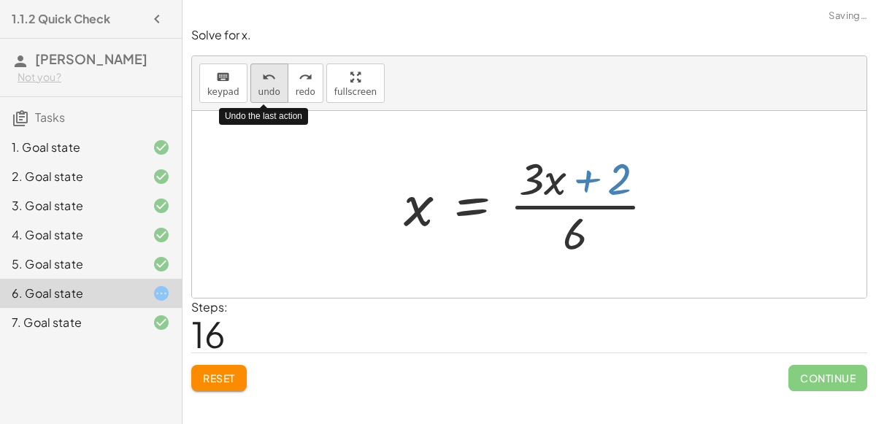
click at [269, 90] on span "undo" at bounding box center [269, 92] width 22 height 10
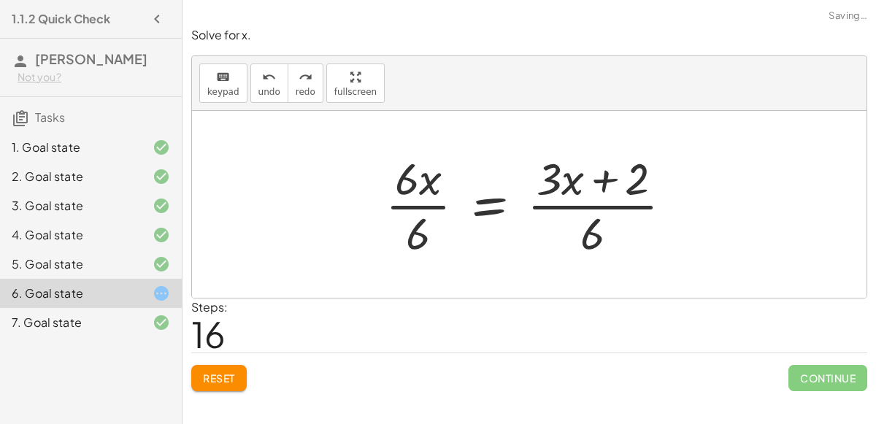
click at [580, 206] on div at bounding box center [534, 204] width 313 height 112
drag, startPoint x: 593, startPoint y: 234, endPoint x: 648, endPoint y: 185, distance: 73.4
click at [648, 185] on div at bounding box center [534, 204] width 313 height 112
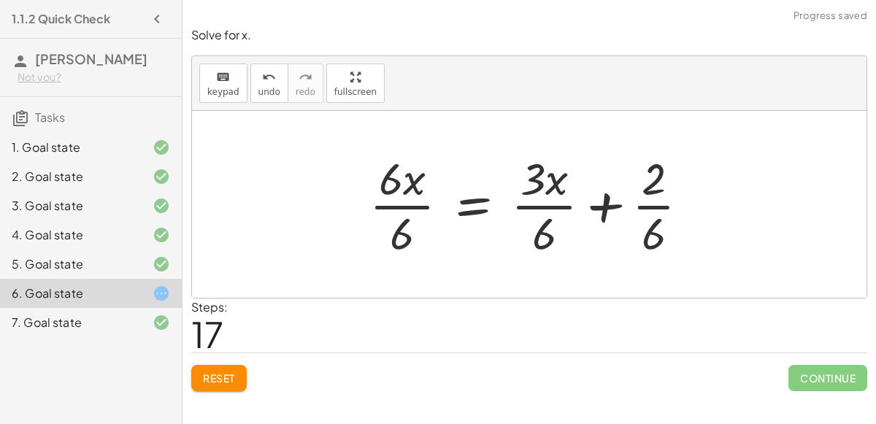
click at [607, 203] on div at bounding box center [535, 204] width 346 height 112
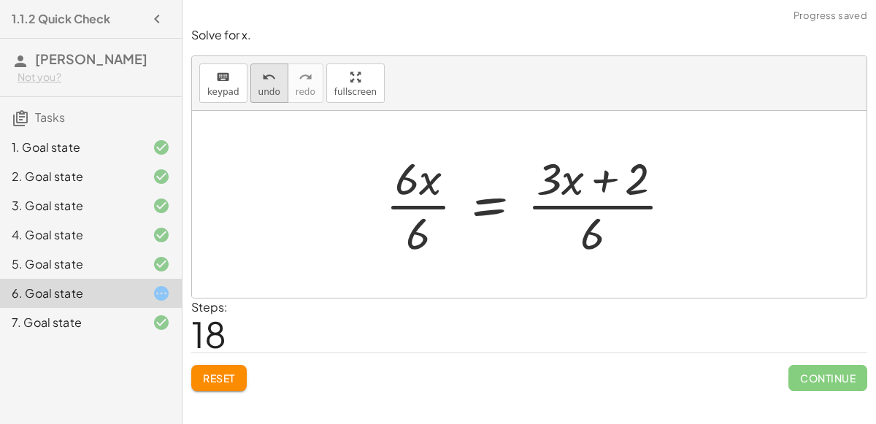
click at [260, 95] on span "undo" at bounding box center [269, 92] width 22 height 10
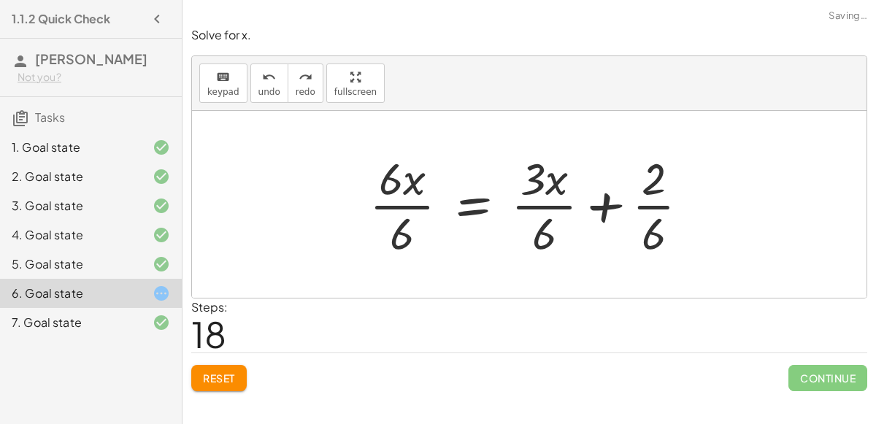
click at [657, 204] on div at bounding box center [535, 204] width 346 height 112
click at [602, 204] on div at bounding box center [534, 204] width 347 height 112
click at [539, 205] on div at bounding box center [534, 204] width 347 height 112
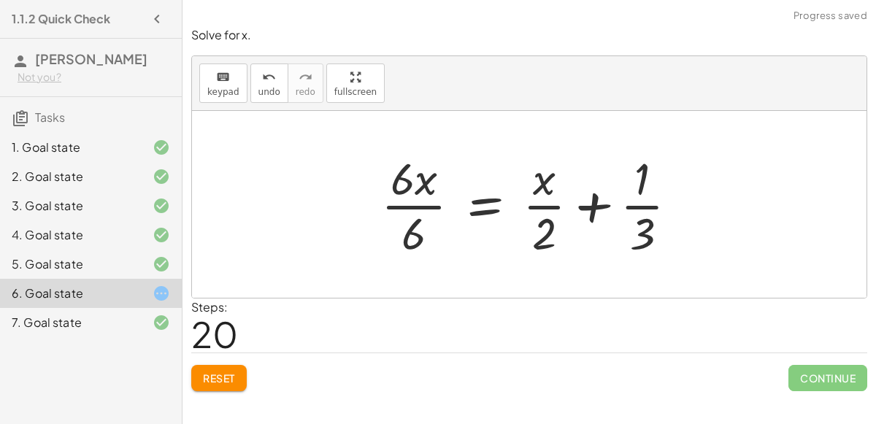
click at [593, 209] on div at bounding box center [535, 204] width 323 height 112
click at [644, 204] on div at bounding box center [535, 204] width 323 height 112
click at [548, 207] on div at bounding box center [535, 204] width 323 height 112
click at [427, 204] on div at bounding box center [535, 204] width 323 height 112
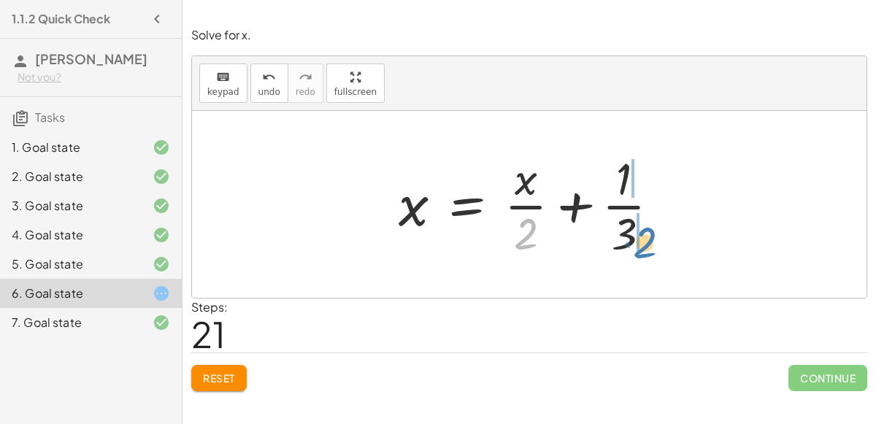
drag, startPoint x: 528, startPoint y: 233, endPoint x: 647, endPoint y: 241, distance: 119.3
click at [647, 241] on div at bounding box center [535, 204] width 288 height 112
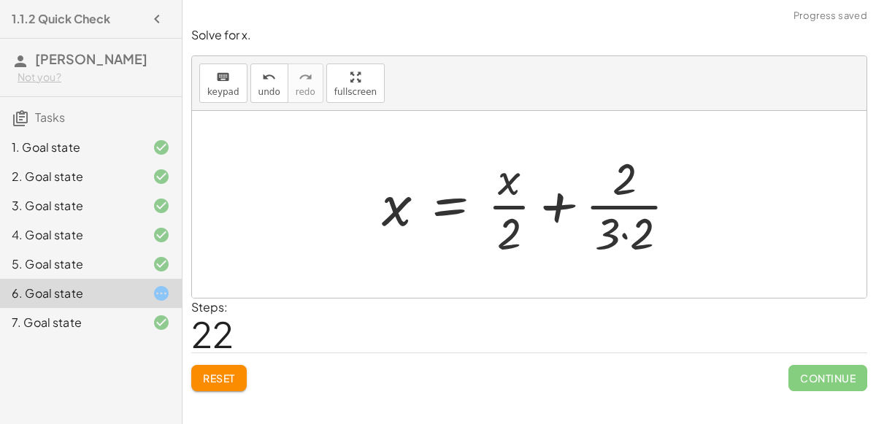
click at [624, 204] on div at bounding box center [536, 204] width 322 height 112
click at [623, 236] on div at bounding box center [536, 204] width 322 height 112
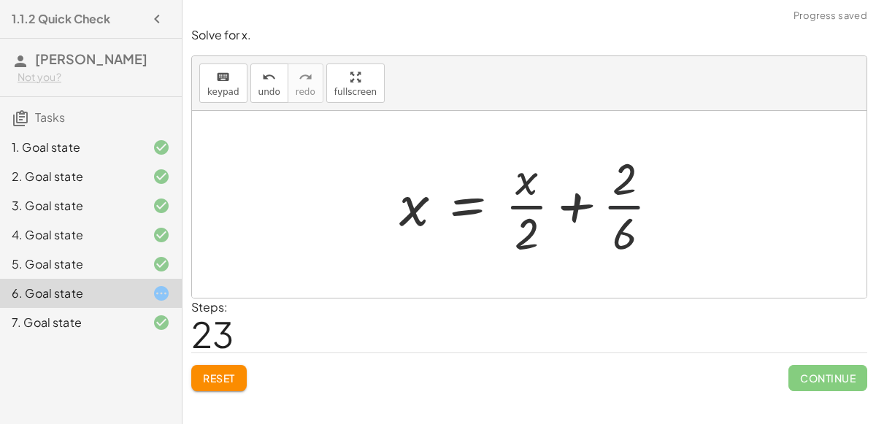
click at [616, 206] on div at bounding box center [535, 204] width 287 height 112
click at [264, 87] on span "undo" at bounding box center [269, 92] width 22 height 10
click at [575, 207] on div at bounding box center [535, 204] width 287 height 112
click at [235, 379] on span "Reset" at bounding box center [219, 378] width 32 height 13
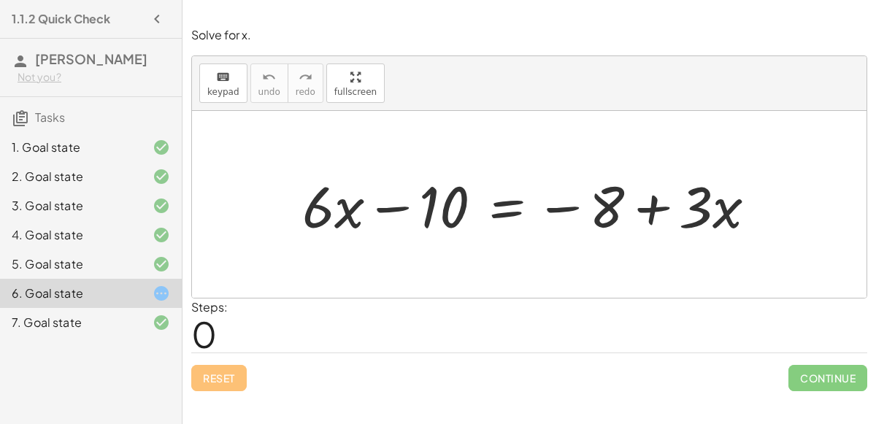
click at [503, 214] on div at bounding box center [535, 204] width 480 height 75
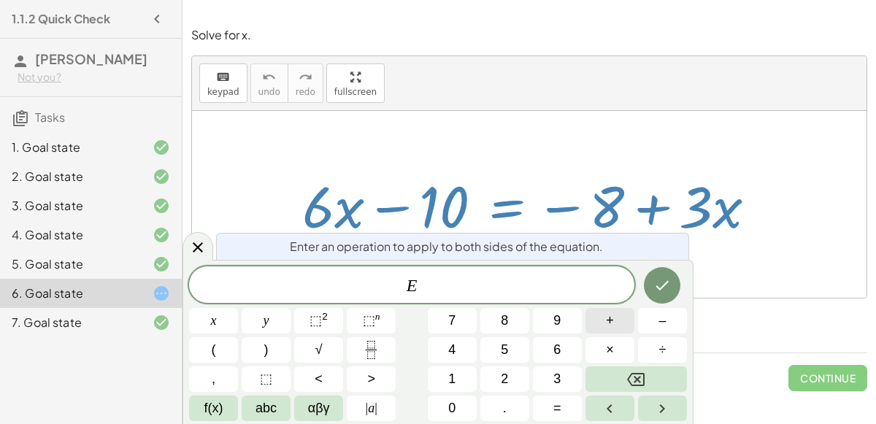
click at [601, 326] on button "+" at bounding box center [610, 321] width 49 height 26
click at [562, 377] on button "3" at bounding box center [557, 380] width 49 height 26
click at [656, 293] on icon "Done" at bounding box center [662, 286] width 18 height 18
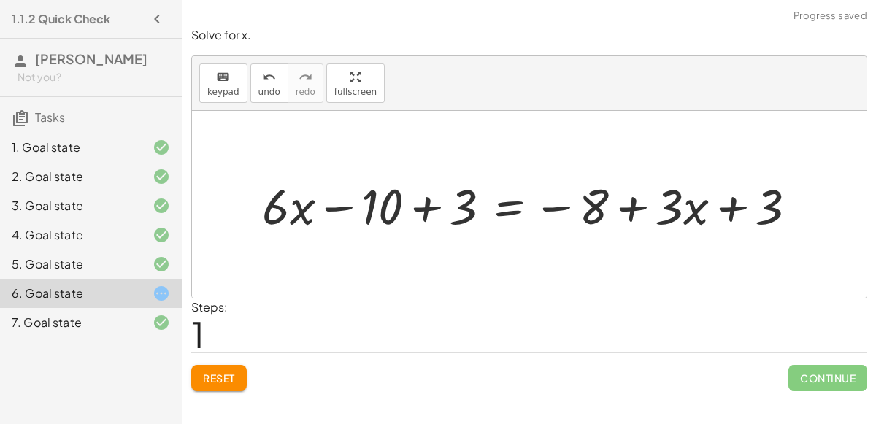
click at [733, 207] on div at bounding box center [535, 204] width 561 height 64
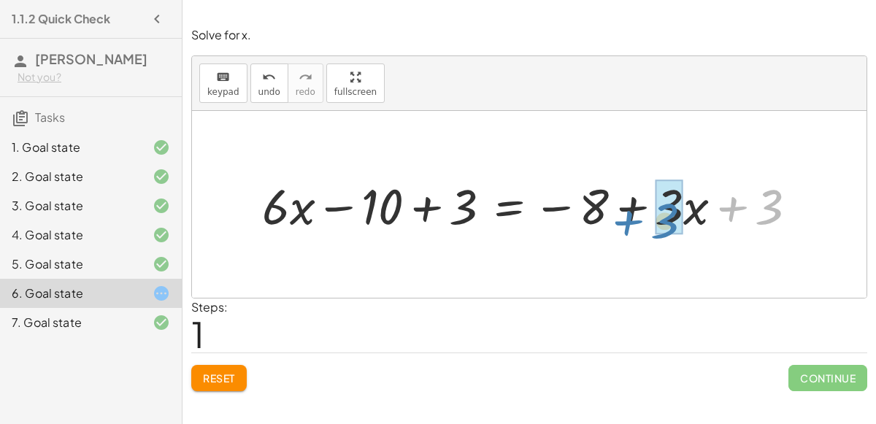
drag, startPoint x: 771, startPoint y: 202, endPoint x: 667, endPoint y: 215, distance: 105.2
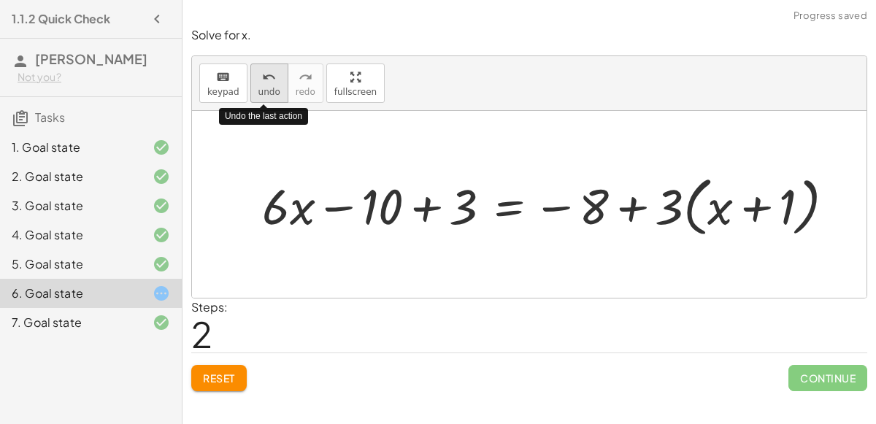
click at [253, 91] on button "undo undo" at bounding box center [269, 83] width 38 height 39
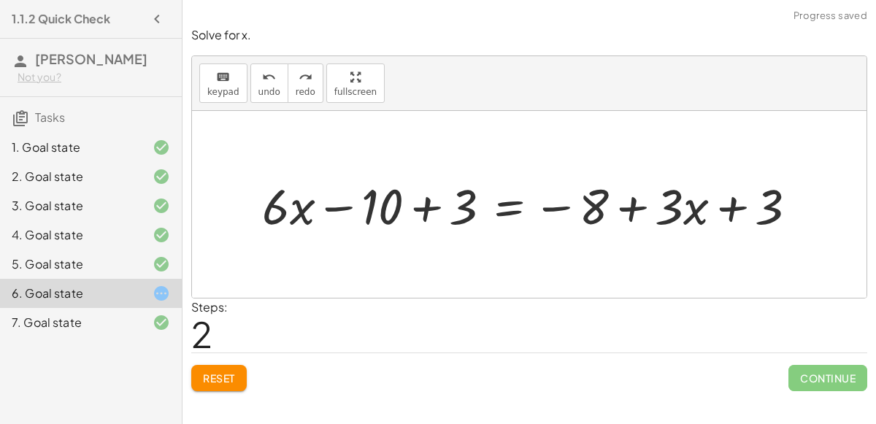
click at [224, 383] on button "Reset" at bounding box center [218, 378] width 55 height 26
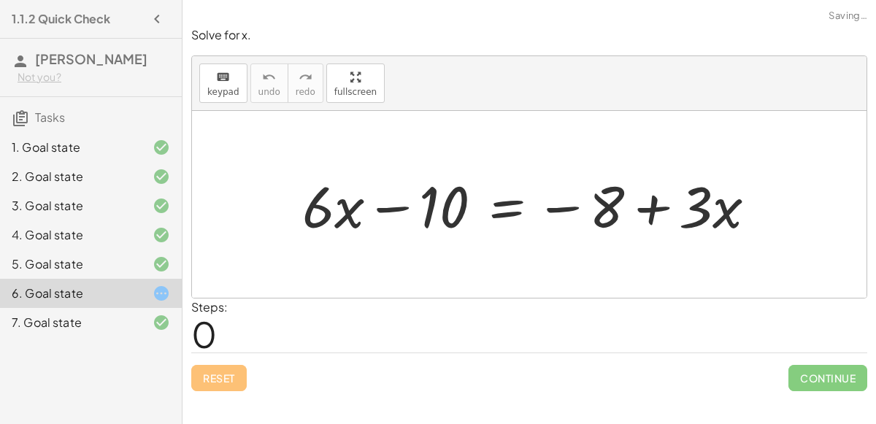
click at [517, 212] on div at bounding box center [535, 204] width 480 height 75
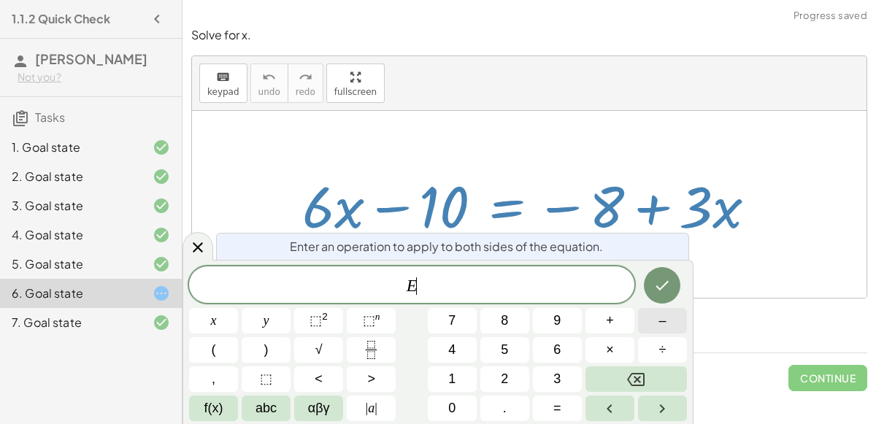
click at [656, 315] on button "–" at bounding box center [662, 321] width 49 height 26
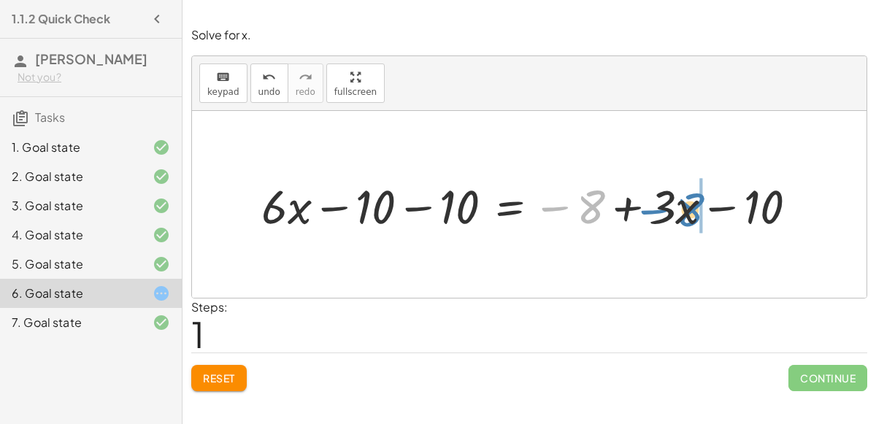
drag, startPoint x: 589, startPoint y: 207, endPoint x: 689, endPoint y: 210, distance: 99.3
click at [689, 210] on div at bounding box center [535, 205] width 562 height 62
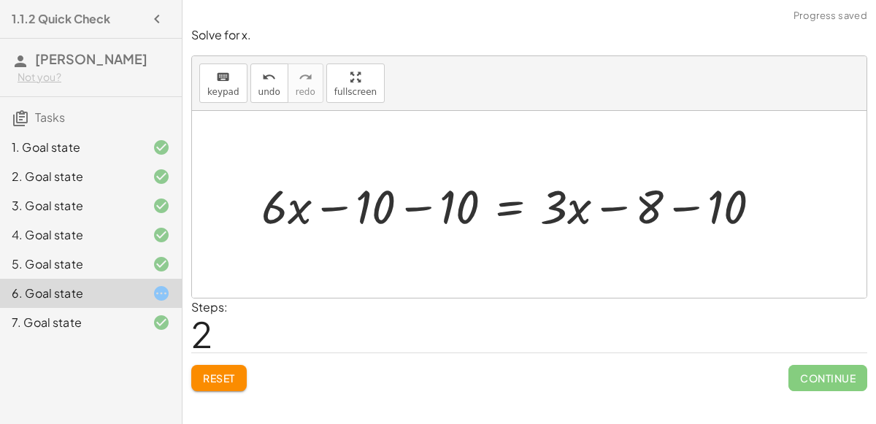
click at [689, 210] on div at bounding box center [517, 205] width 526 height 62
click at [415, 204] on div at bounding box center [483, 205] width 459 height 62
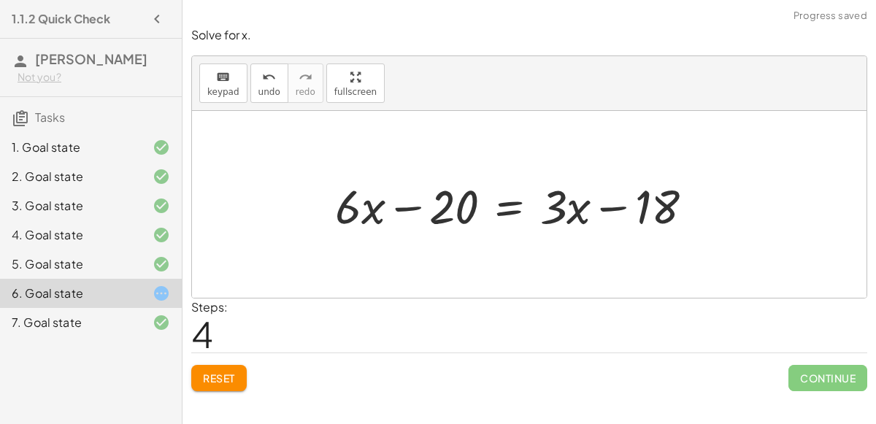
click at [240, 380] on button "Reset" at bounding box center [218, 378] width 55 height 26
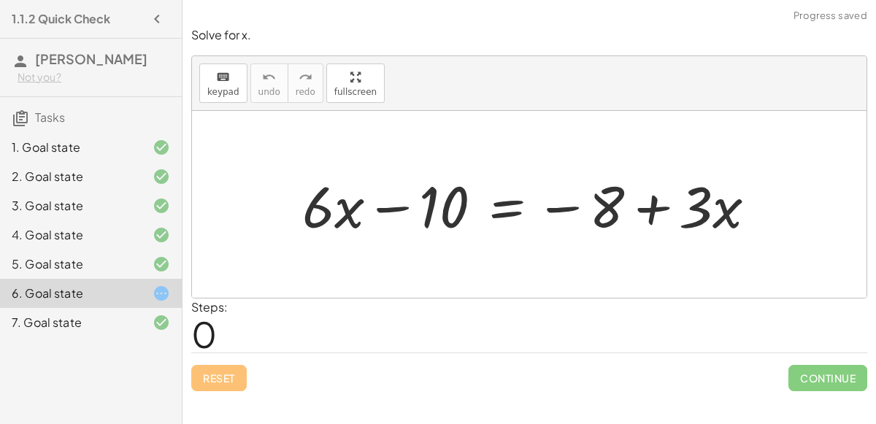
click at [516, 210] on div at bounding box center [535, 204] width 480 height 75
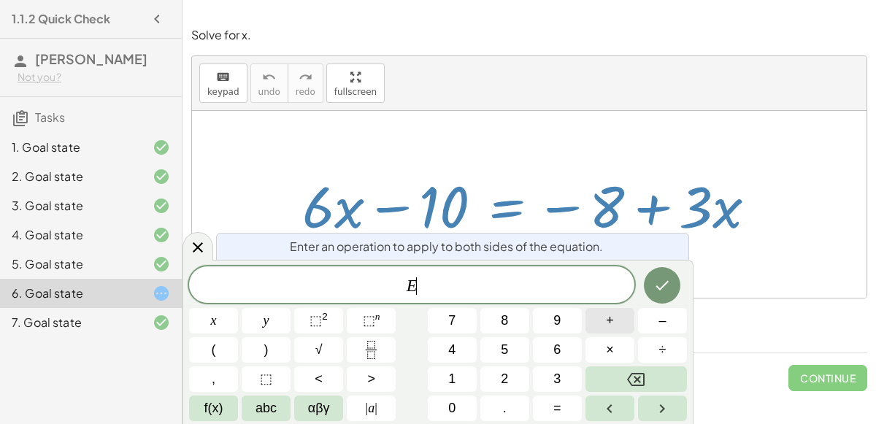
click at [602, 320] on button "+" at bounding box center [610, 321] width 49 height 26
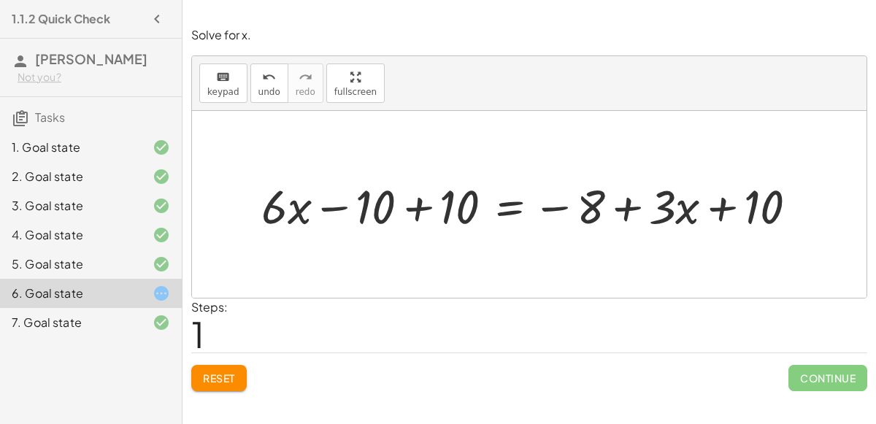
click at [719, 205] on div at bounding box center [535, 205] width 562 height 62
drag, startPoint x: 589, startPoint y: 208, endPoint x: 764, endPoint y: 214, distance: 175.3
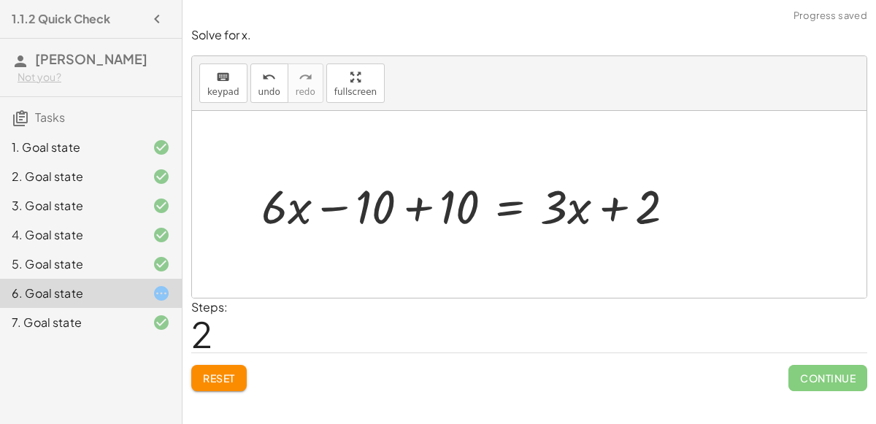
click at [418, 209] on div at bounding box center [474, 205] width 440 height 62
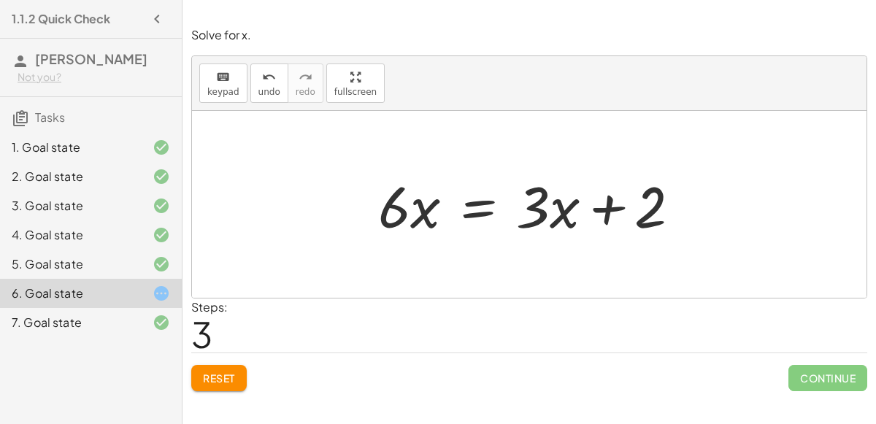
click at [475, 203] on div at bounding box center [535, 204] width 329 height 75
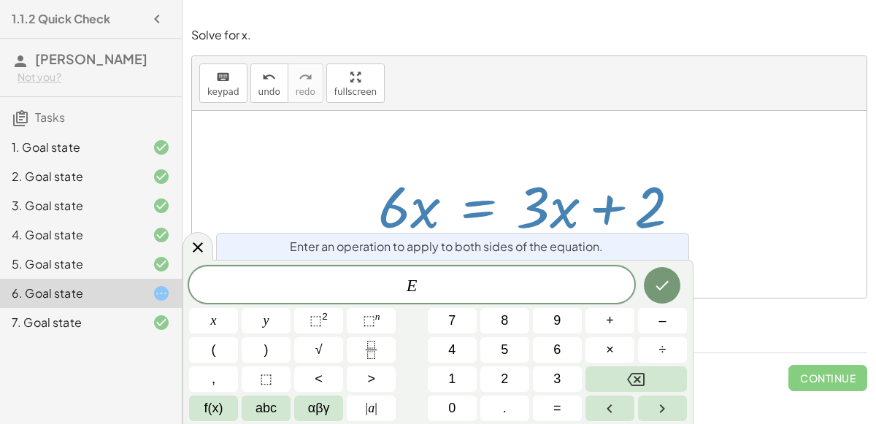
click at [507, 175] on div at bounding box center [535, 204] width 329 height 75
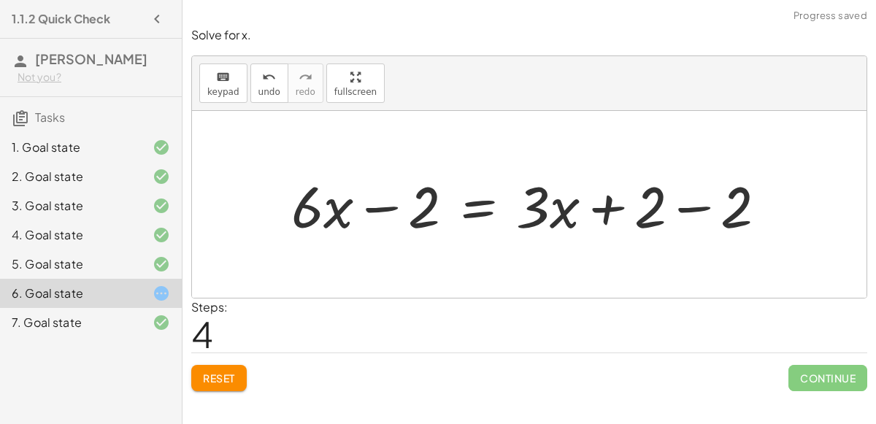
click at [367, 202] on div at bounding box center [535, 204] width 502 height 75
click at [682, 207] on div at bounding box center [535, 204] width 502 height 75
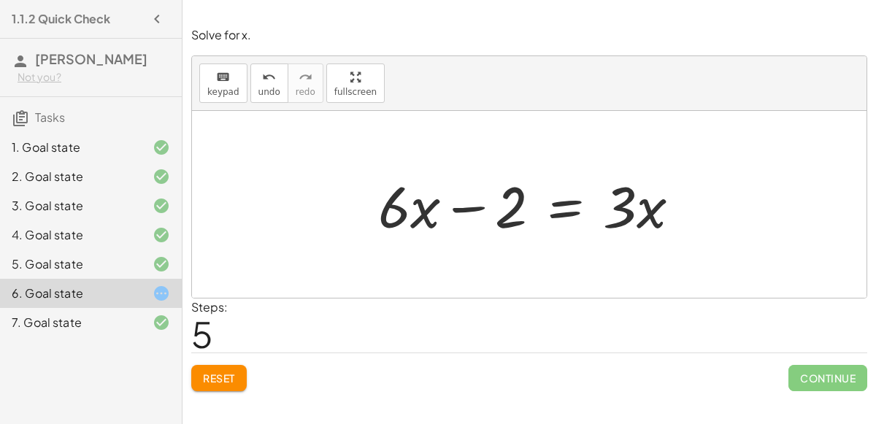
click at [572, 212] on div at bounding box center [535, 204] width 329 height 75
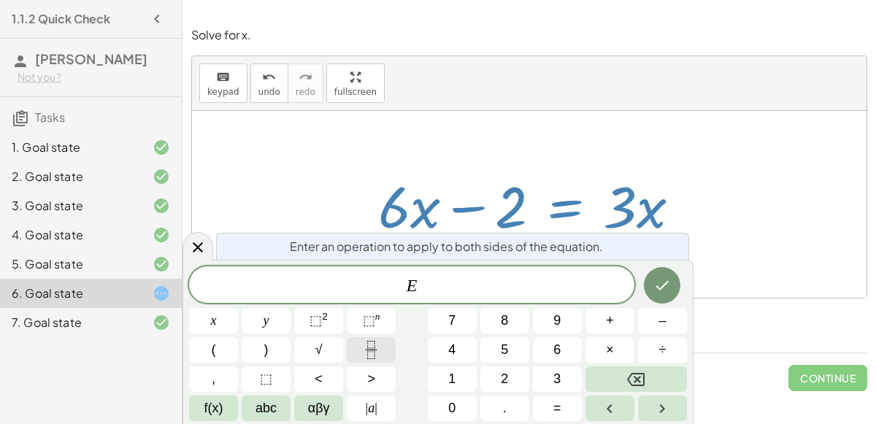
click at [364, 351] on icon "Fraction" at bounding box center [371, 350] width 18 height 18
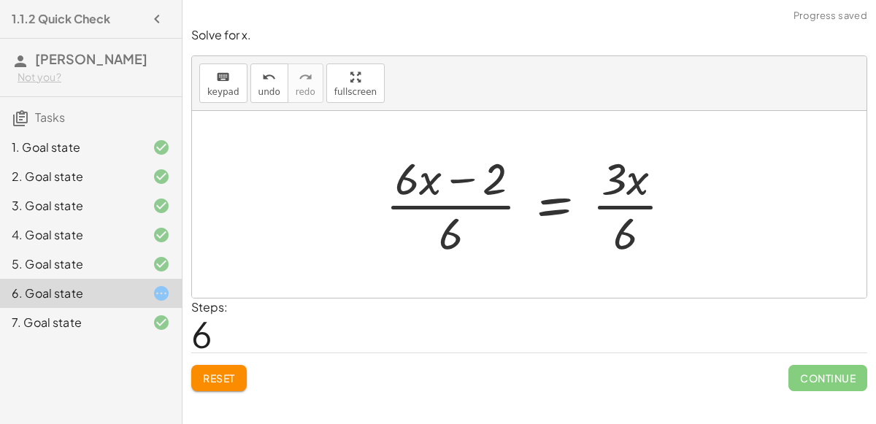
click at [628, 206] on div at bounding box center [534, 204] width 313 height 112
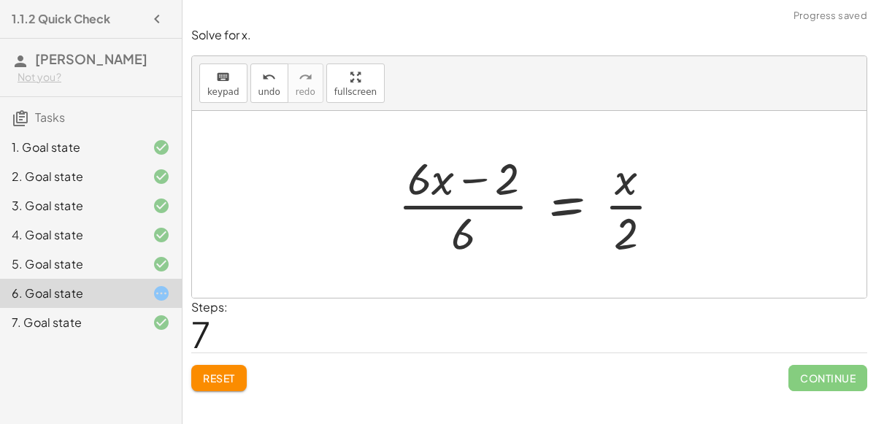
click at [624, 226] on div at bounding box center [536, 204] width 290 height 112
click at [626, 203] on div at bounding box center [536, 204] width 290 height 112
click at [479, 178] on div at bounding box center [536, 204] width 290 height 112
click at [469, 207] on div at bounding box center [536, 204] width 290 height 112
click at [223, 377] on span "Reset" at bounding box center [219, 378] width 32 height 13
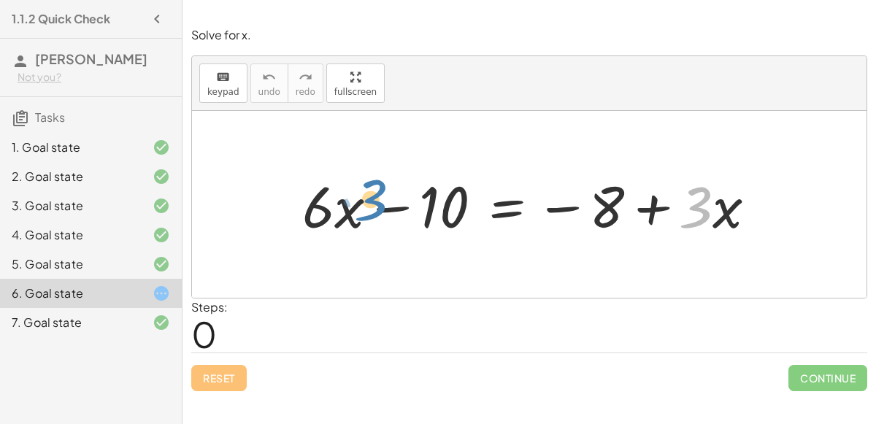
drag, startPoint x: 695, startPoint y: 209, endPoint x: 377, endPoint y: 204, distance: 317.7
click at [377, 204] on div at bounding box center [535, 204] width 480 height 75
click at [705, 194] on div at bounding box center [535, 204] width 480 height 75
click at [719, 201] on div at bounding box center [535, 204] width 480 height 75
click at [652, 208] on div at bounding box center [535, 204] width 480 height 75
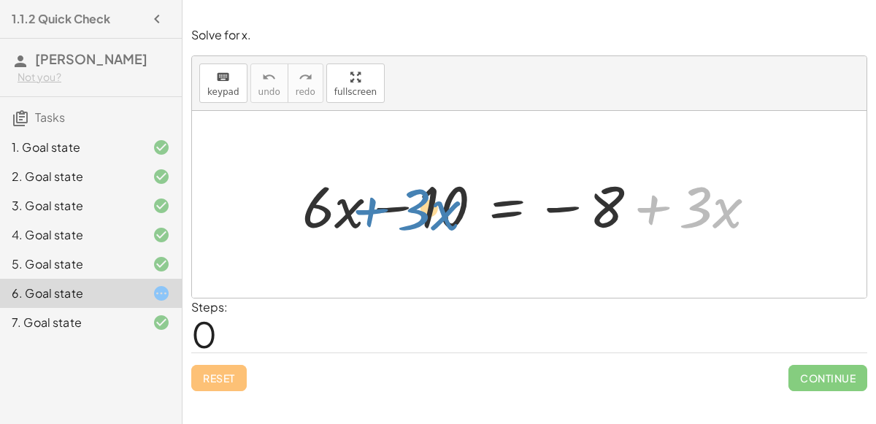
drag, startPoint x: 652, startPoint y: 208, endPoint x: 371, endPoint y: 210, distance: 281.1
click at [371, 210] on div at bounding box center [535, 204] width 480 height 75
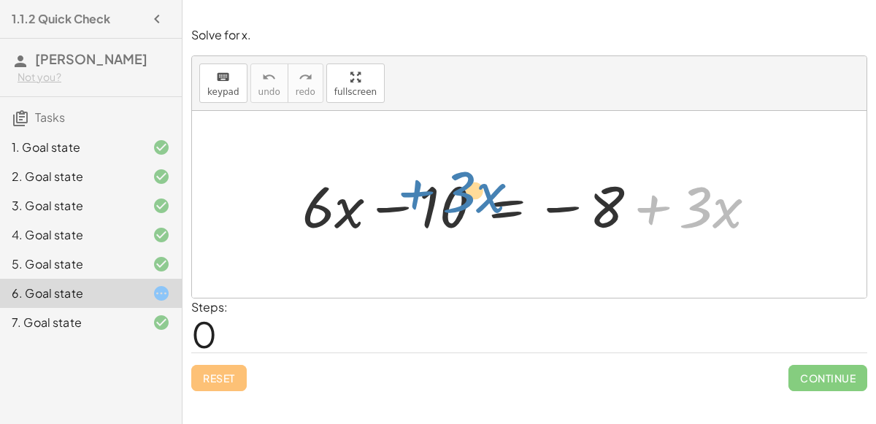
drag, startPoint x: 649, startPoint y: 206, endPoint x: 413, endPoint y: 191, distance: 236.3
click at [413, 191] on div at bounding box center [535, 204] width 480 height 75
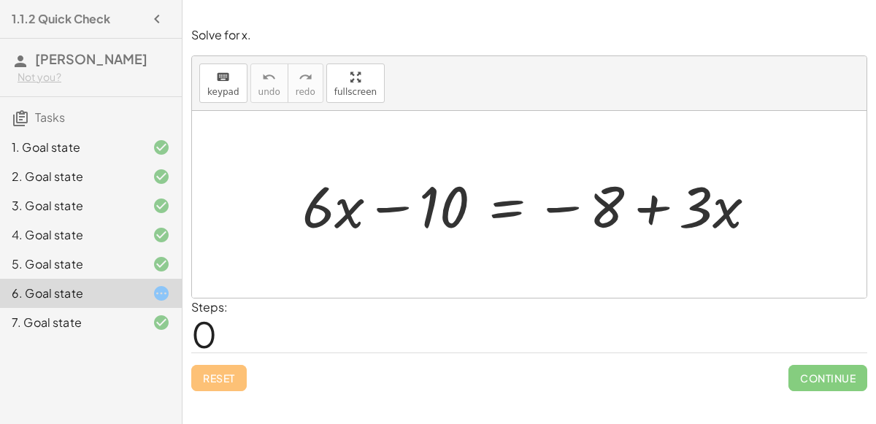
click at [517, 210] on div at bounding box center [535, 204] width 480 height 75
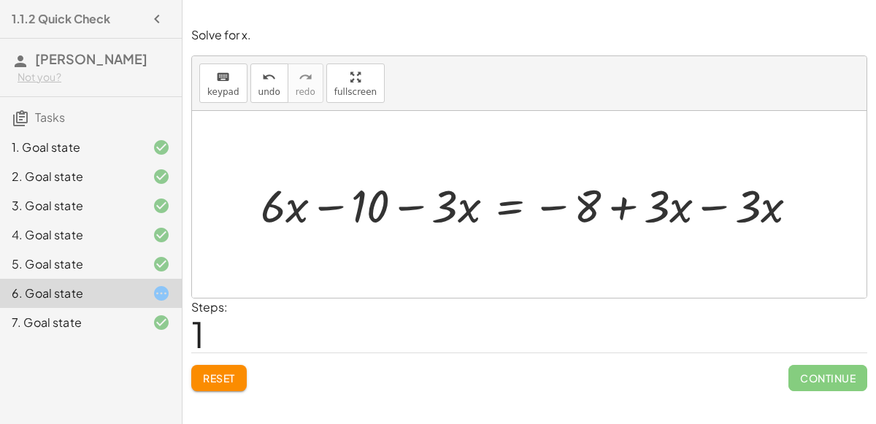
click at [714, 204] on div at bounding box center [535, 205] width 564 height 60
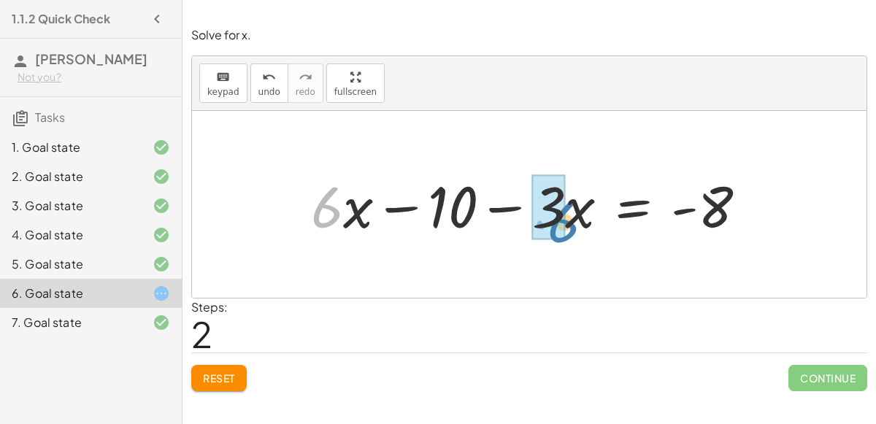
drag, startPoint x: 338, startPoint y: 212, endPoint x: 575, endPoint y: 226, distance: 237.0
click at [575, 226] on div at bounding box center [535, 204] width 462 height 75
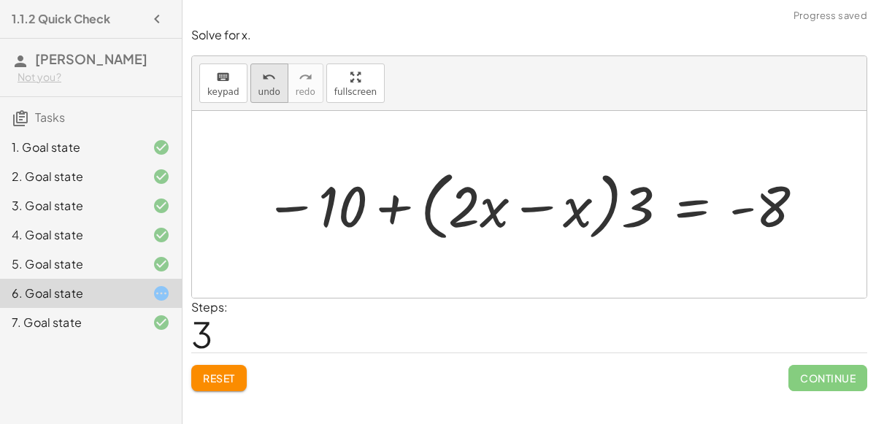
click at [250, 93] on button "undo undo" at bounding box center [269, 83] width 38 height 39
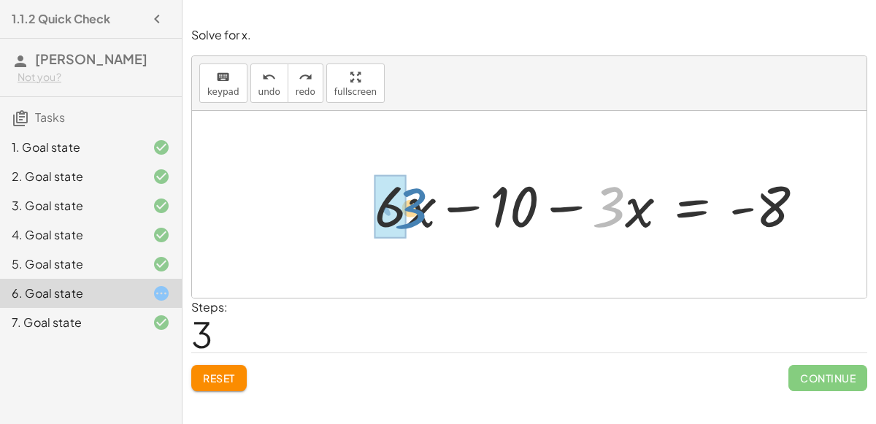
drag, startPoint x: 617, startPoint y: 201, endPoint x: 417, endPoint y: 202, distance: 200.1
click at [417, 202] on div at bounding box center [595, 204] width 456 height 74
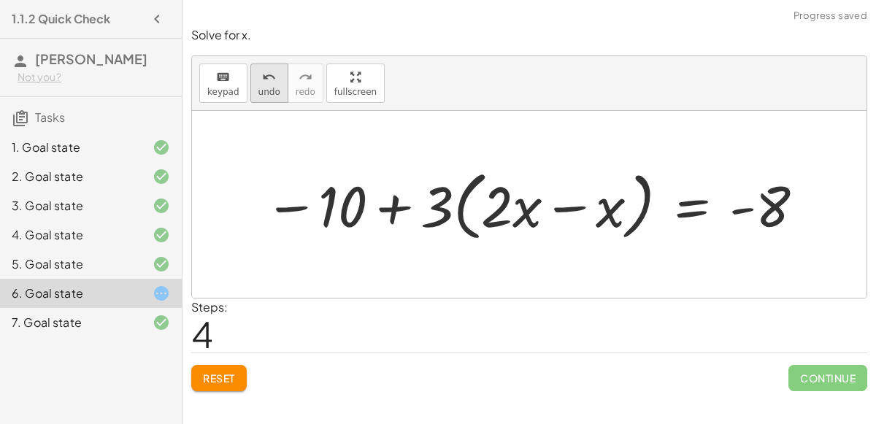
click at [278, 88] on button "undo undo" at bounding box center [269, 83] width 38 height 39
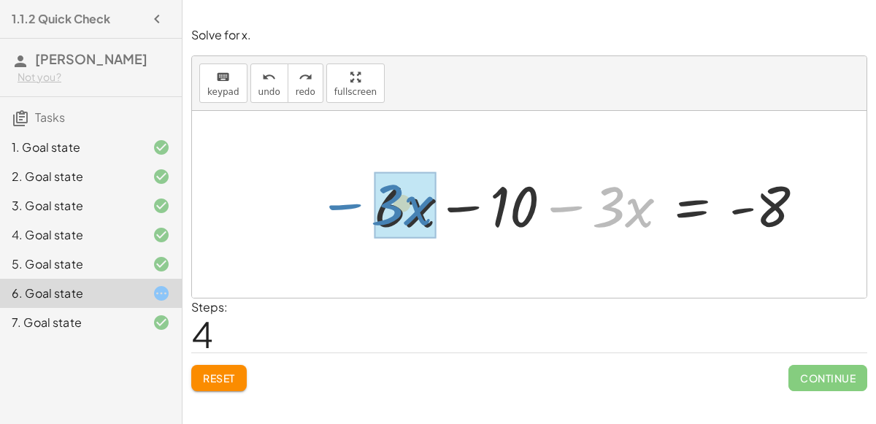
drag, startPoint x: 574, startPoint y: 206, endPoint x: 353, endPoint y: 204, distance: 220.5
click at [353, 204] on div "+ · 6 · x − 10 = − 8 + · 3 · x + · 6 · x − 10 − · 3 · x = − 8 + · 3 · x − · 3 ·…" at bounding box center [590, 204] width 474 height 81
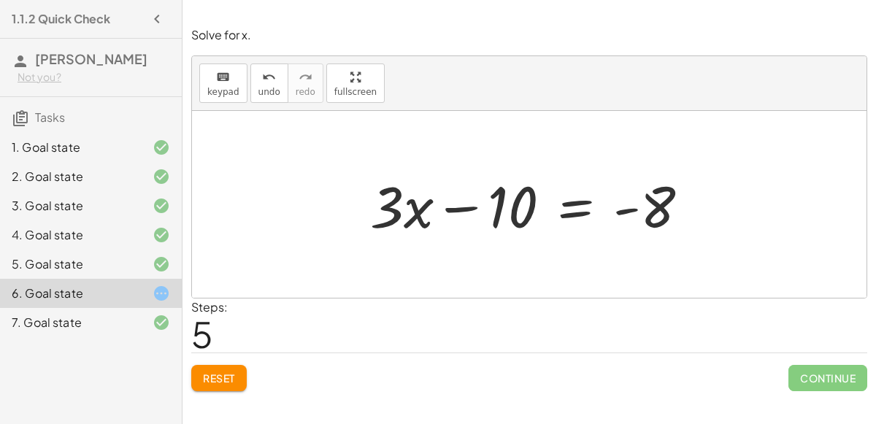
click at [580, 211] on div at bounding box center [535, 204] width 345 height 75
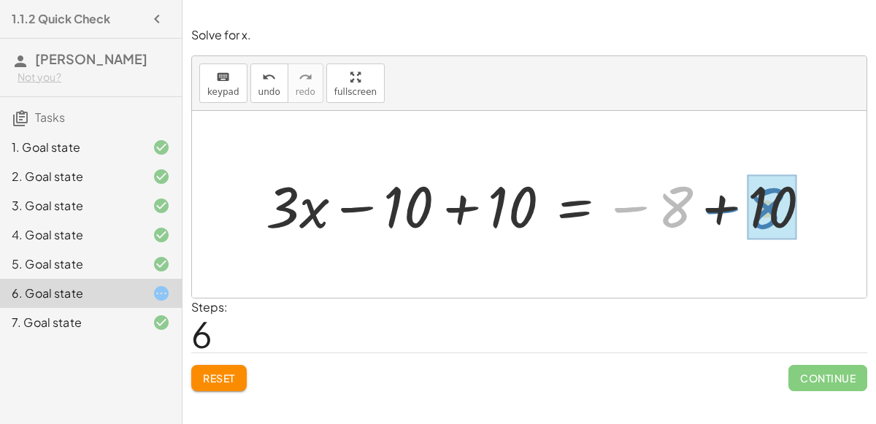
drag, startPoint x: 628, startPoint y: 202, endPoint x: 721, endPoint y: 204, distance: 92.7
click at [721, 204] on div at bounding box center [543, 204] width 571 height 75
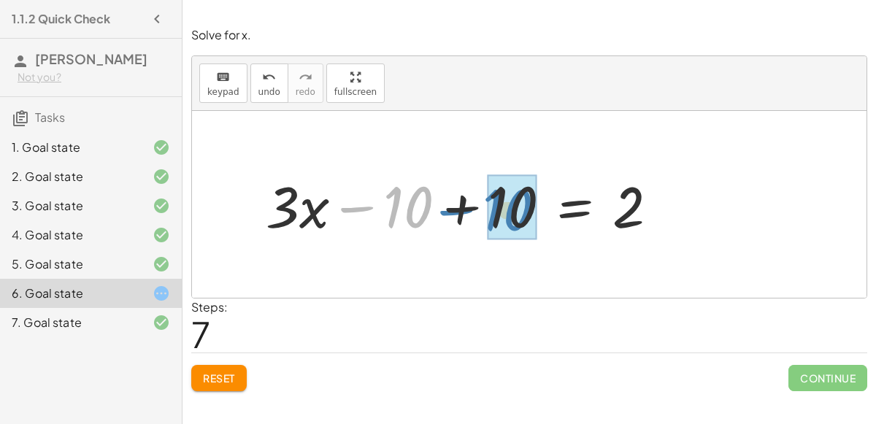
drag, startPoint x: 350, startPoint y: 199, endPoint x: 450, endPoint y: 202, distance: 100.1
click at [450, 202] on div at bounding box center [467, 204] width 419 height 75
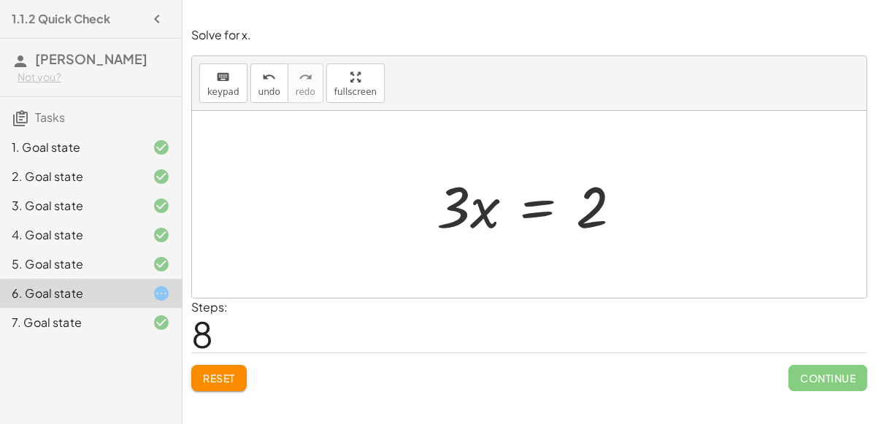
click at [525, 209] on div at bounding box center [535, 204] width 212 height 75
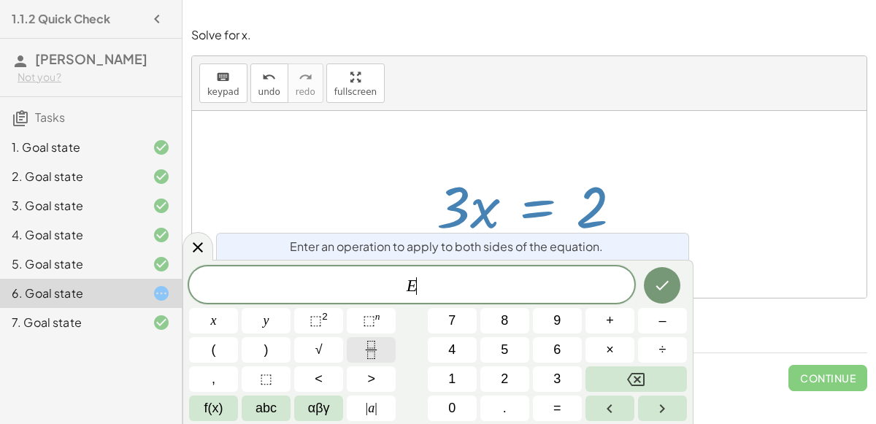
click at [359, 358] on button "Fraction" at bounding box center [371, 350] width 49 height 26
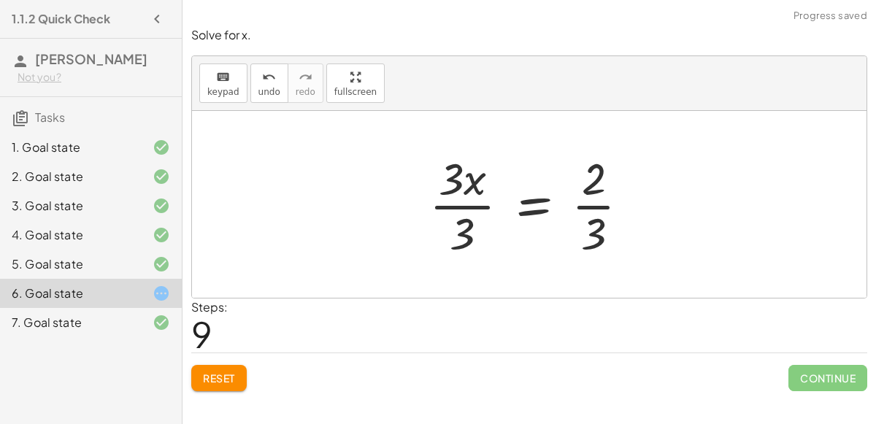
click at [464, 202] on div at bounding box center [535, 204] width 226 height 112
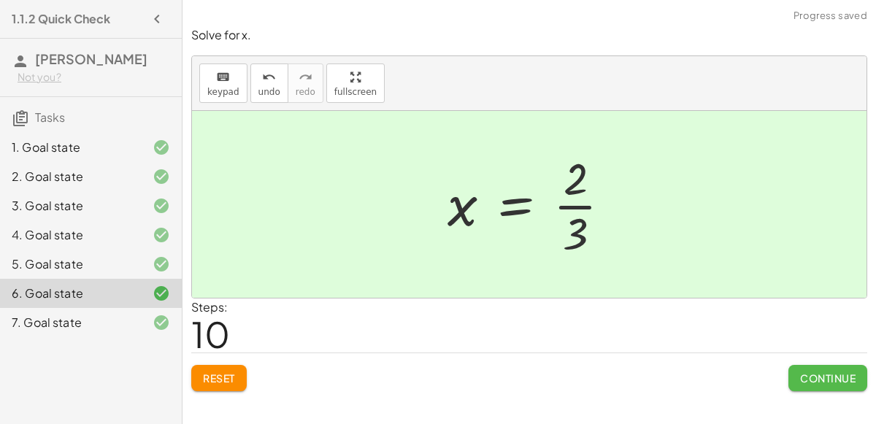
click at [827, 375] on span "Continue" at bounding box center [827, 378] width 55 height 13
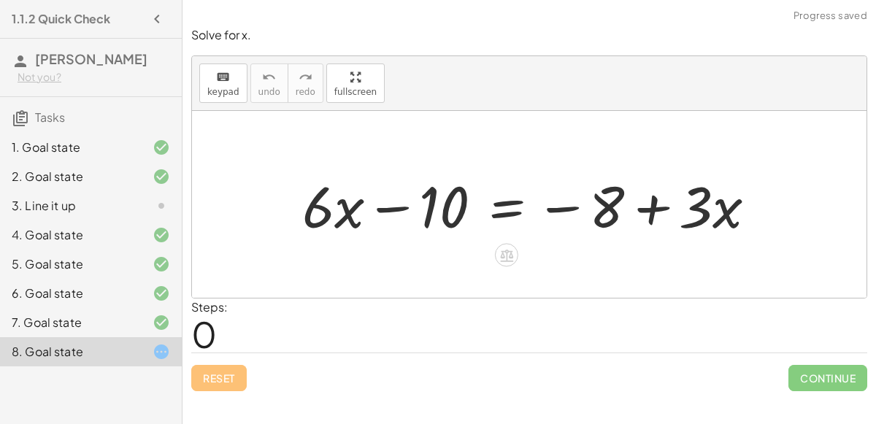
click at [501, 207] on div at bounding box center [535, 204] width 480 height 75
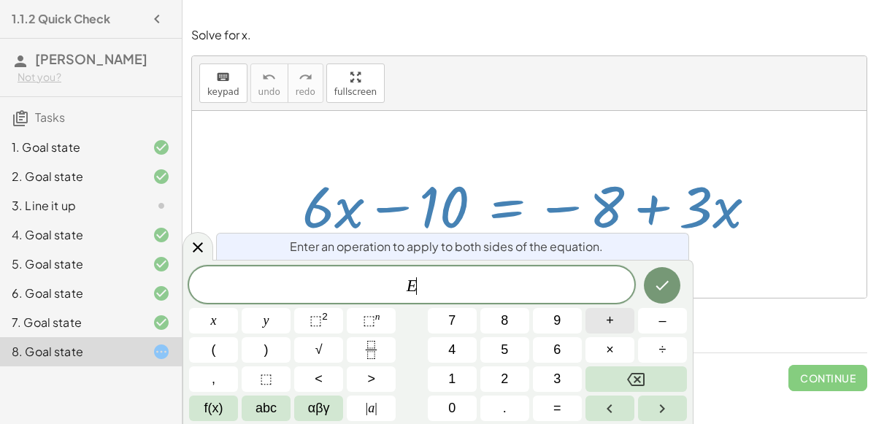
click at [616, 323] on button "+" at bounding box center [610, 321] width 49 height 26
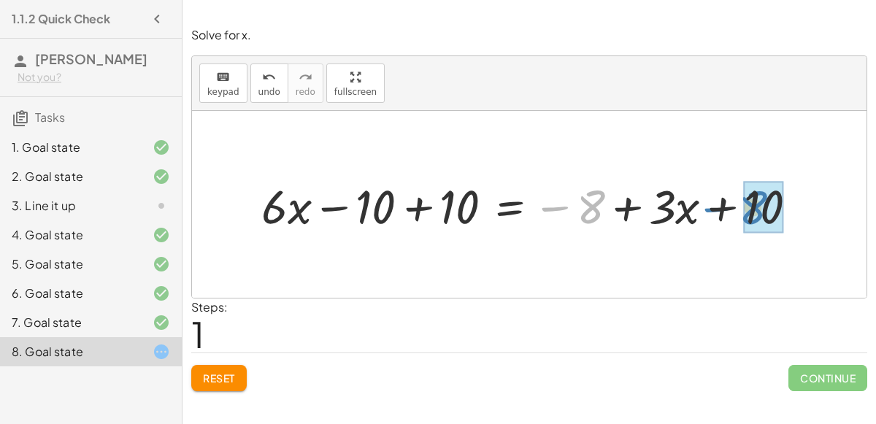
drag, startPoint x: 589, startPoint y: 208, endPoint x: 752, endPoint y: 209, distance: 163.6
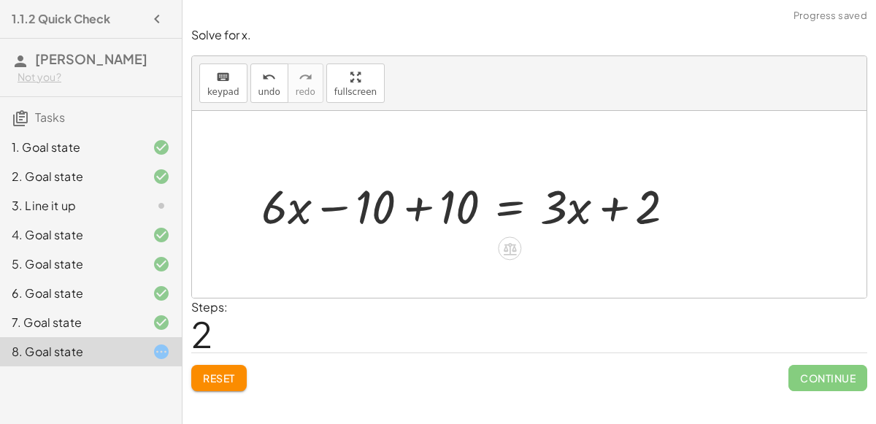
click at [415, 205] on div at bounding box center [474, 205] width 440 height 62
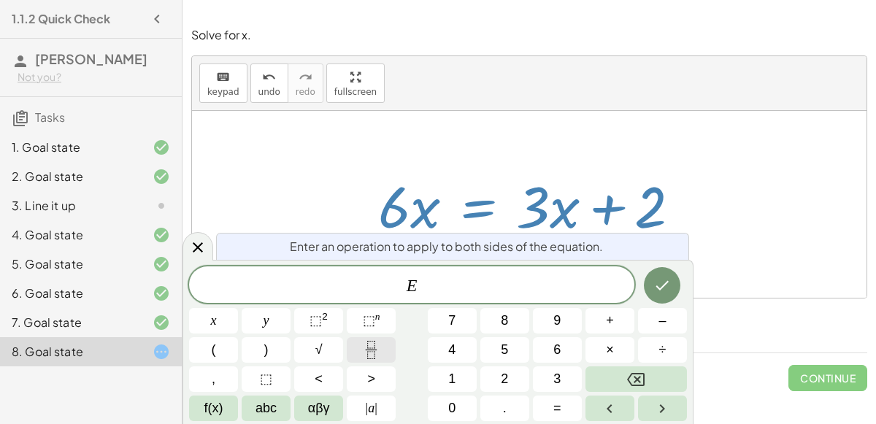
click at [372, 347] on icon "Fraction" at bounding box center [371, 350] width 18 height 18
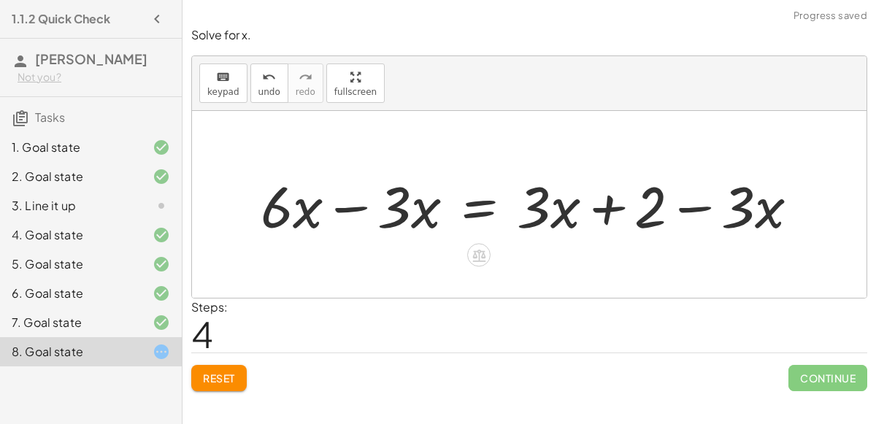
click at [350, 203] on div at bounding box center [535, 204] width 564 height 75
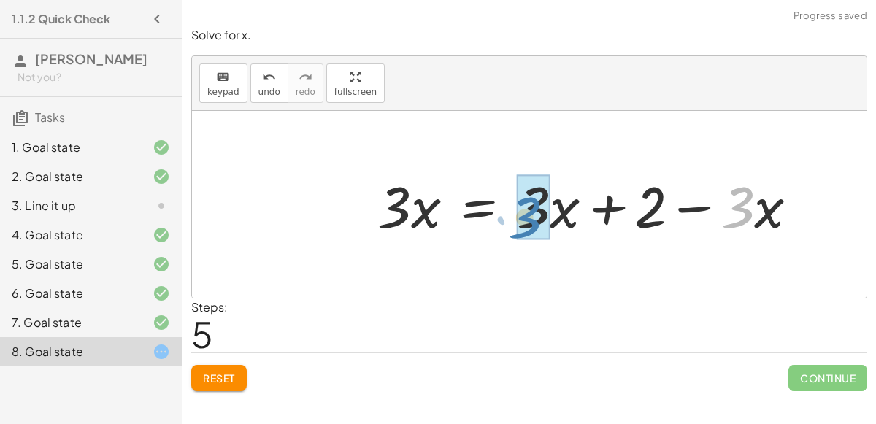
drag, startPoint x: 747, startPoint y: 212, endPoint x: 534, endPoint y: 222, distance: 212.7
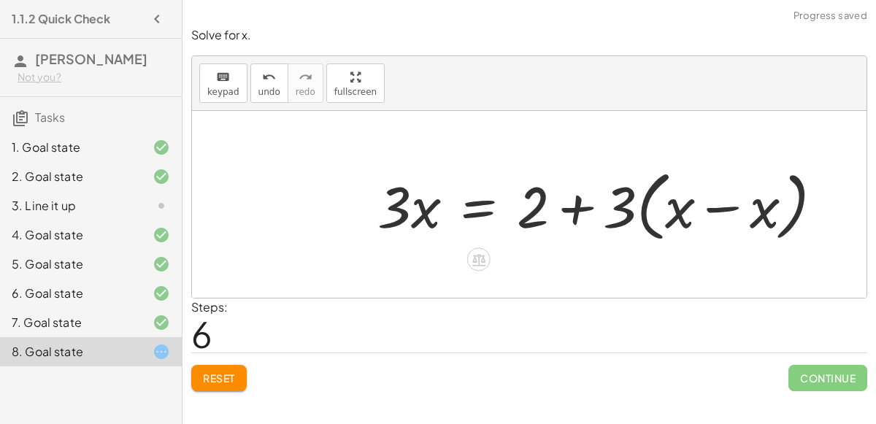
click at [713, 210] on div at bounding box center [606, 205] width 472 height 84
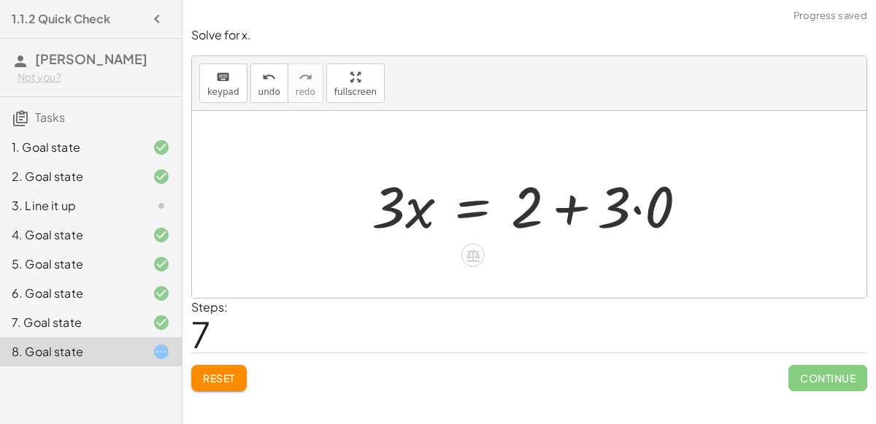
click at [635, 208] on div at bounding box center [535, 204] width 342 height 75
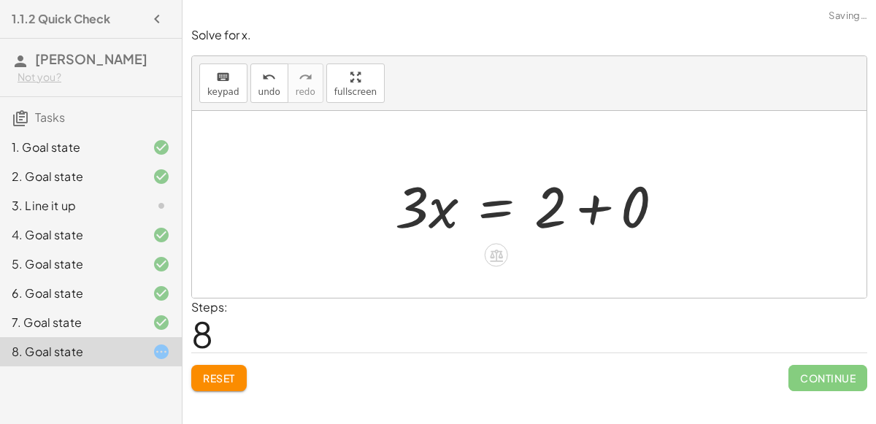
click at [597, 208] on div at bounding box center [535, 204] width 295 height 75
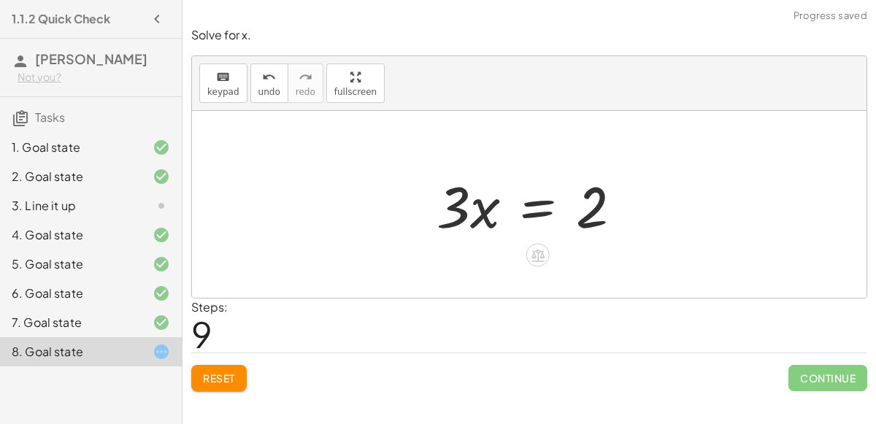
click at [534, 201] on div at bounding box center [535, 204] width 212 height 75
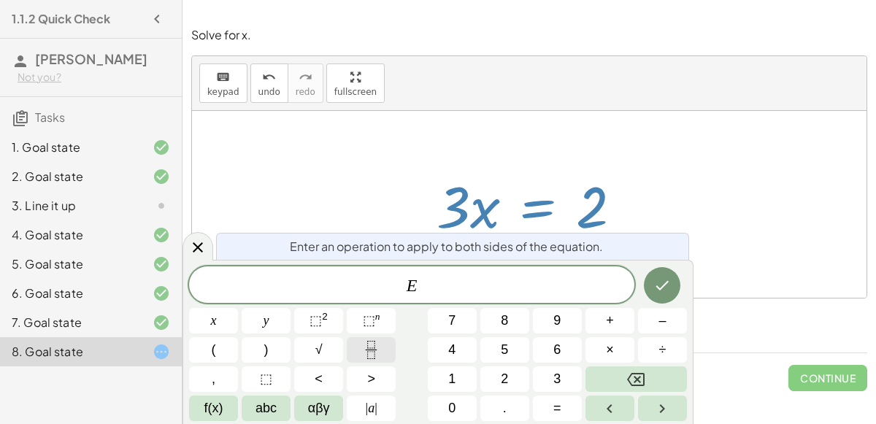
click at [386, 351] on button "Fraction" at bounding box center [371, 350] width 49 height 26
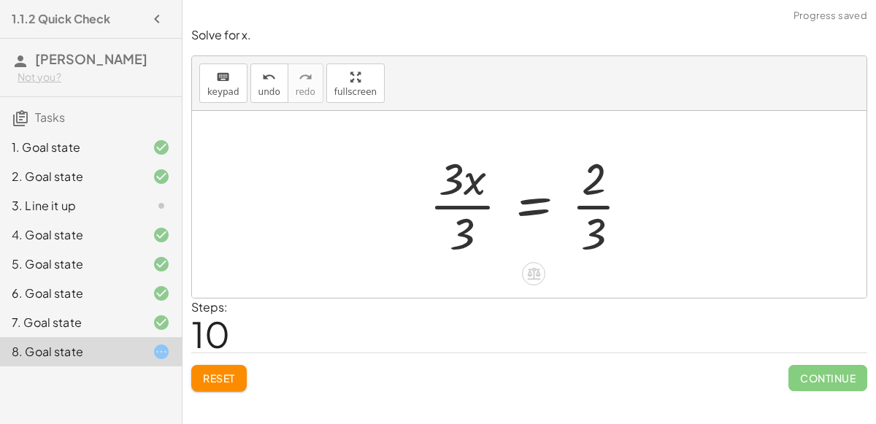
click at [472, 204] on div at bounding box center [535, 204] width 226 height 112
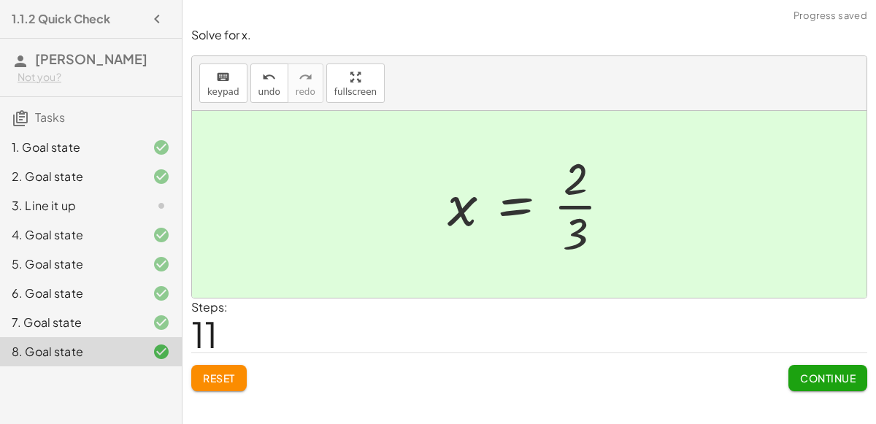
click at [827, 372] on span "Continue" at bounding box center [827, 378] width 55 height 13
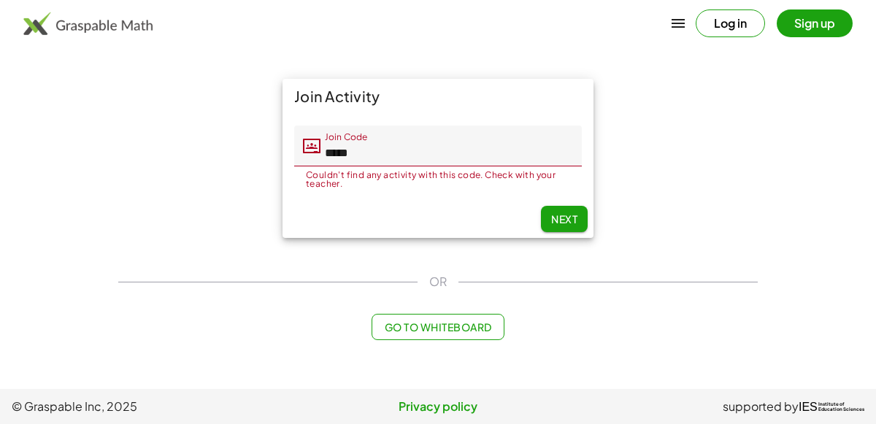
click at [558, 216] on span "Next" at bounding box center [564, 218] width 26 height 13
